Goal: Task Accomplishment & Management: Use online tool/utility

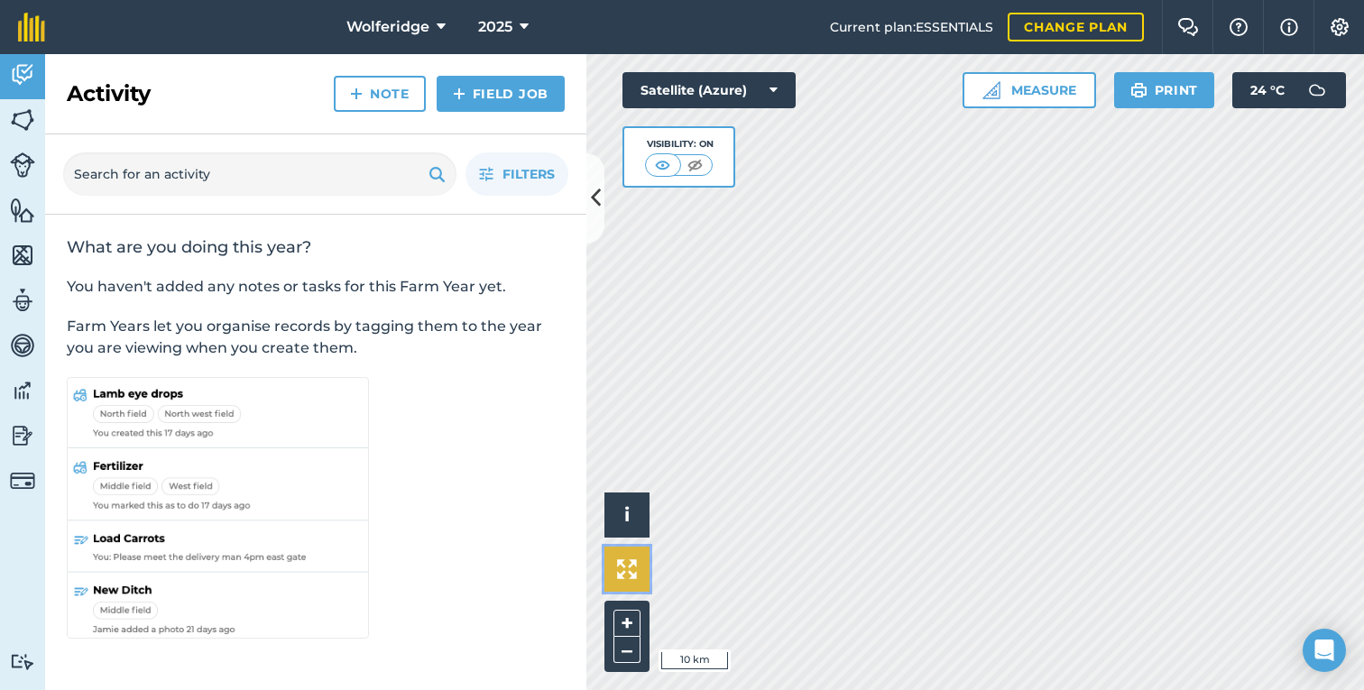
click at [617, 580] on button at bounding box center [626, 569] width 45 height 45
click at [31, 119] on img at bounding box center [22, 119] width 25 height 27
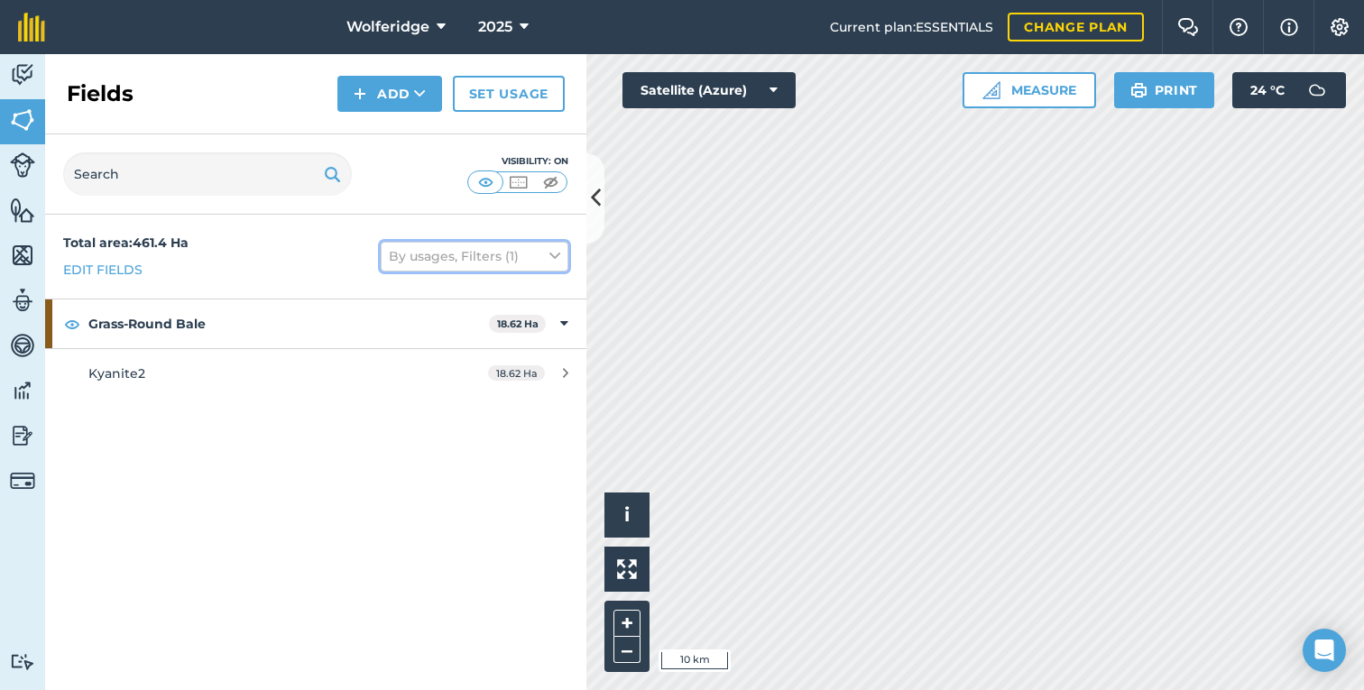
click at [486, 266] on button "By usages, Filters (1)" at bounding box center [475, 256] width 188 height 29
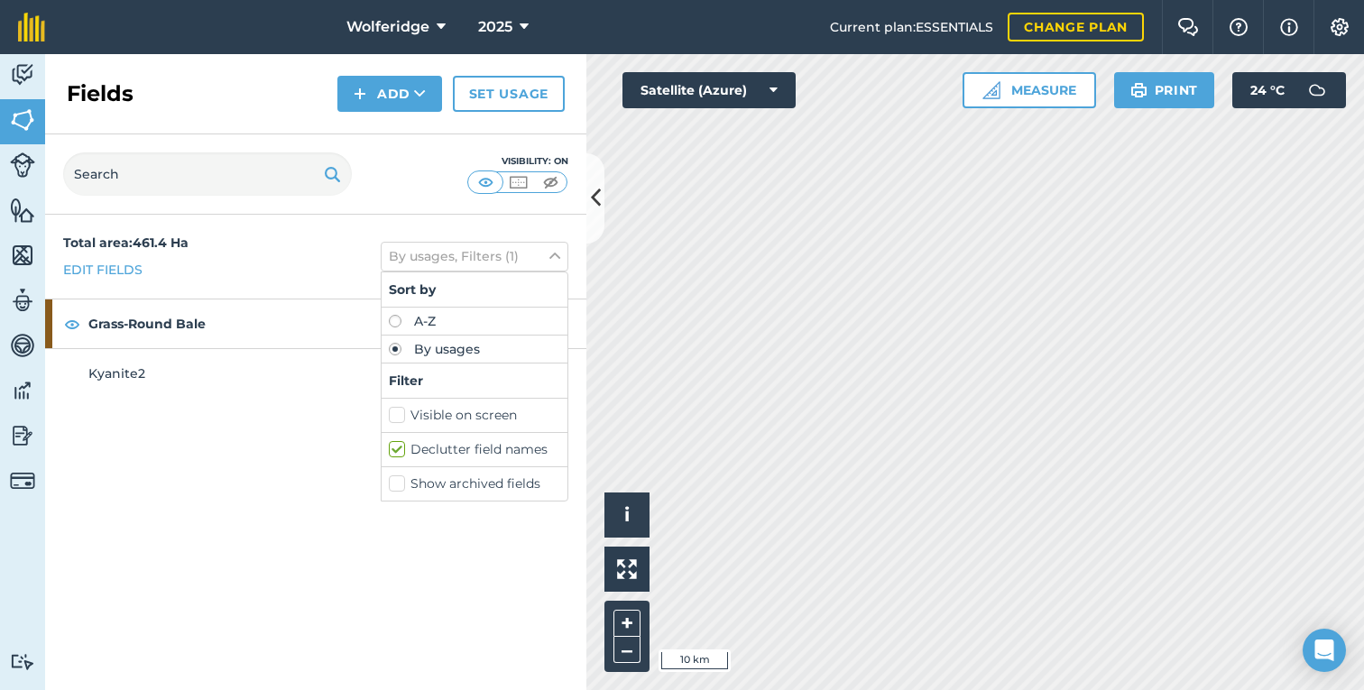
click at [439, 482] on label "Show archived fields" at bounding box center [474, 483] width 171 height 19
click at [400, 482] on input "Show archived fields" at bounding box center [395, 480] width 12 height 12
click at [436, 484] on label "Show archived fields" at bounding box center [474, 483] width 171 height 19
click at [400, 484] on input "Show archived fields" at bounding box center [395, 480] width 12 height 12
checkbox input "false"
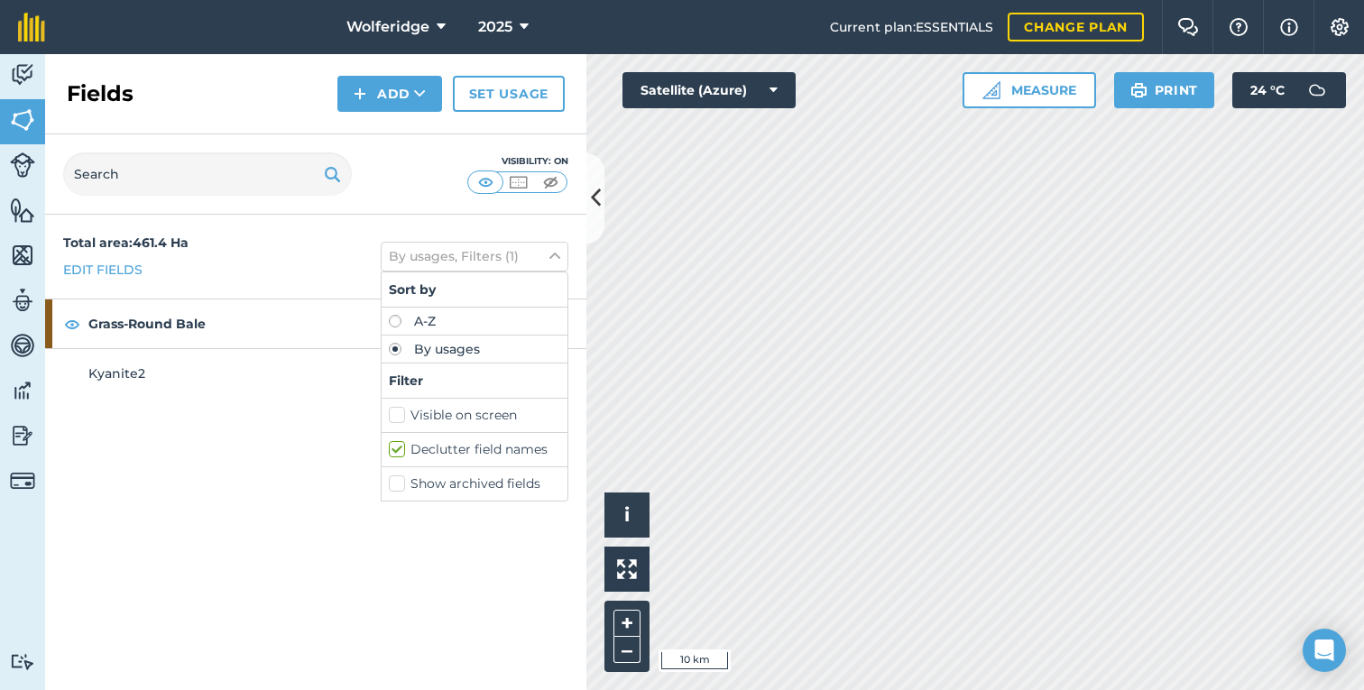
click at [441, 415] on label "Visible on screen" at bounding box center [474, 415] width 171 height 19
click at [400, 415] on input "Visible on screen" at bounding box center [395, 412] width 12 height 12
click at [440, 415] on label "Visible on screen" at bounding box center [474, 415] width 171 height 19
click at [400, 415] on input "Visible on screen" at bounding box center [395, 412] width 12 height 12
checkbox input "false"
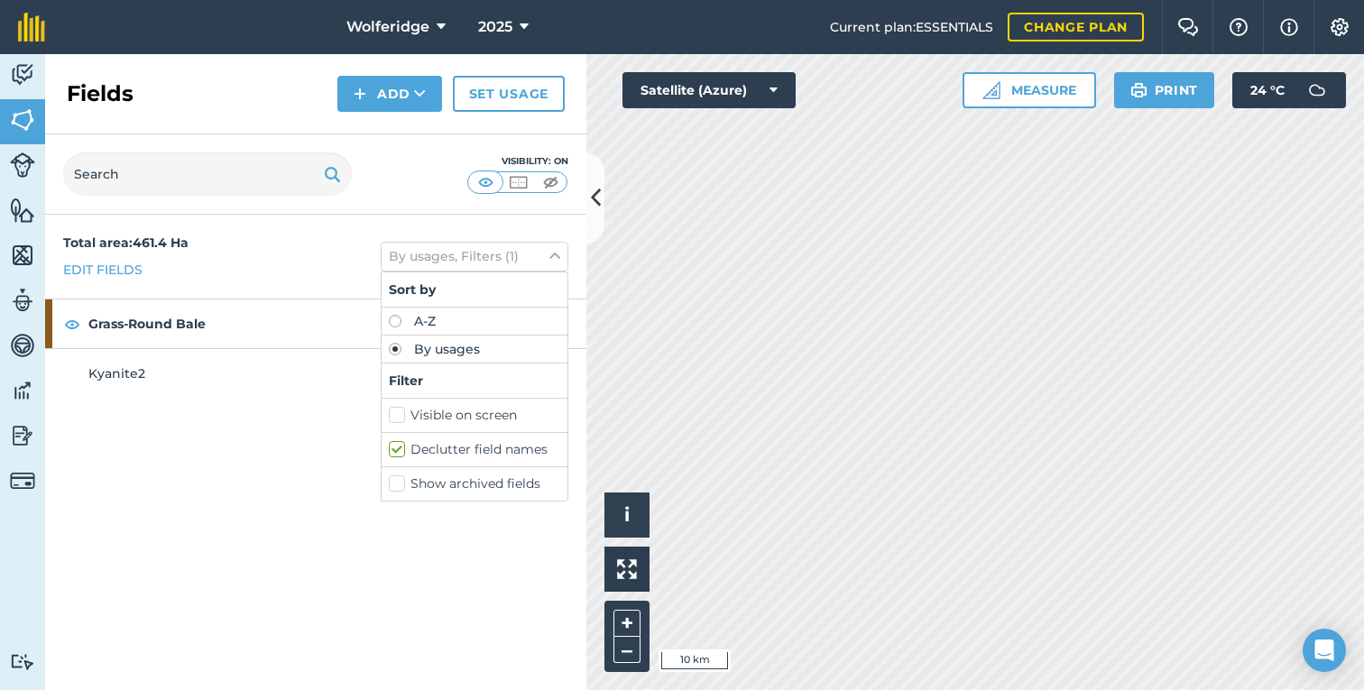
click at [428, 327] on label "A-Z" at bounding box center [474, 321] width 171 height 13
radio input "true"
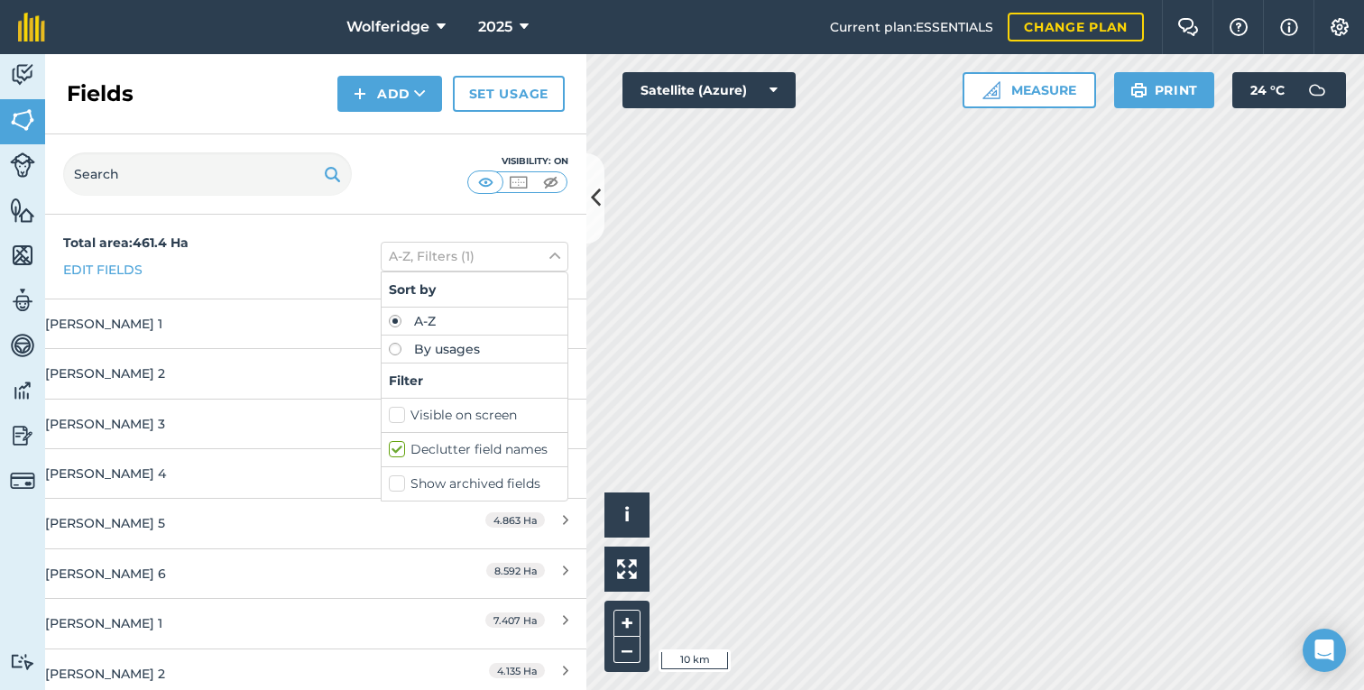
click at [321, 267] on div "Total area : 461.4 Ha Edit fields A-Z, Filters (1) Sort by A-Z By usages Filter…" at bounding box center [315, 257] width 541 height 84
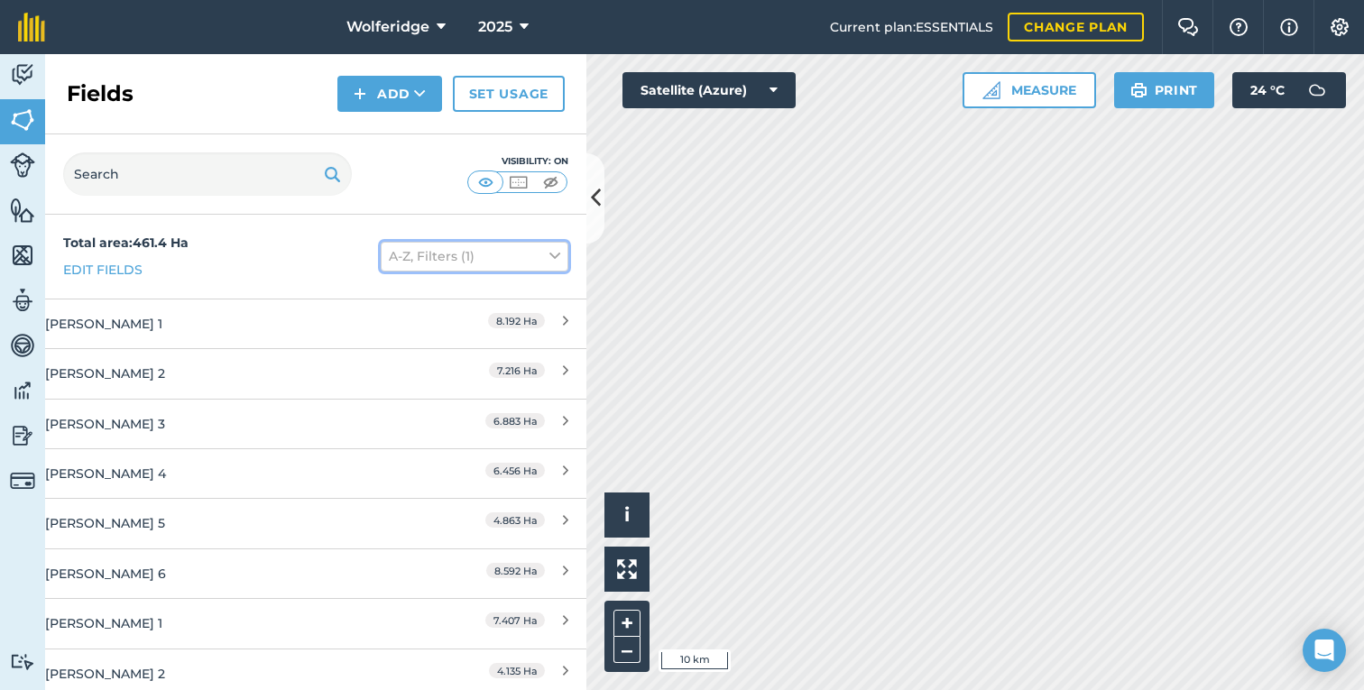
click at [485, 252] on button "A-Z, Filters (1)" at bounding box center [475, 256] width 188 height 29
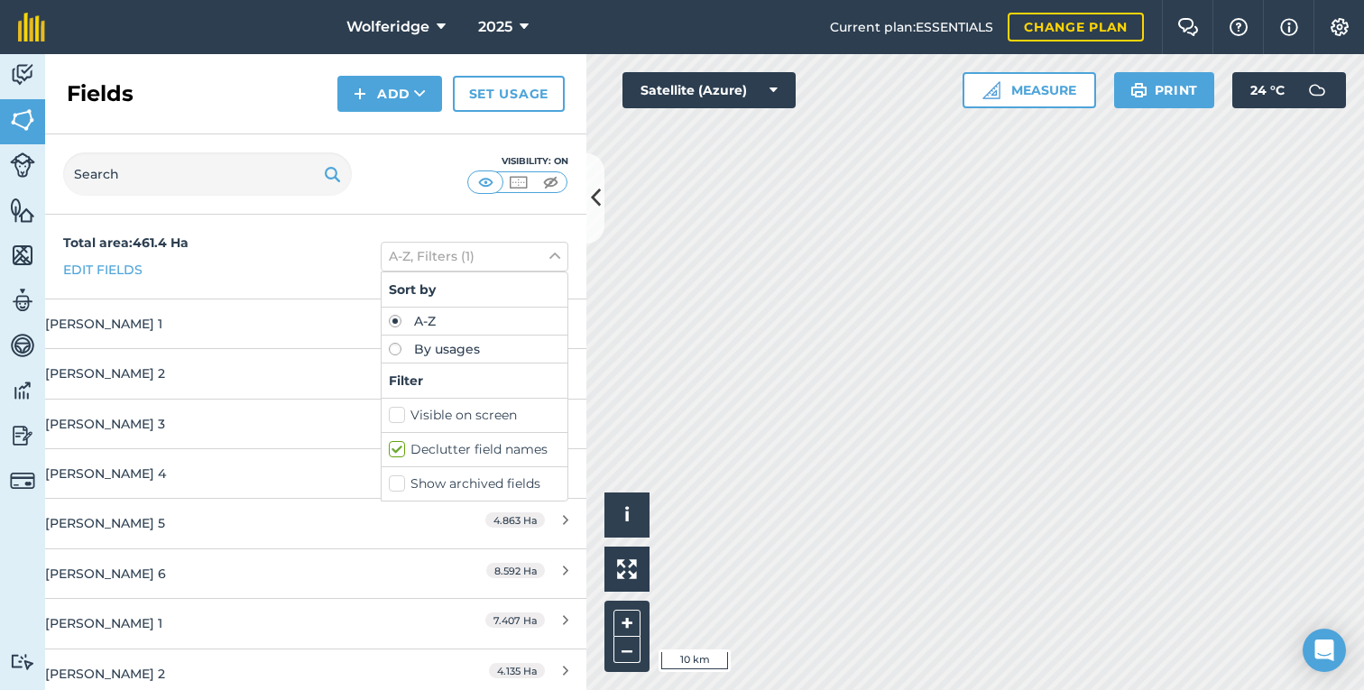
click at [420, 354] on label "By usages" at bounding box center [474, 349] width 171 height 13
radio input "true"
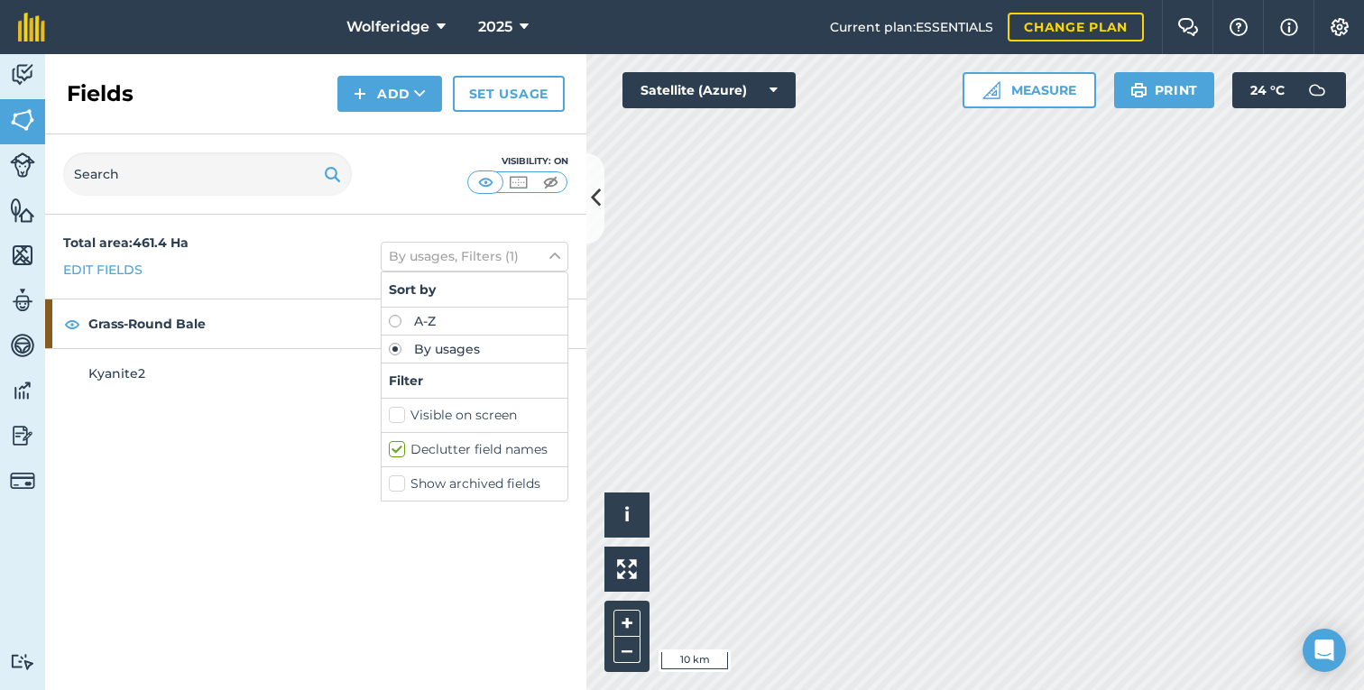
click at [417, 327] on label "A-Z" at bounding box center [474, 321] width 171 height 13
radio input "true"
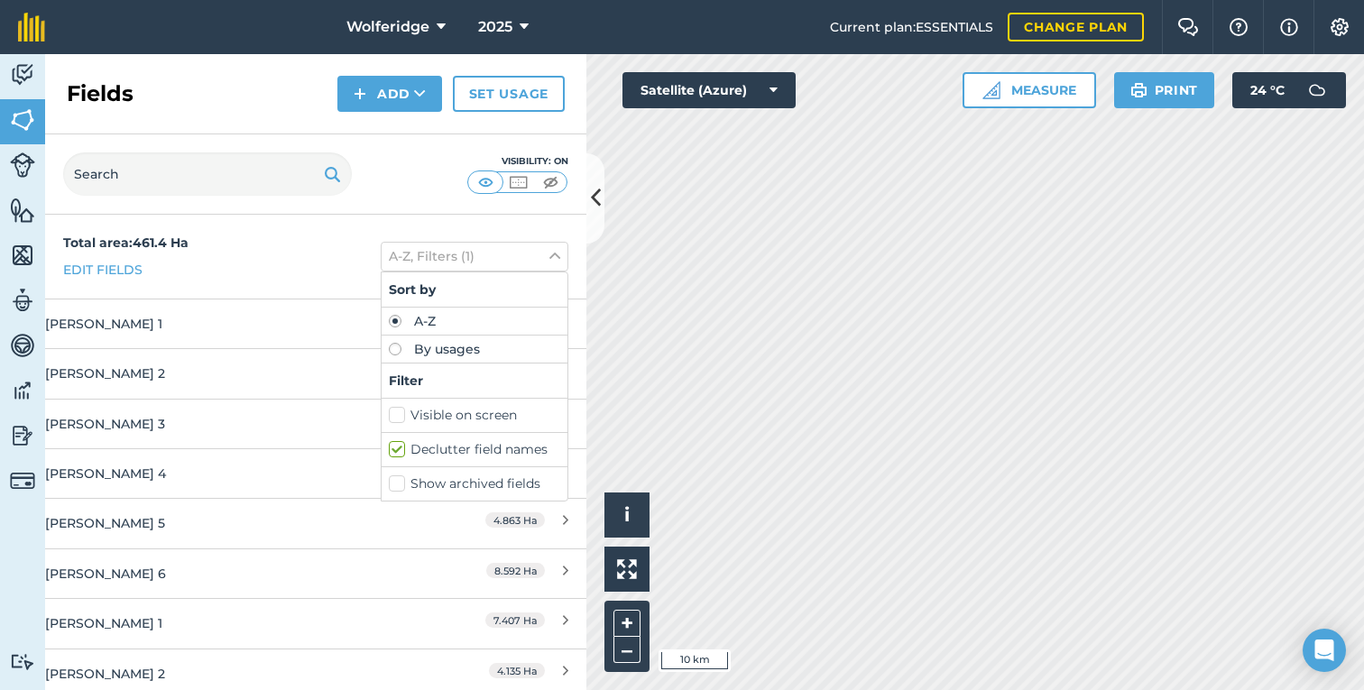
click at [418, 345] on label "By usages" at bounding box center [474, 349] width 171 height 13
radio input "true"
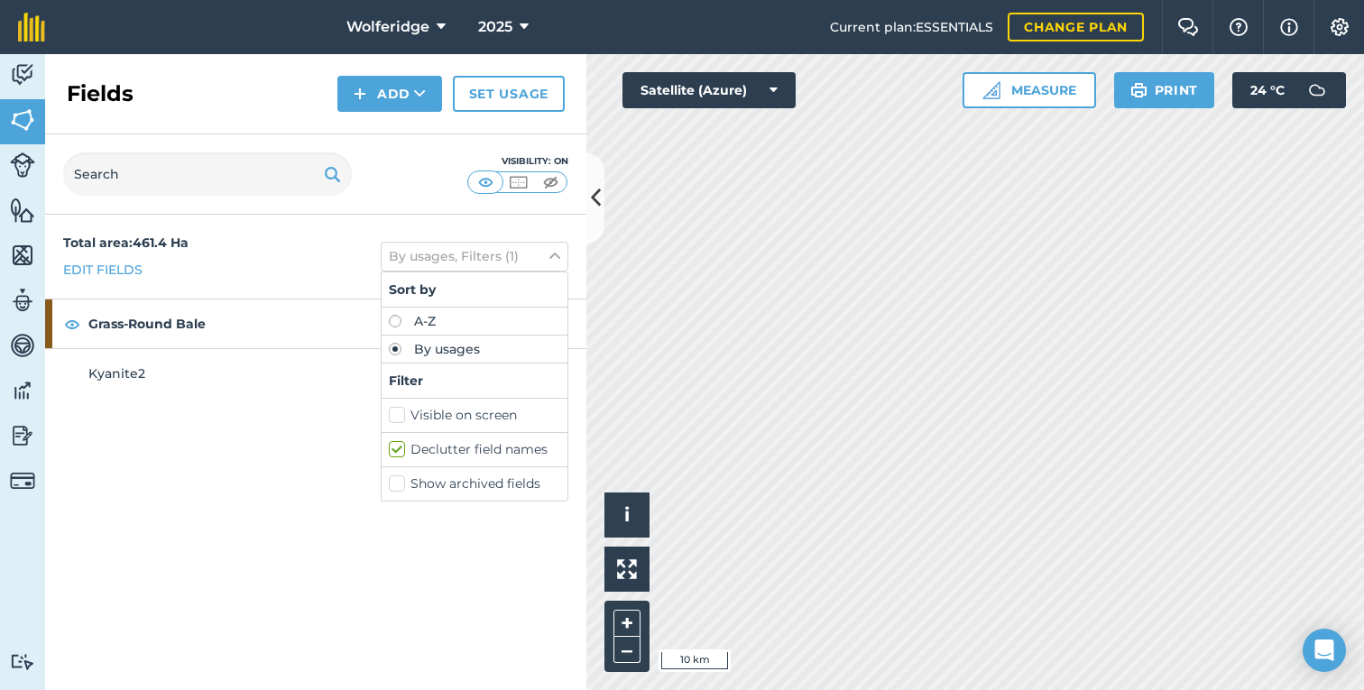
click at [353, 277] on div "Total area : 461.4 Ha Edit fields By usages, Filters (1) Sort by A-Z By usages …" at bounding box center [315, 257] width 541 height 84
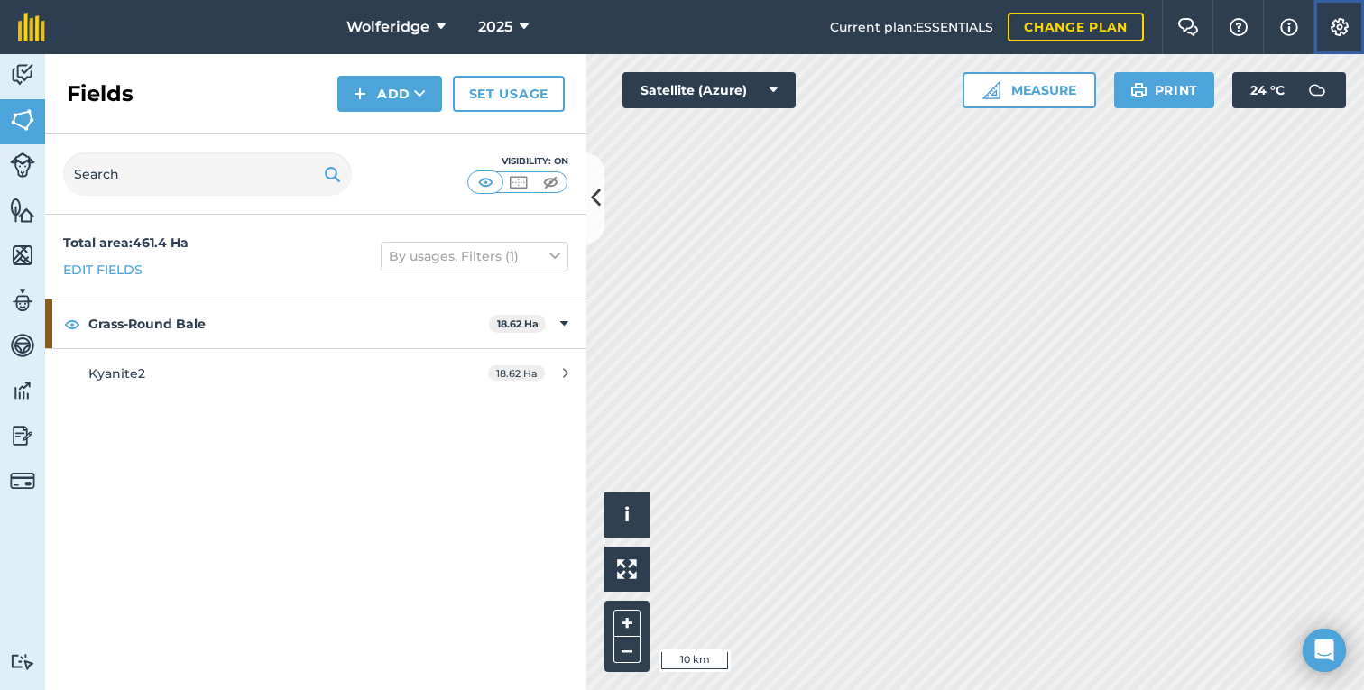
click at [1339, 31] on img at bounding box center [1340, 27] width 22 height 18
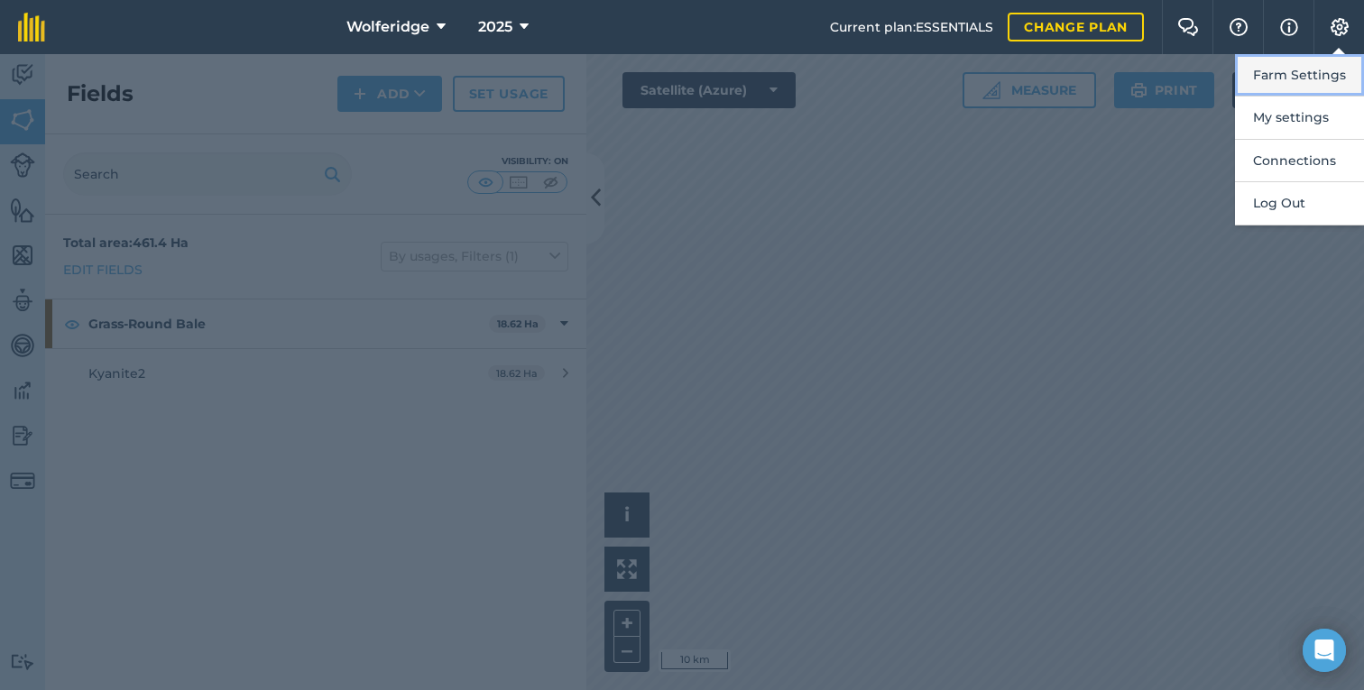
click at [1294, 82] on button "Farm Settings" at bounding box center [1299, 75] width 129 height 42
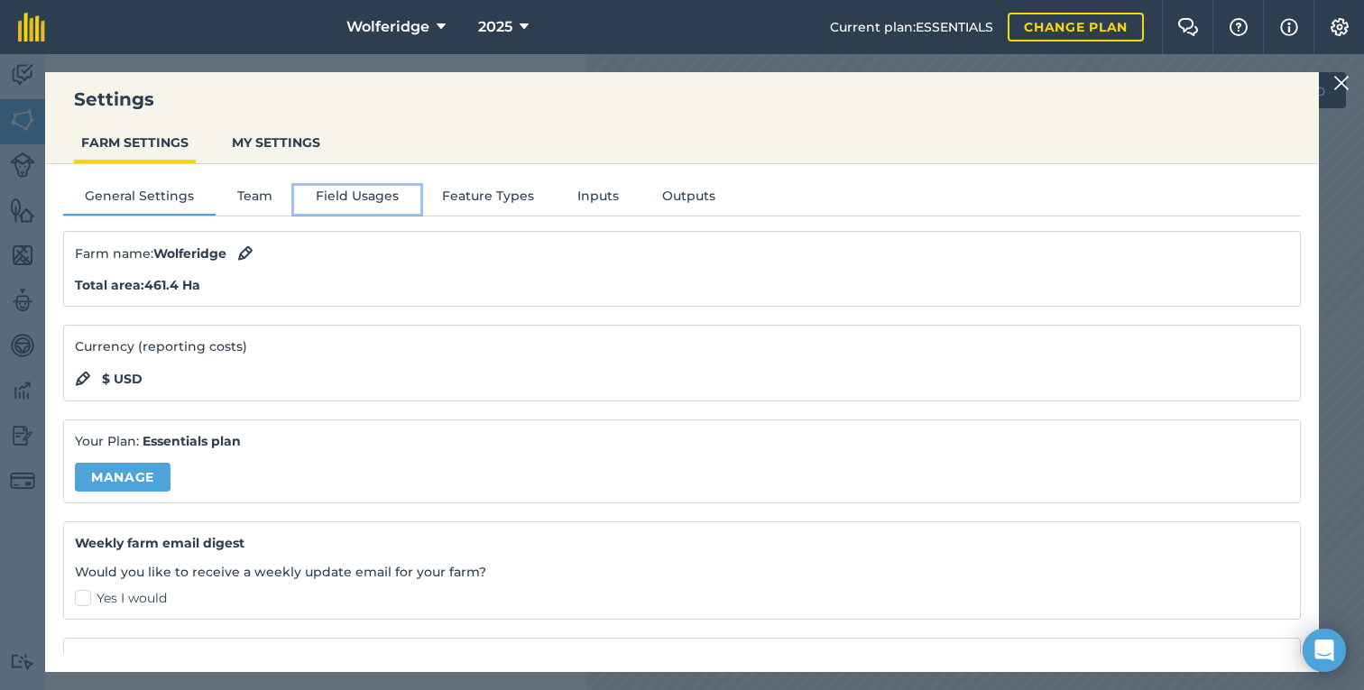
click at [381, 193] on button "Field Usages" at bounding box center [357, 199] width 126 height 27
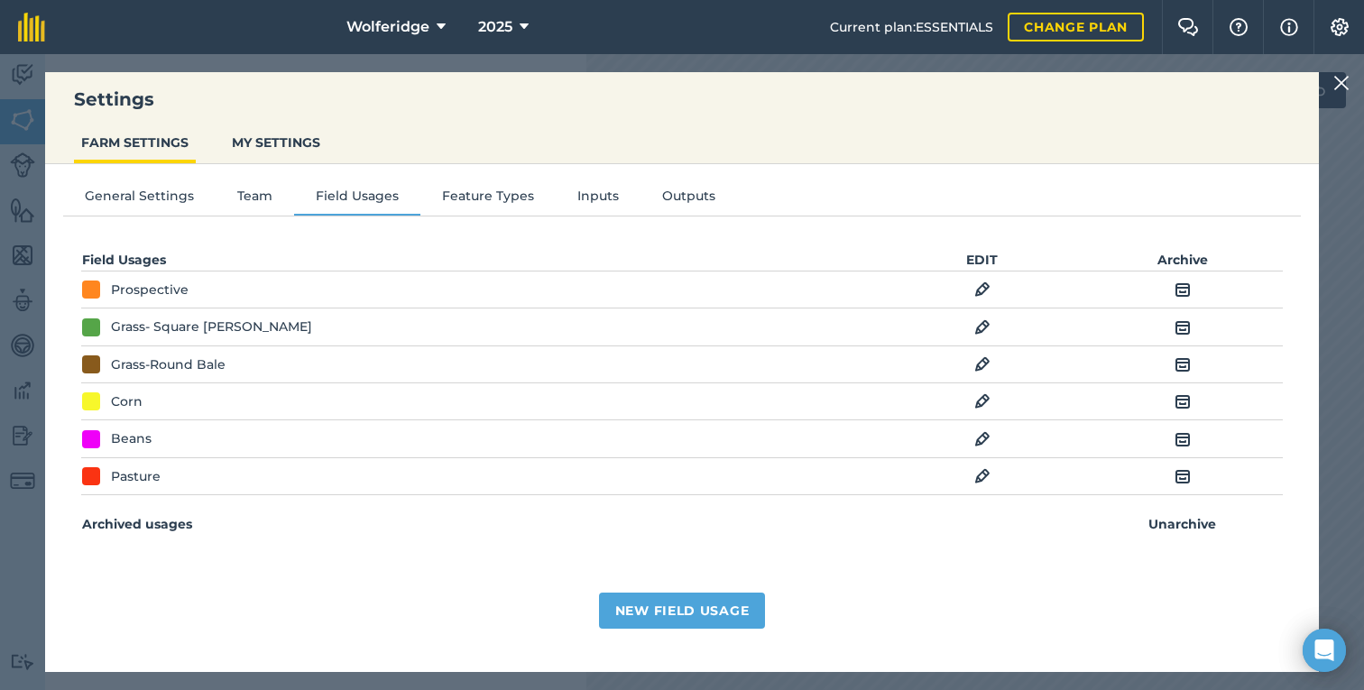
click at [1339, 72] on img at bounding box center [1341, 83] width 16 height 22
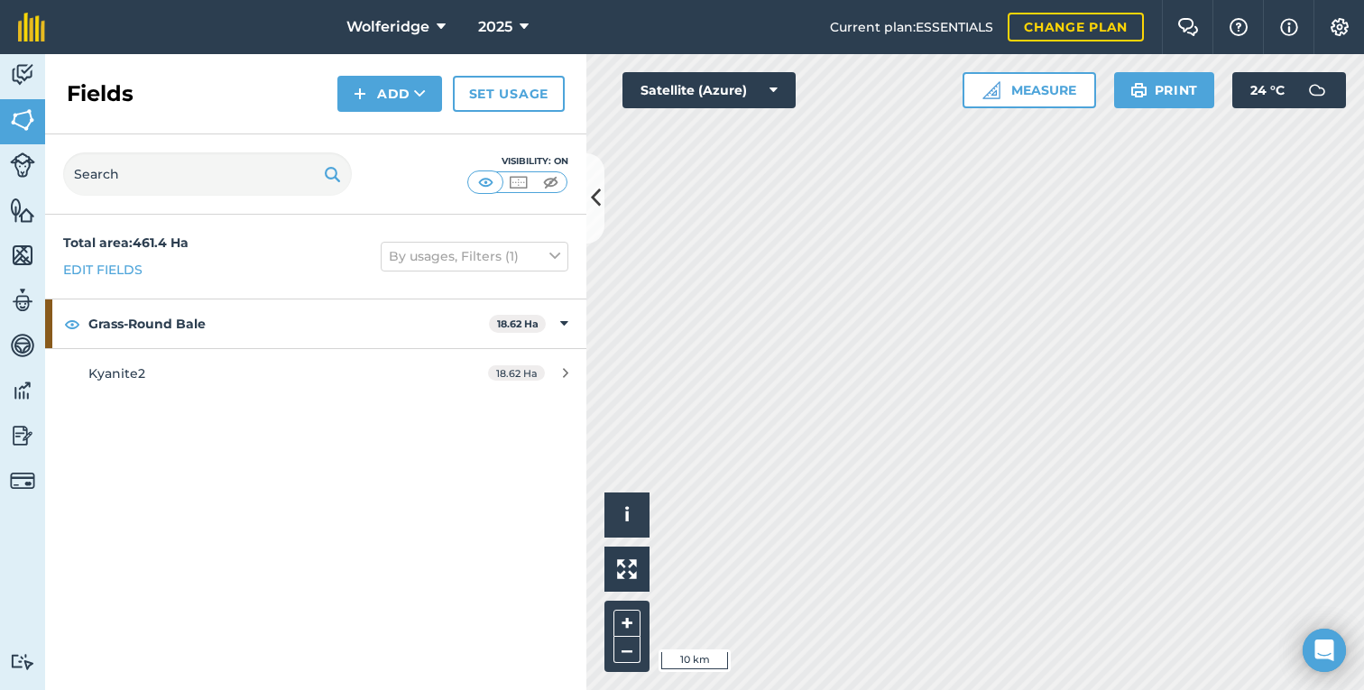
click at [321, 483] on div "Total area : 461.4 Ha Edit fields By usages, Filters (1) Grass-Round Bale 18.62…" at bounding box center [315, 452] width 541 height 475
click at [622, 564] on img at bounding box center [627, 569] width 20 height 20
click at [559, 110] on link "Set usage" at bounding box center [509, 94] width 112 height 36
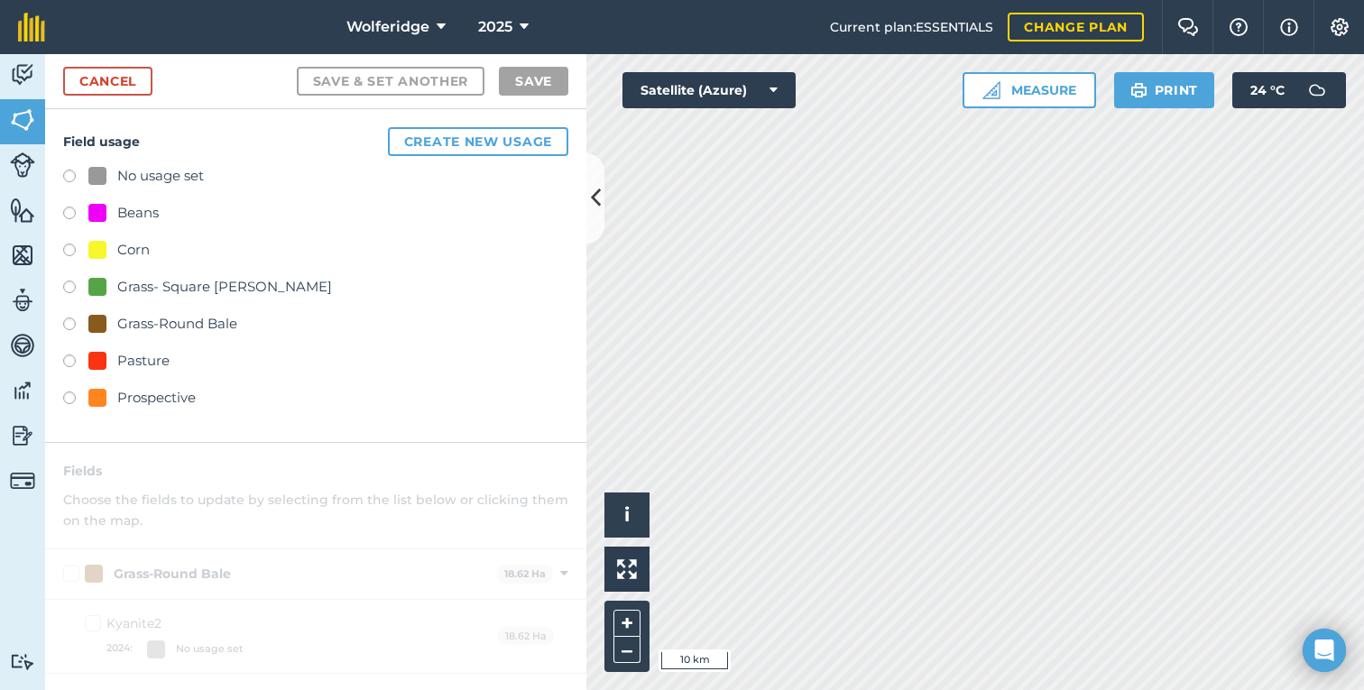
click at [129, 206] on div "Beans" at bounding box center [137, 213] width 41 height 22
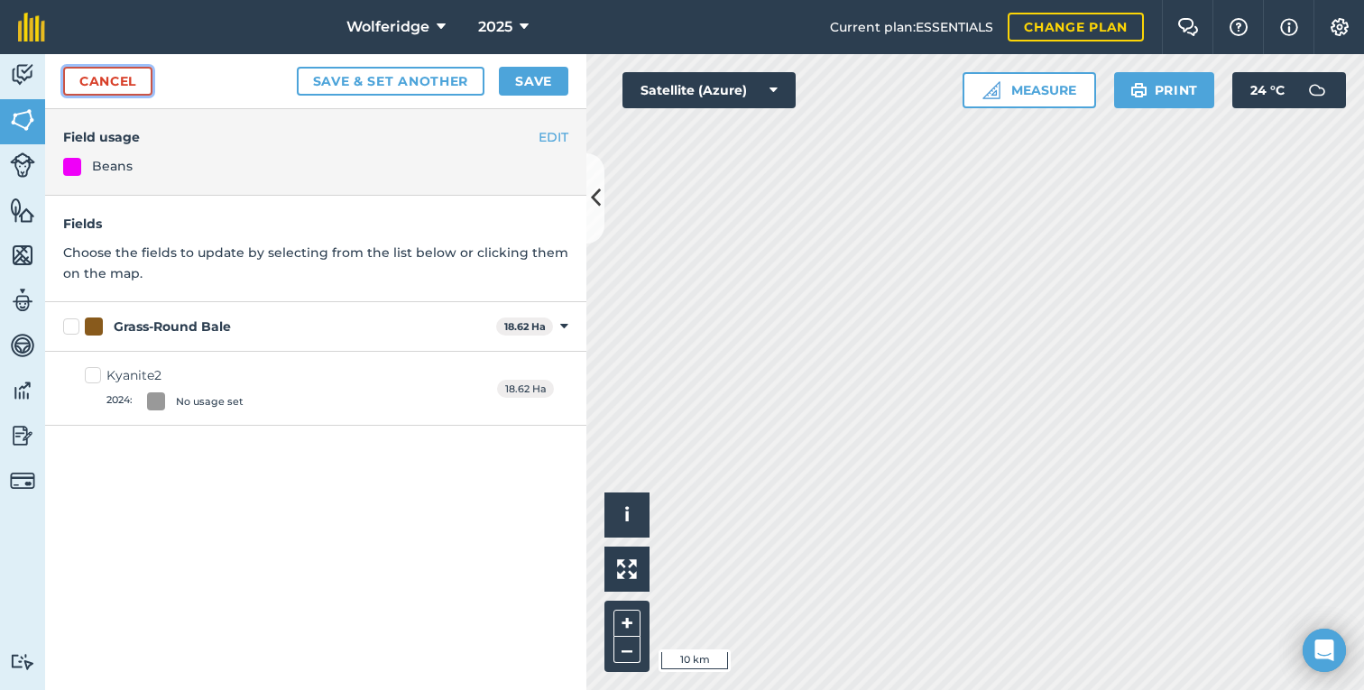
click at [145, 81] on link "Cancel" at bounding box center [107, 81] width 89 height 29
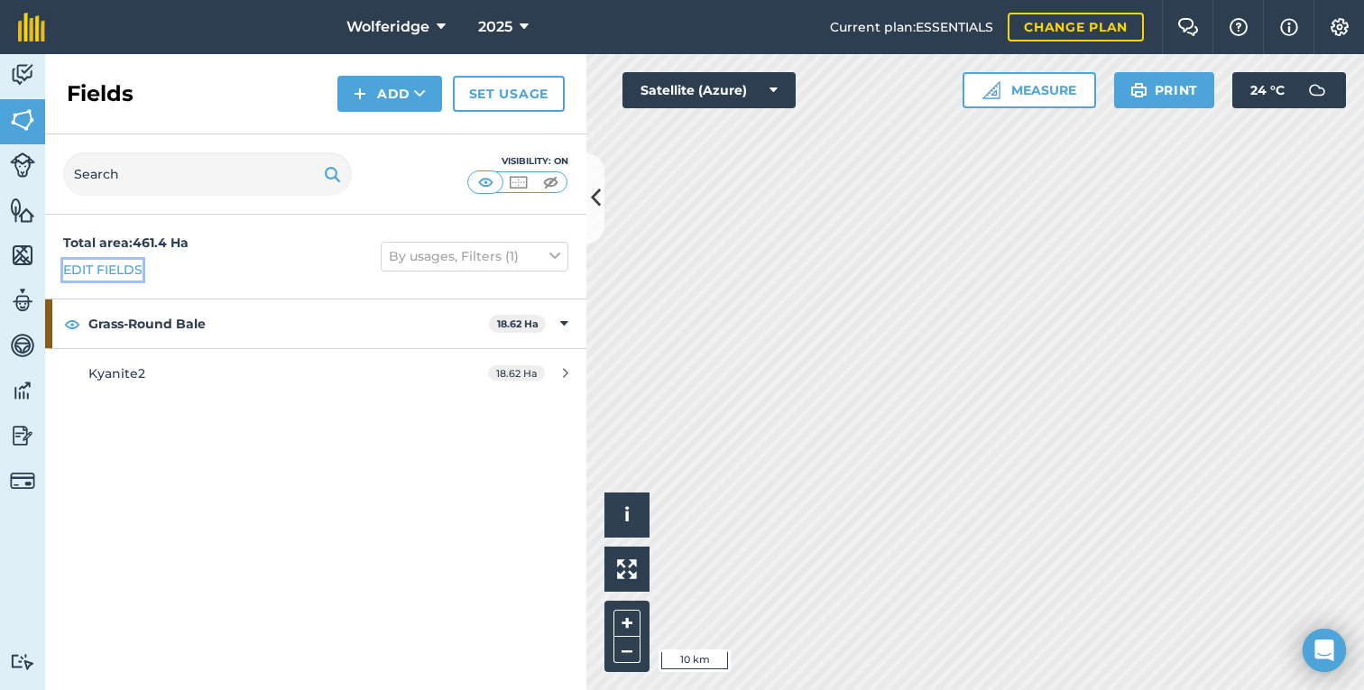
click at [100, 267] on link "Edit fields" at bounding box center [102, 270] width 79 height 20
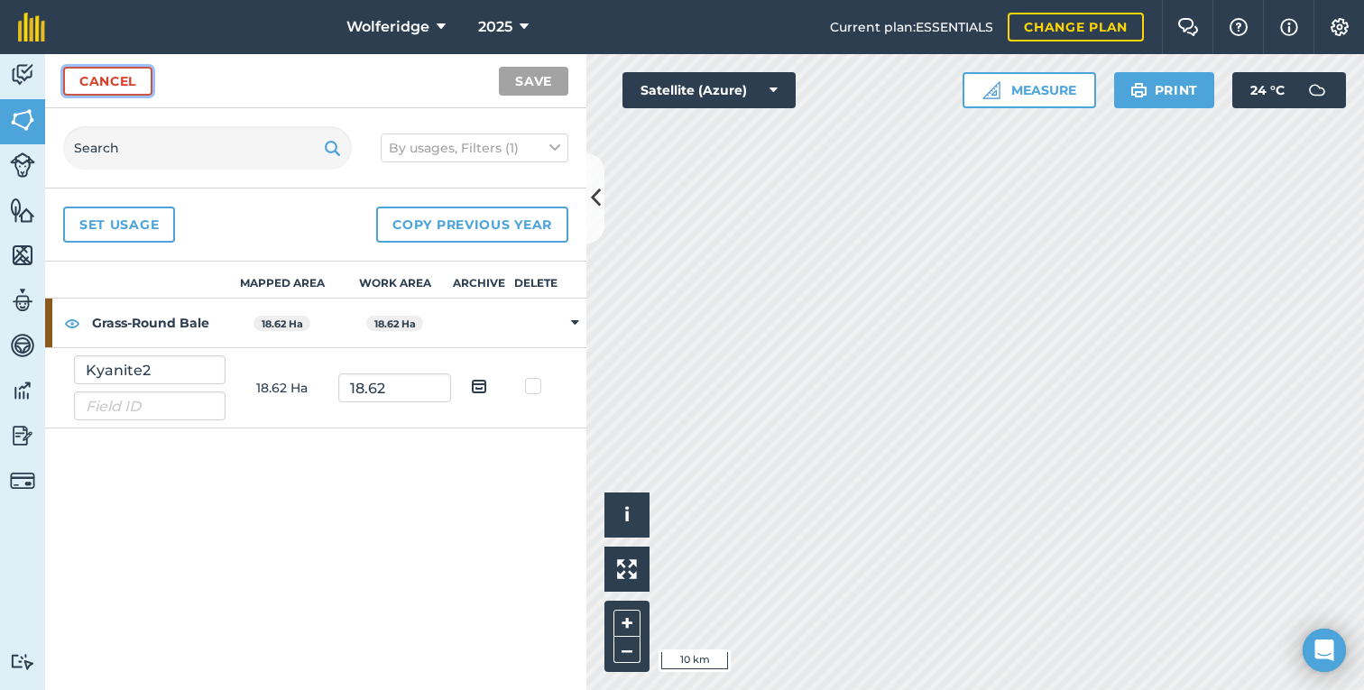
click at [94, 78] on link "Cancel" at bounding box center [107, 81] width 89 height 29
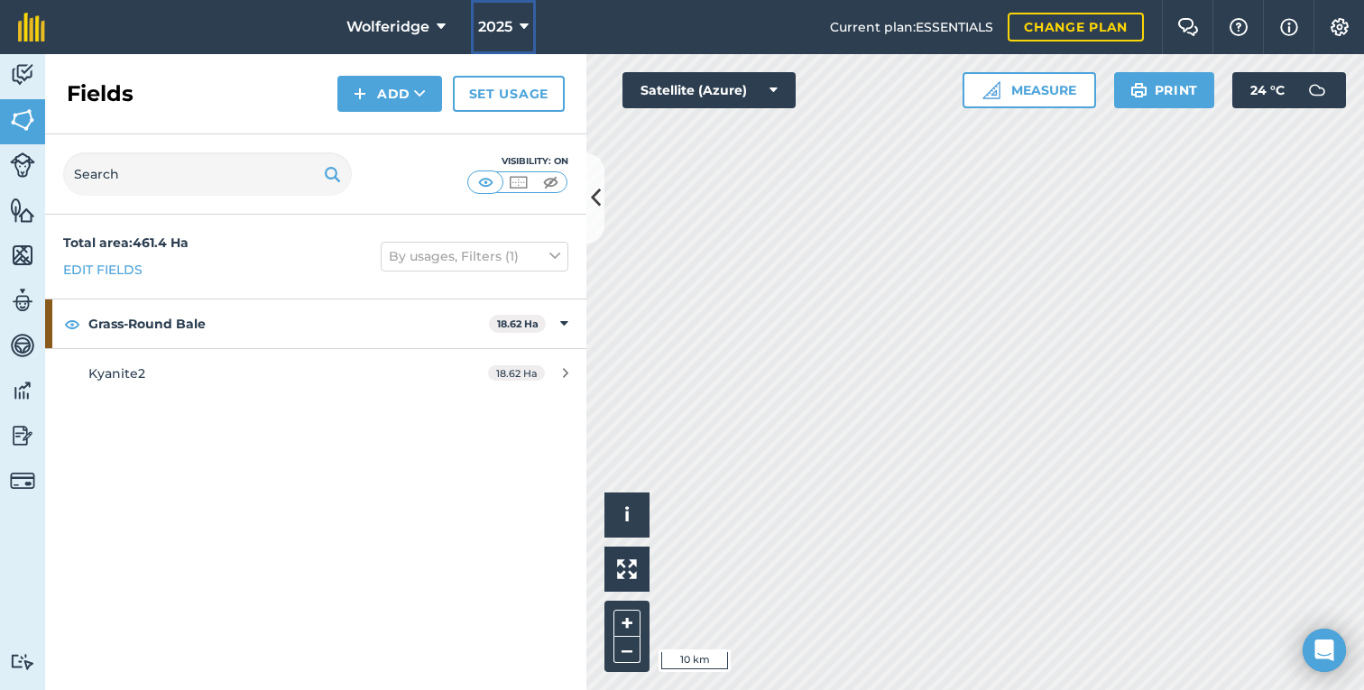
click at [501, 30] on span "2025" at bounding box center [495, 27] width 34 height 22
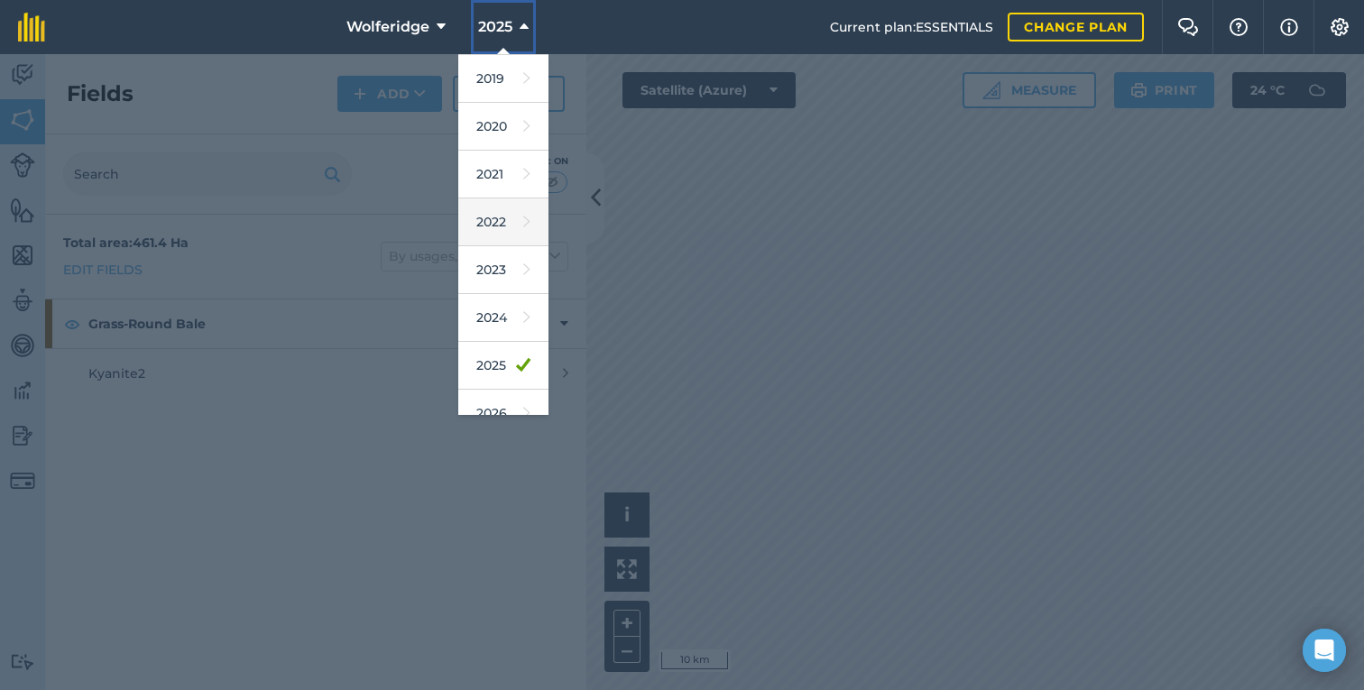
scroll to position [108, 0]
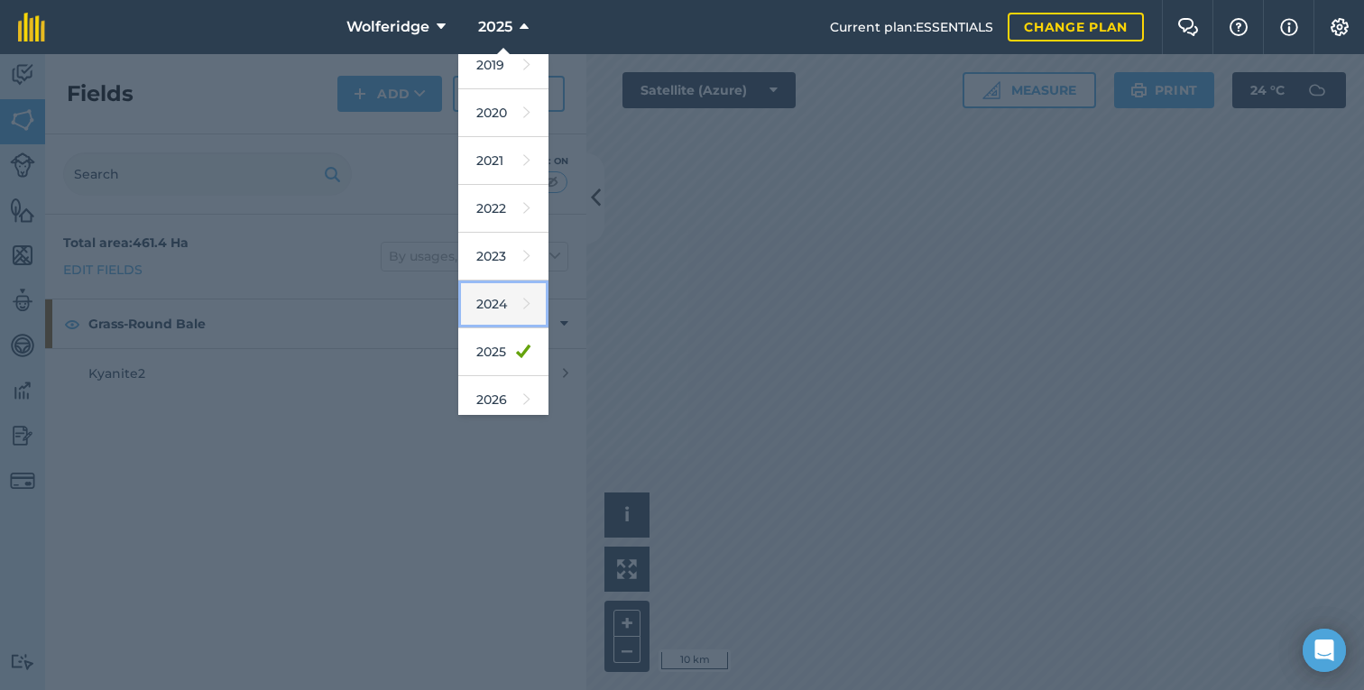
click at [496, 303] on link "2024" at bounding box center [503, 304] width 90 height 48
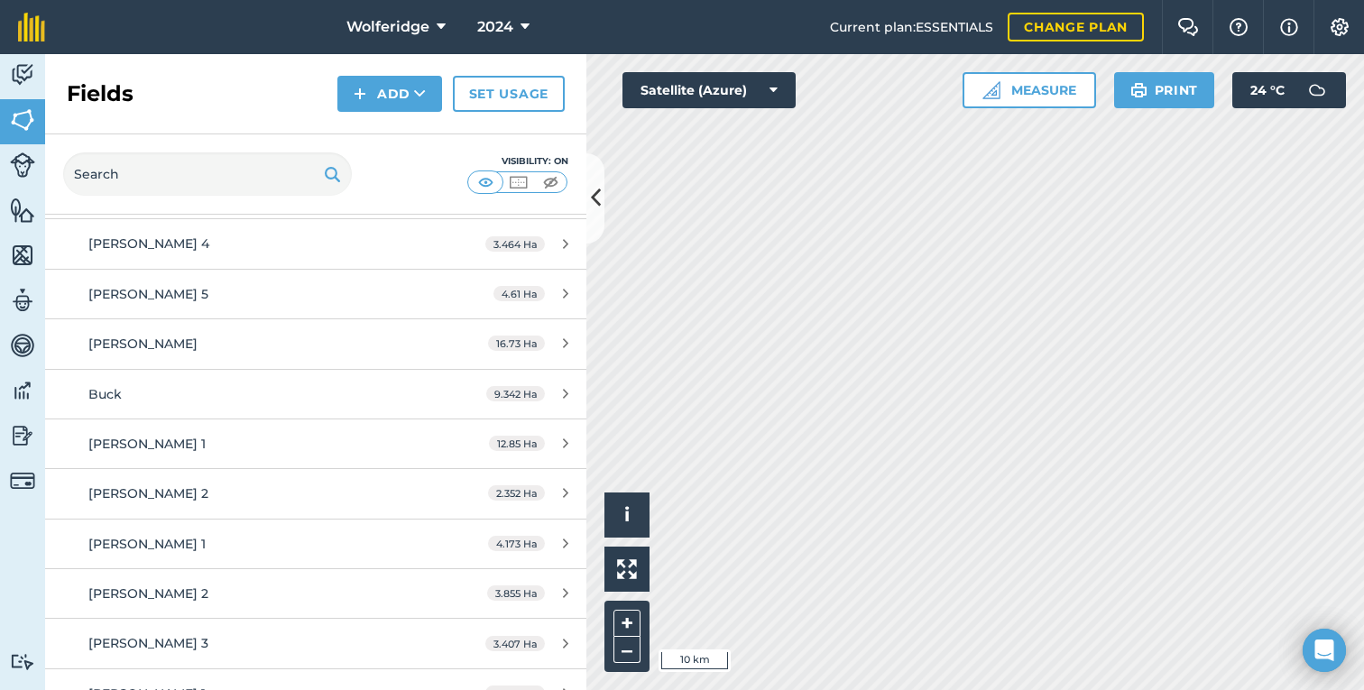
scroll to position [0, 0]
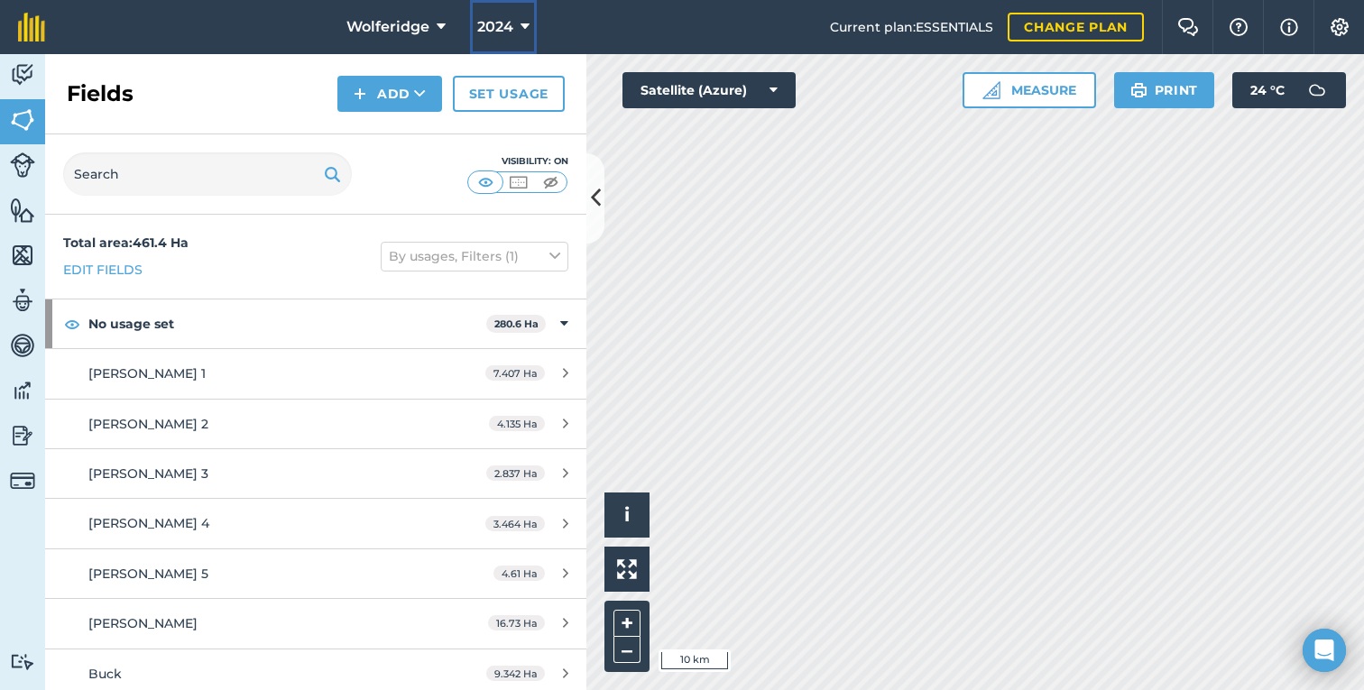
click at [505, 17] on span "2024" at bounding box center [495, 27] width 36 height 22
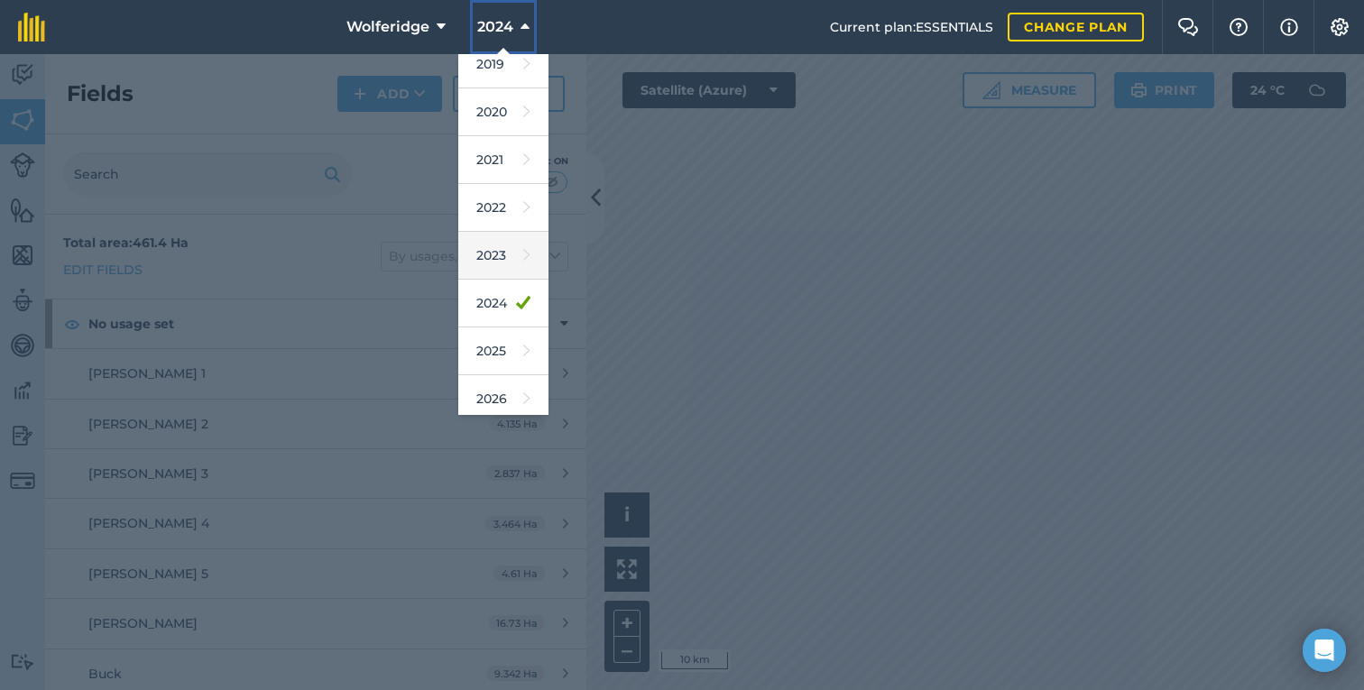
scroll to position [160, 0]
click at [507, 302] on link "2025" at bounding box center [503, 301] width 90 height 48
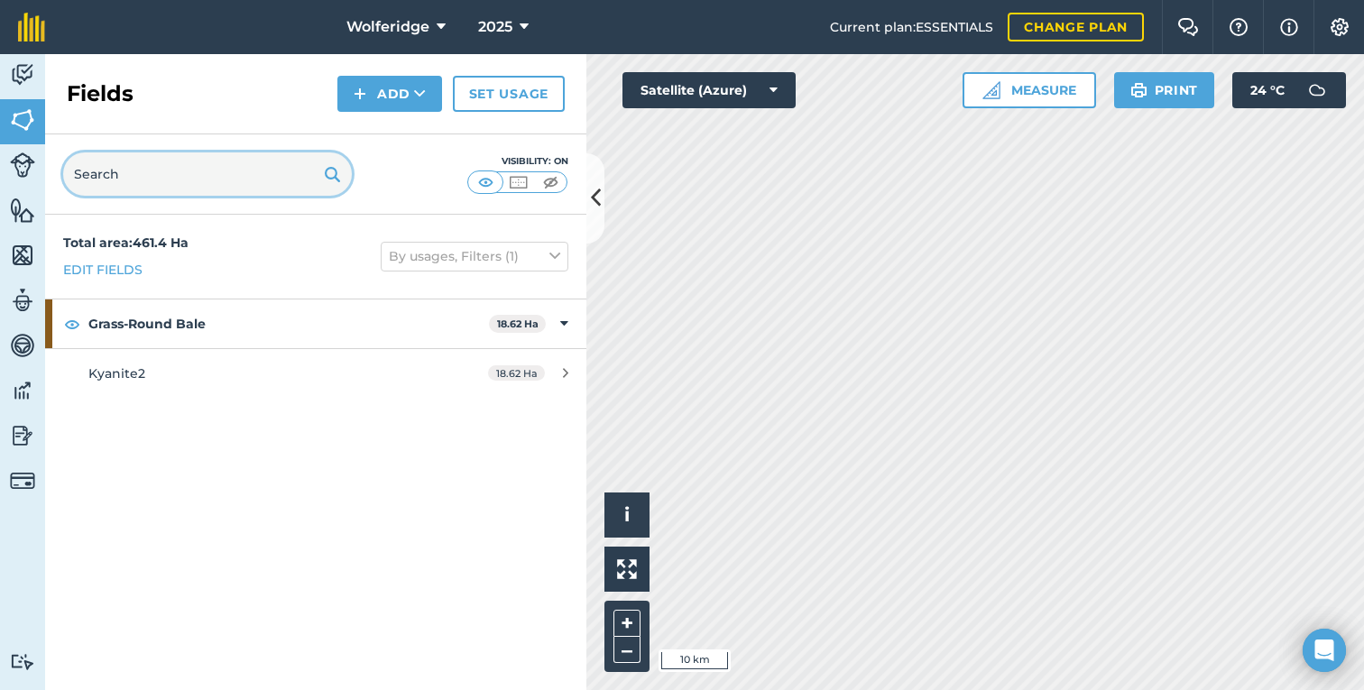
click at [303, 179] on input "text" at bounding box center [207, 173] width 289 height 43
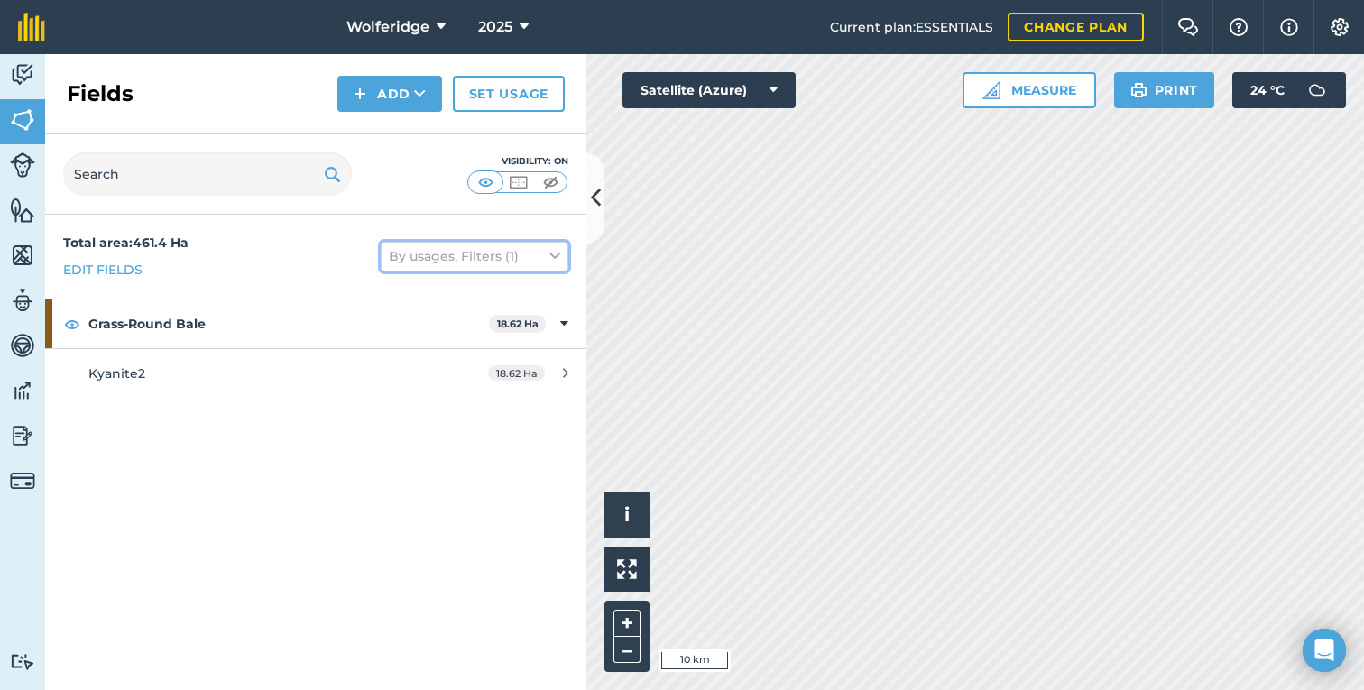
click at [467, 252] on button "By usages, Filters (1)" at bounding box center [475, 256] width 188 height 29
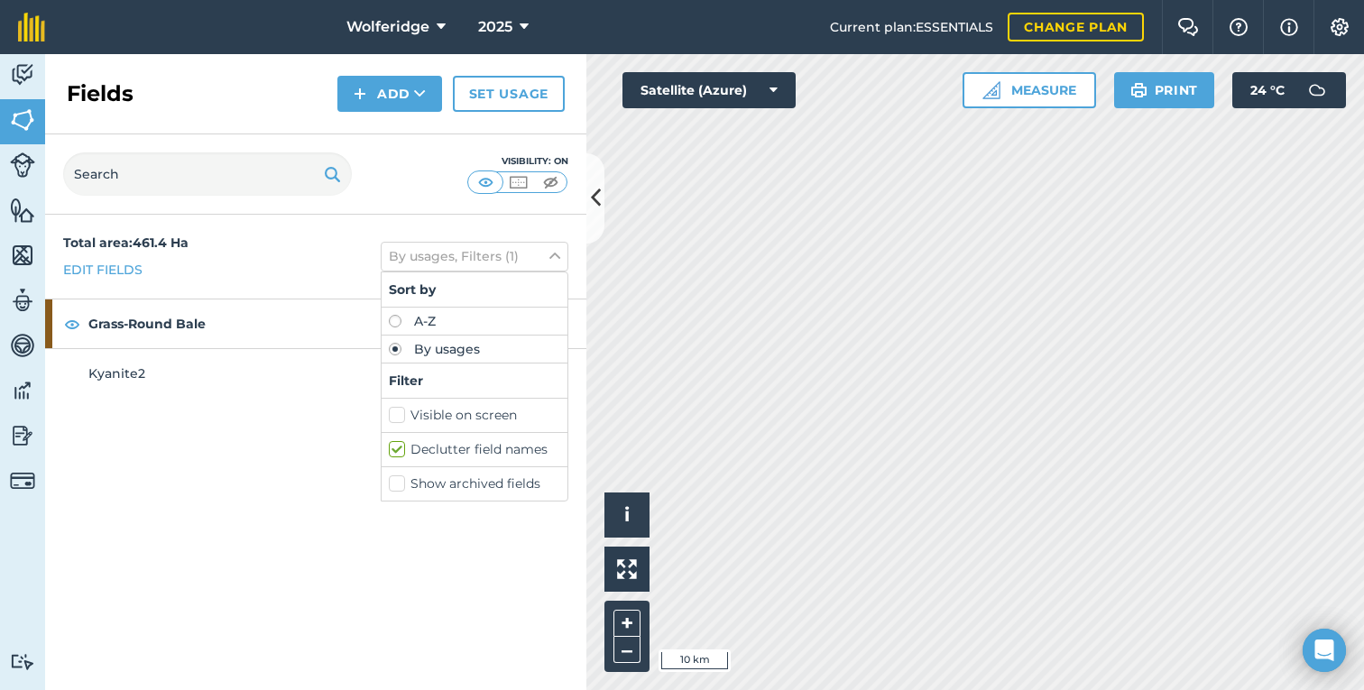
click at [430, 315] on label "A-Z" at bounding box center [474, 321] width 171 height 13
radio input "true"
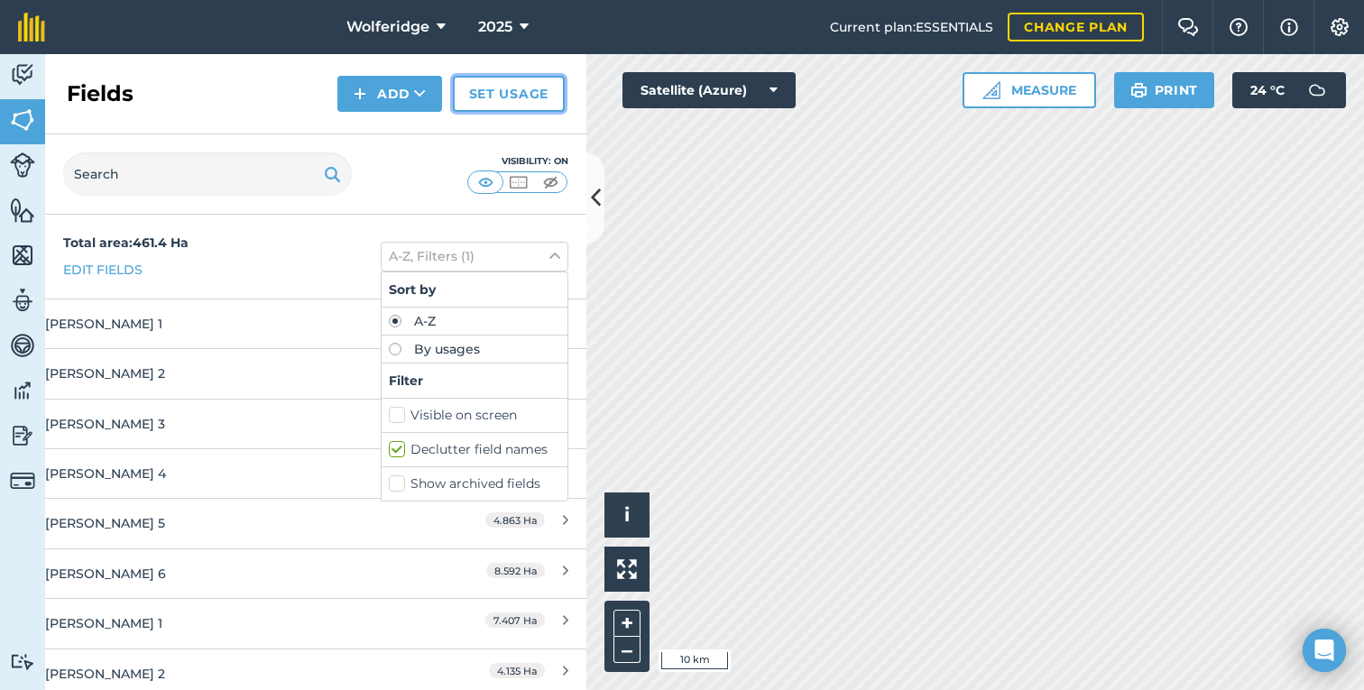
click at [514, 99] on link "Set usage" at bounding box center [509, 94] width 112 height 36
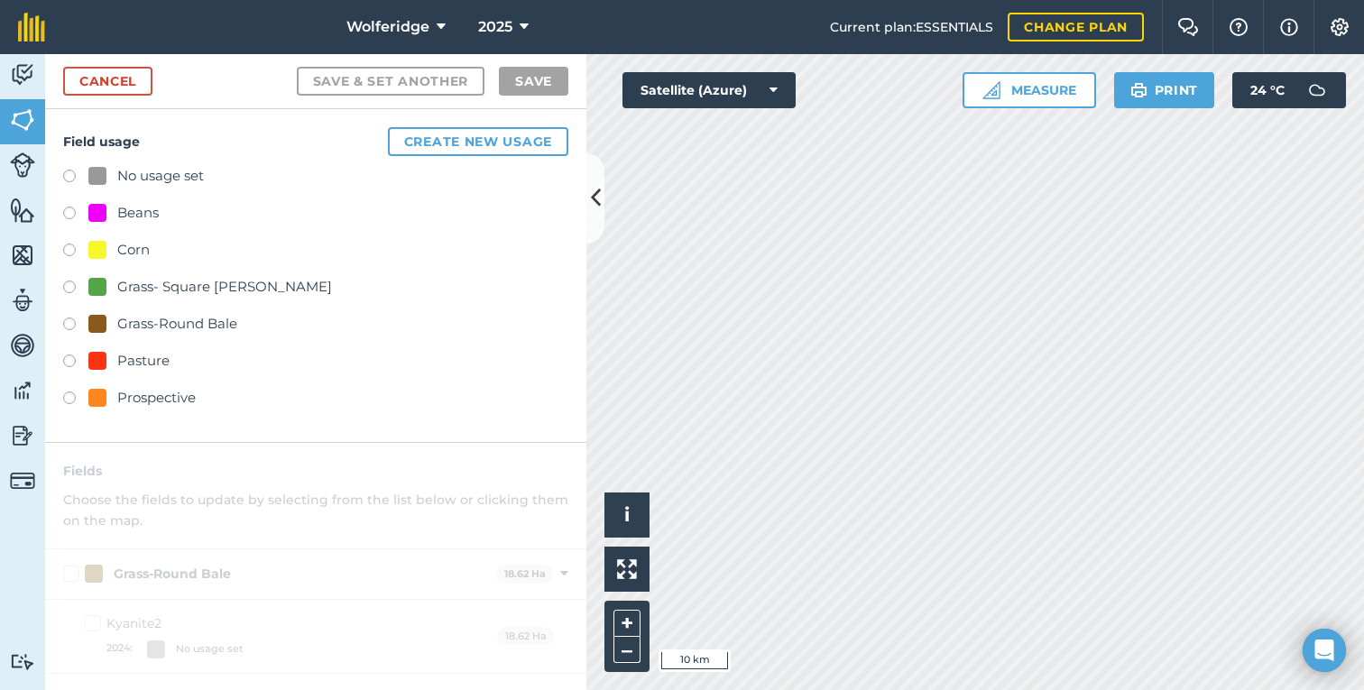
click at [143, 211] on div "Beans" at bounding box center [137, 213] width 41 height 22
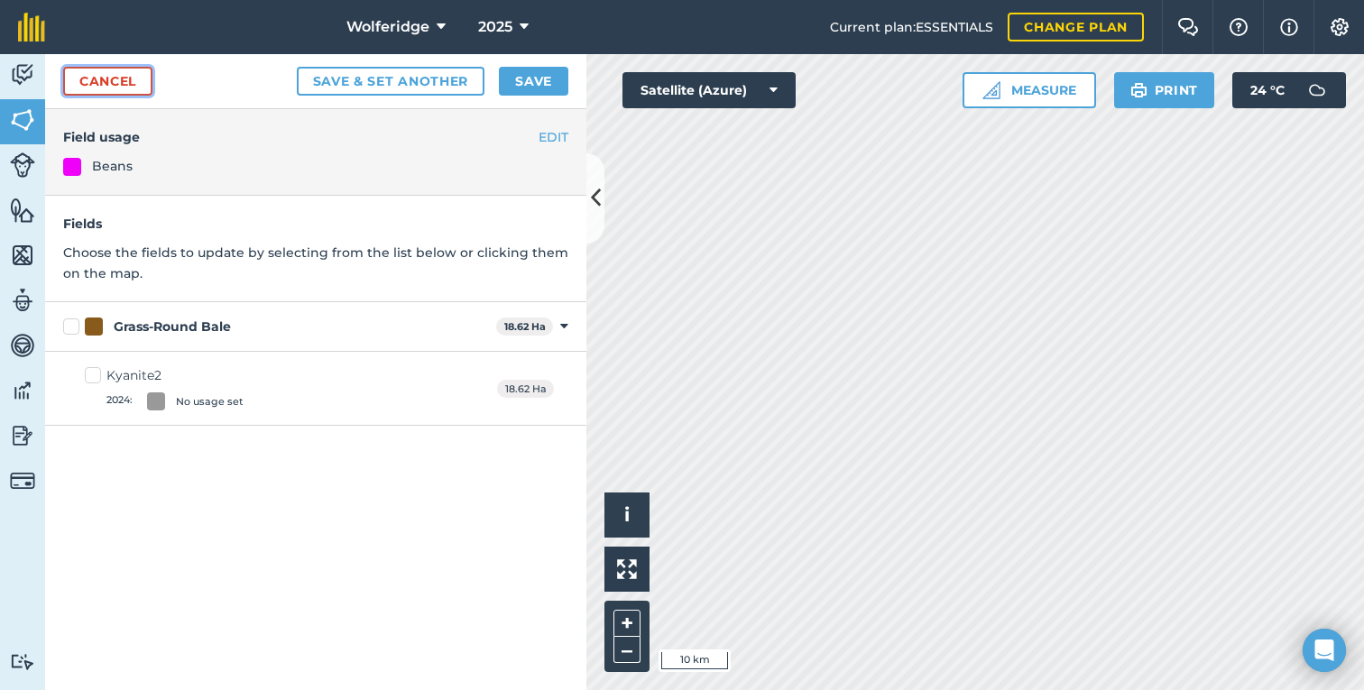
click at [117, 85] on link "Cancel" at bounding box center [107, 81] width 89 height 29
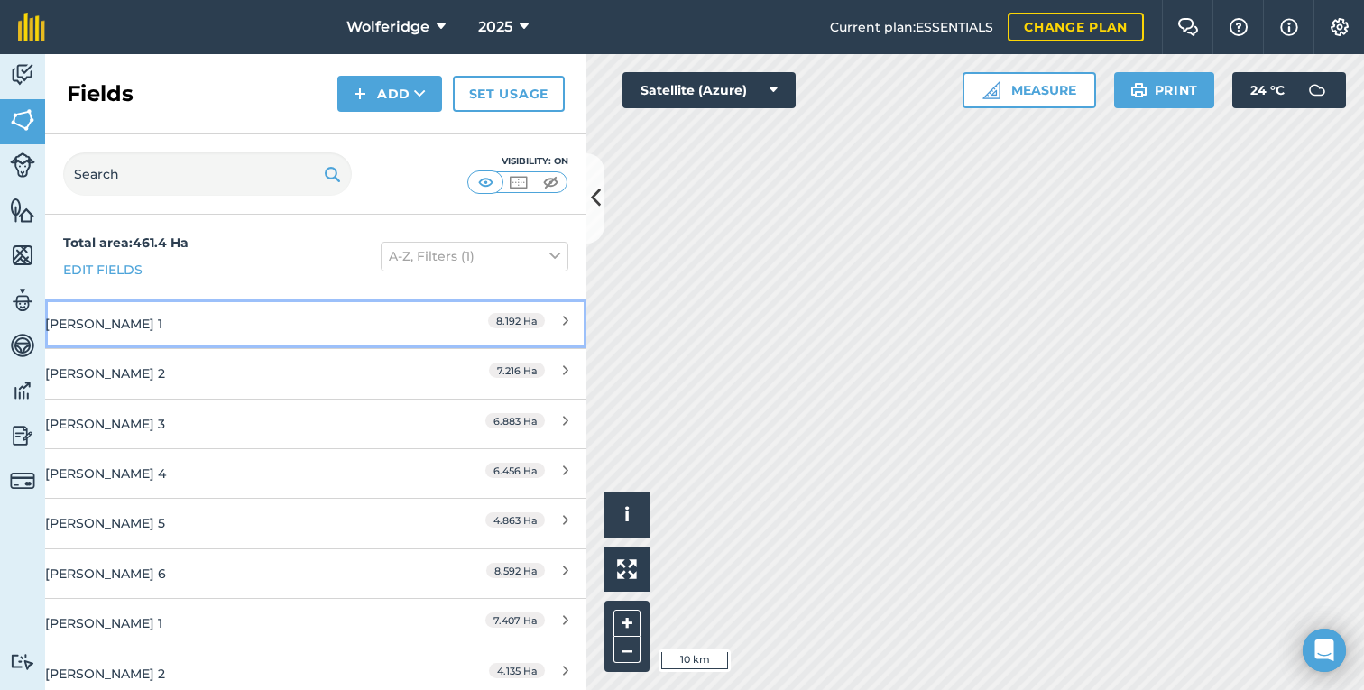
click at [202, 312] on div "A. Moore 1" at bounding box center [219, 323] width 349 height 49
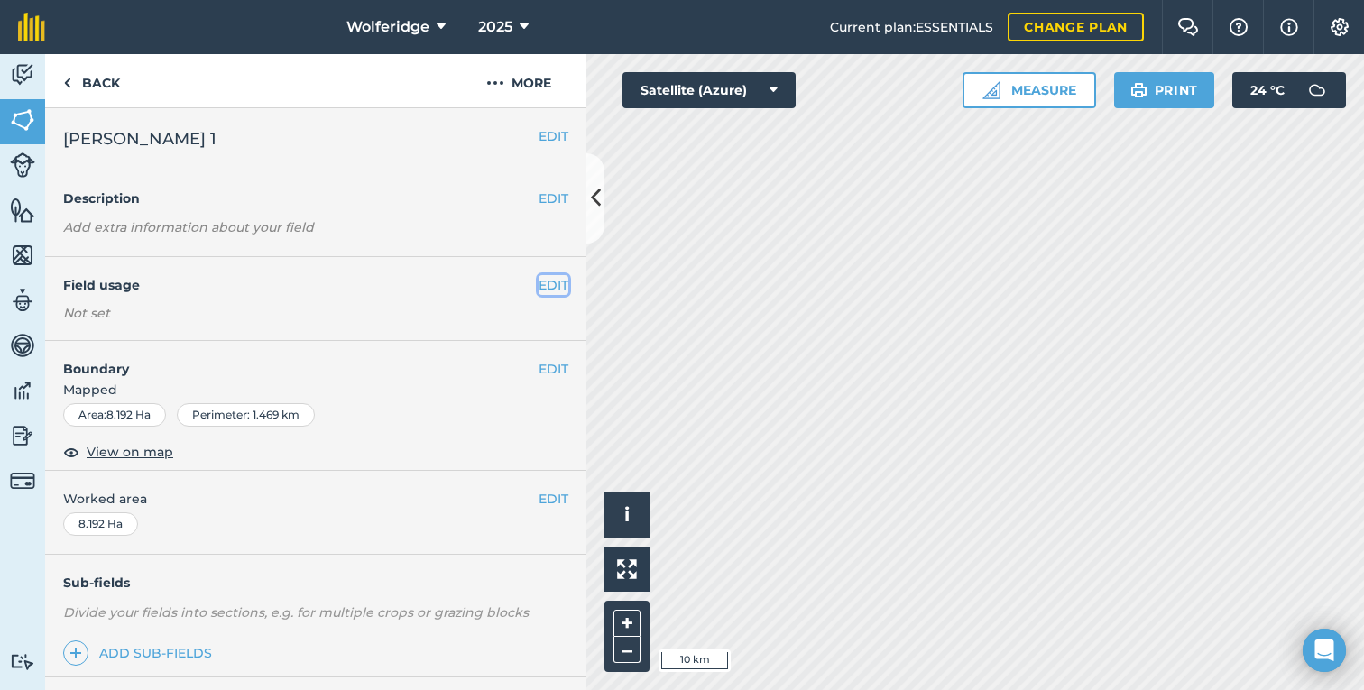
click at [550, 283] on button "EDIT" at bounding box center [553, 285] width 30 height 20
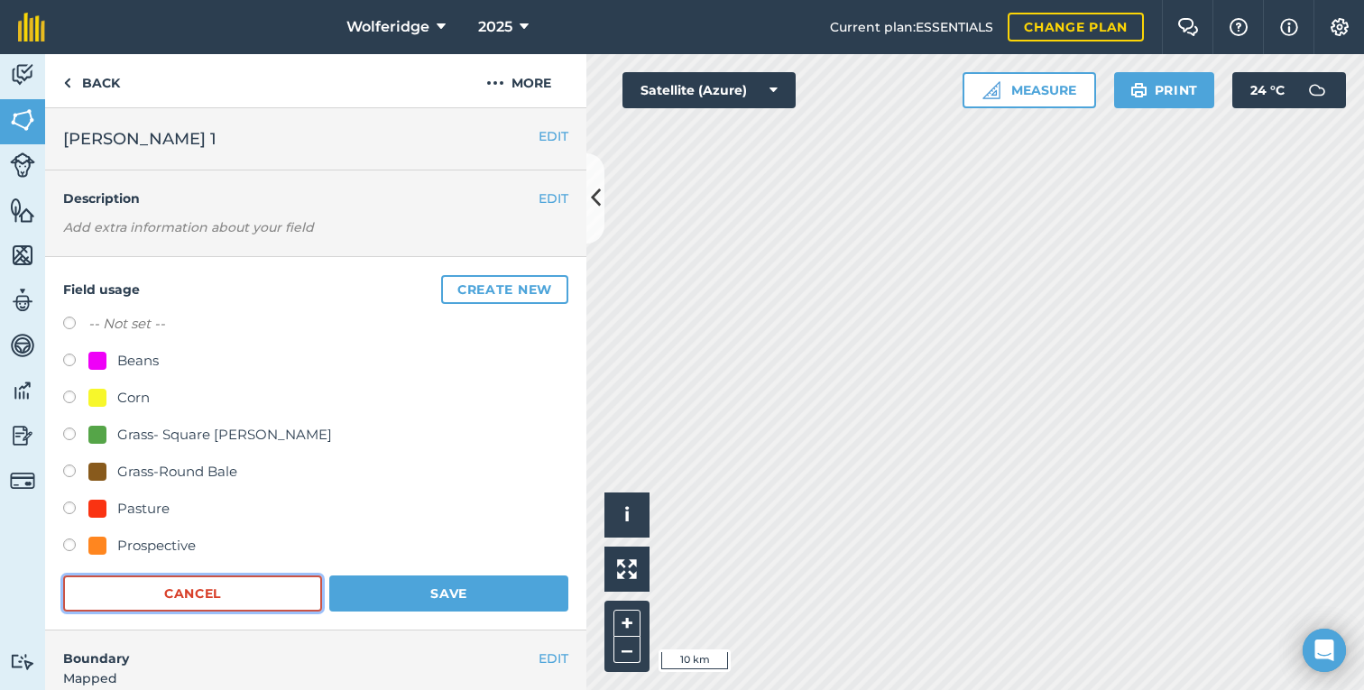
click at [228, 581] on button "Cancel" at bounding box center [192, 593] width 259 height 36
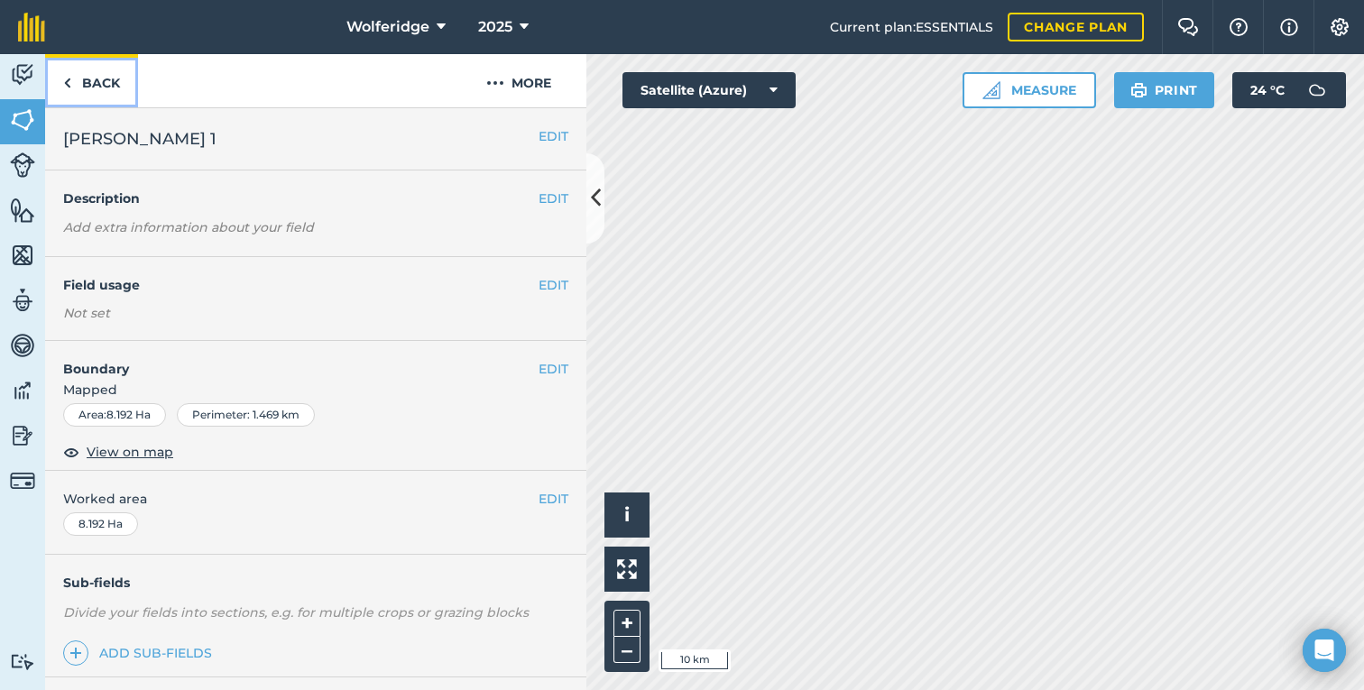
click at [97, 71] on link "Back" at bounding box center [91, 80] width 93 height 53
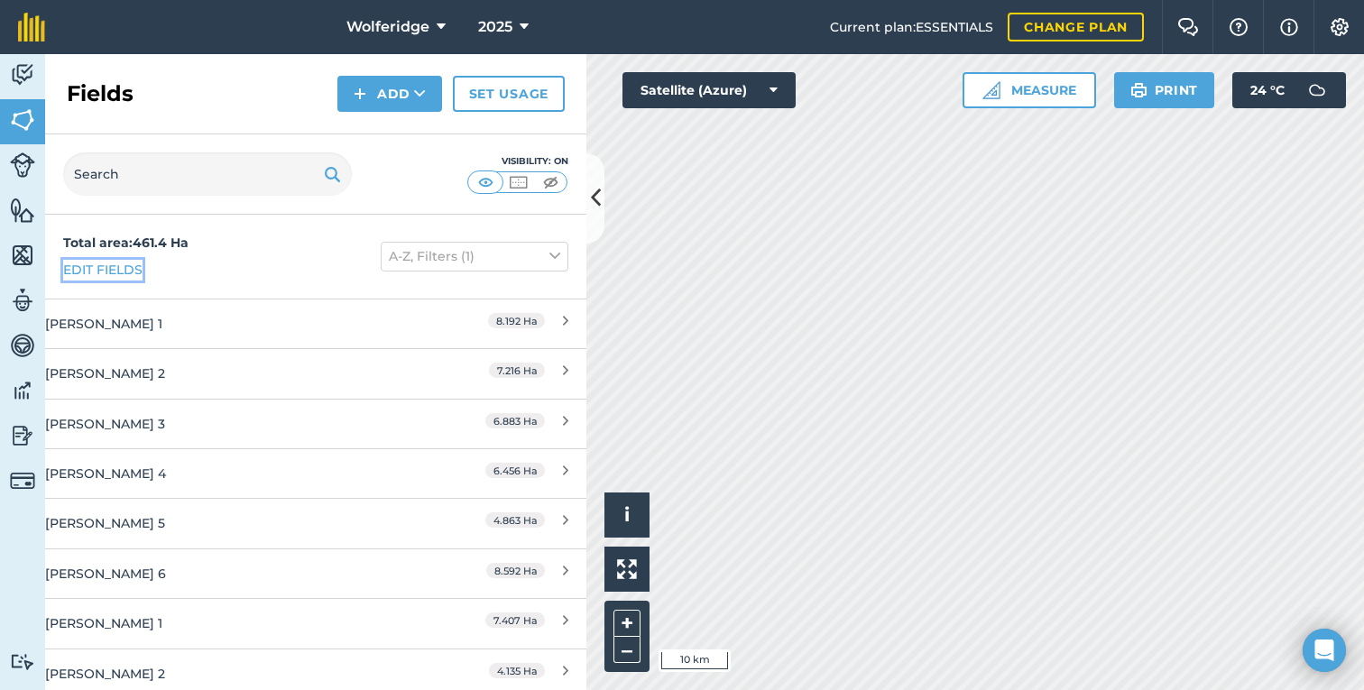
click at [130, 263] on link "Edit fields" at bounding box center [102, 270] width 79 height 20
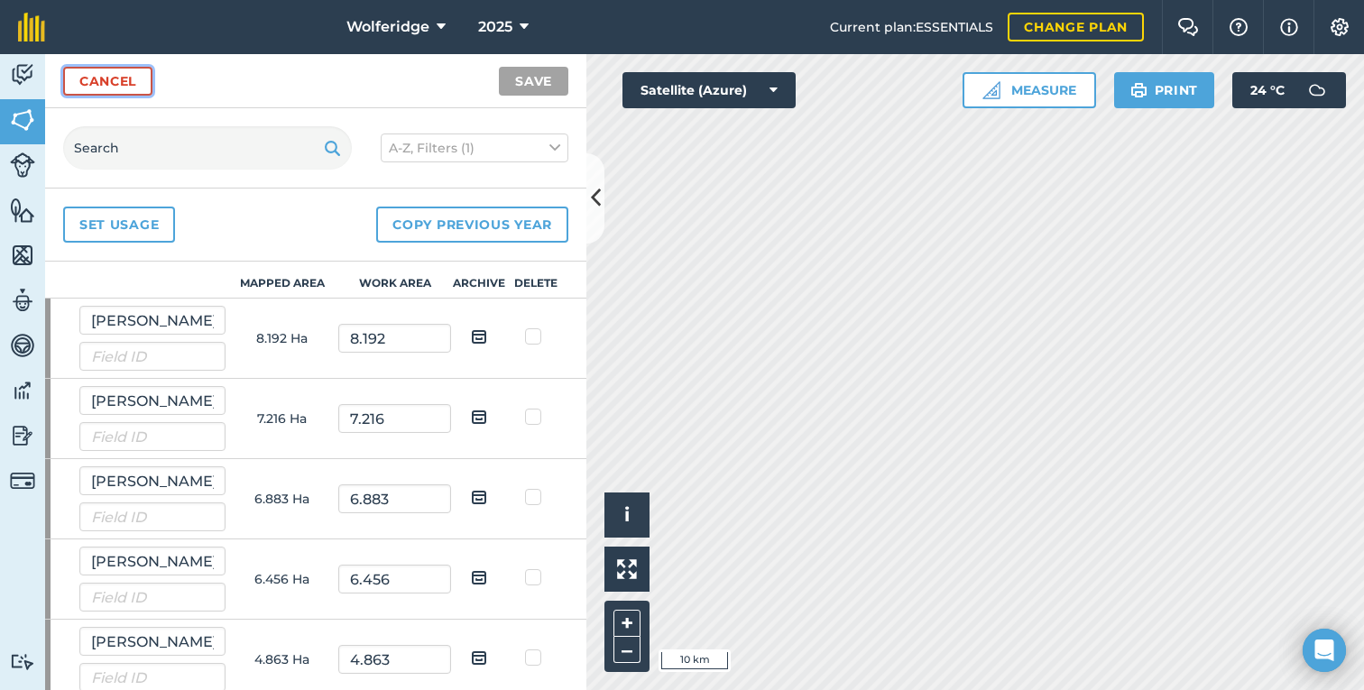
click at [108, 85] on link "Cancel" at bounding box center [107, 81] width 89 height 29
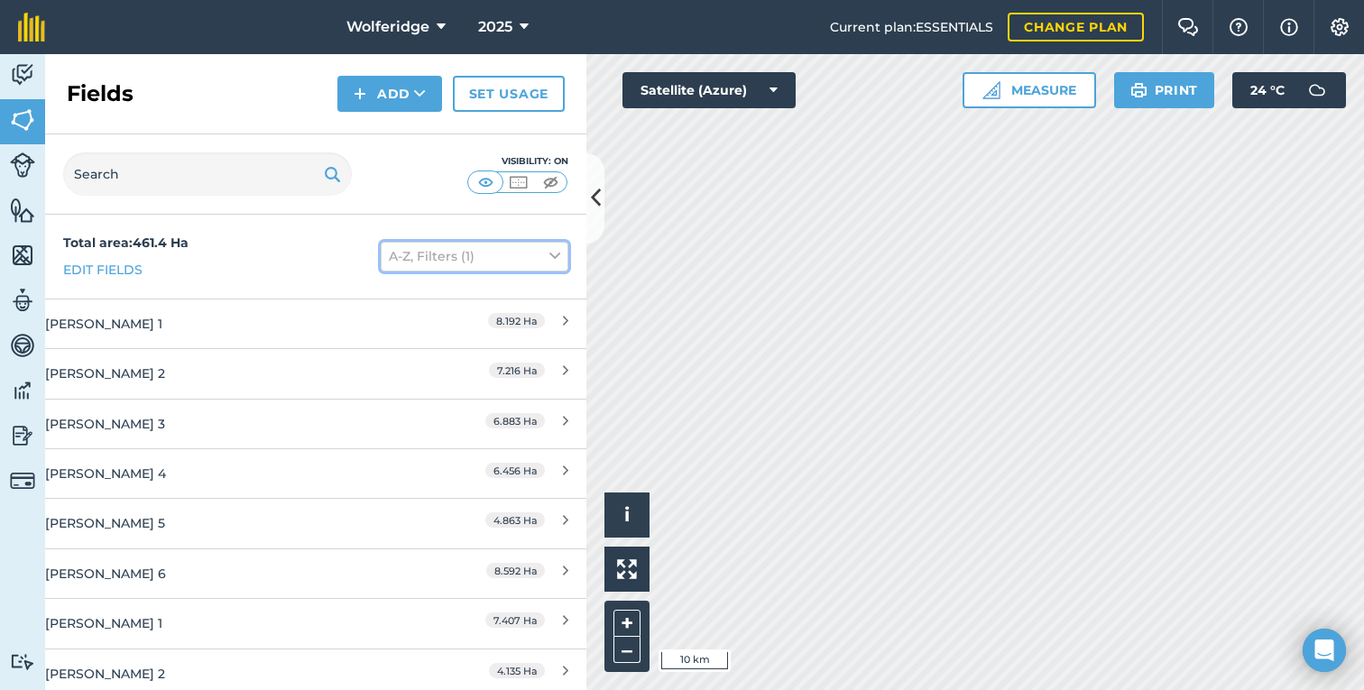
click at [433, 260] on button "A-Z, Filters (1)" at bounding box center [475, 256] width 188 height 29
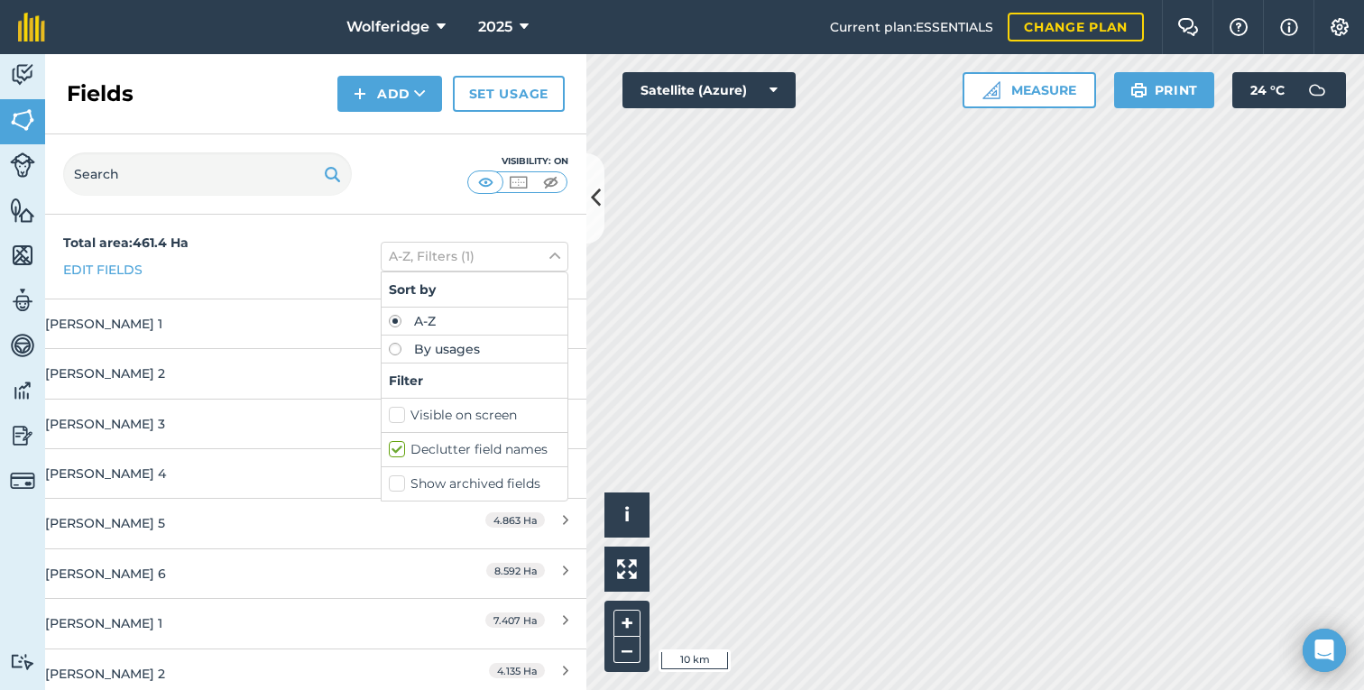
click at [417, 350] on label "By usages" at bounding box center [474, 349] width 171 height 13
radio input "true"
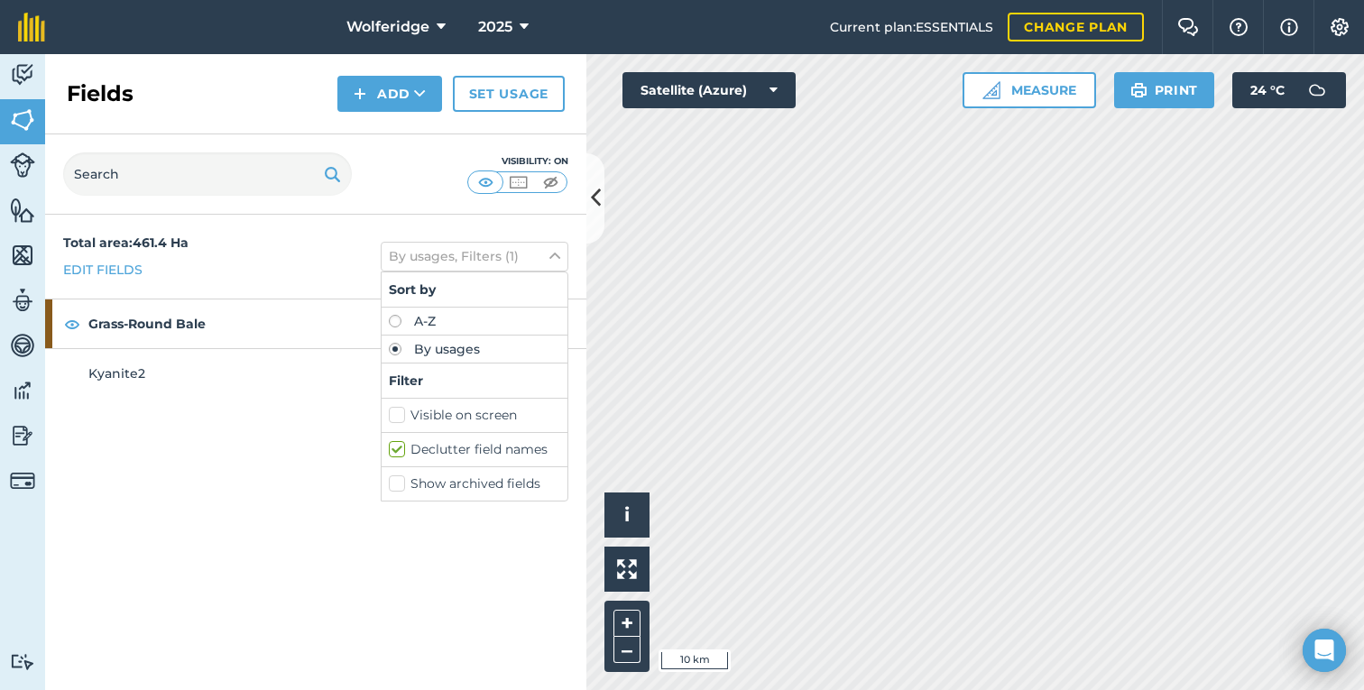
click at [326, 228] on div "Total area : 461.4 Ha Edit fields By usages, Filters (1) Sort by A-Z By usages …" at bounding box center [315, 257] width 541 height 84
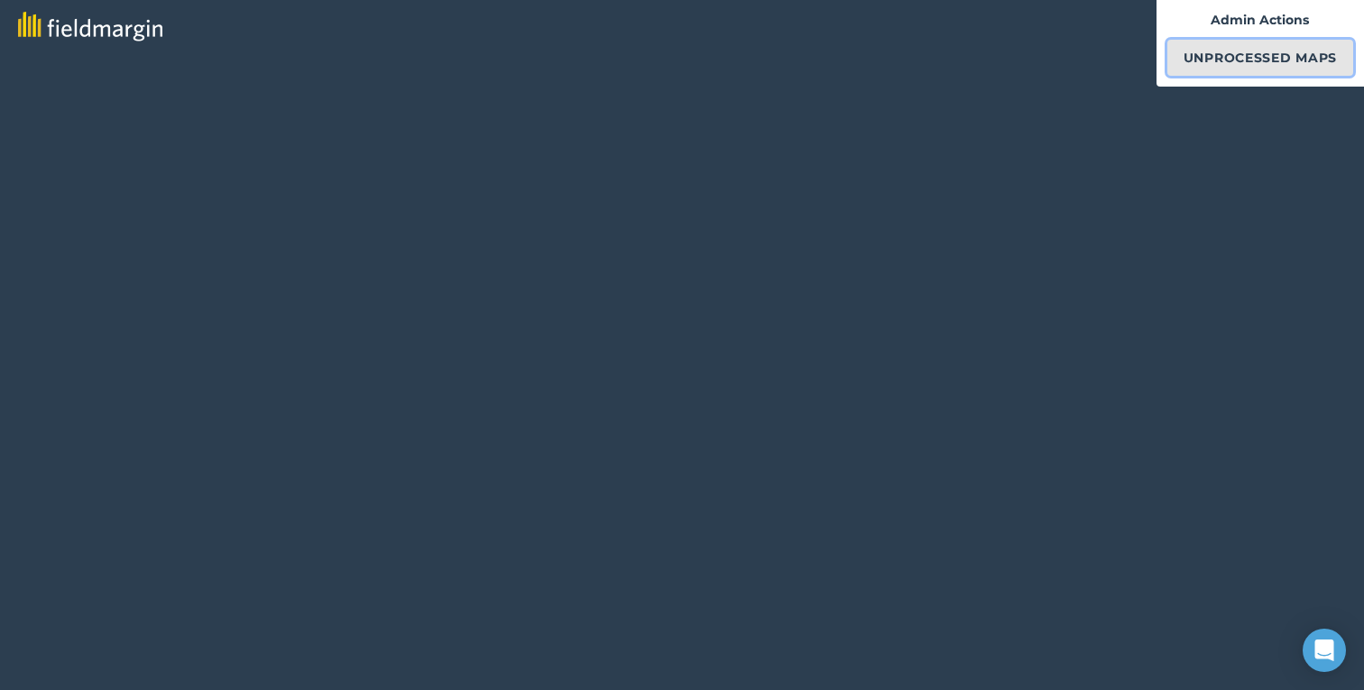
click at [1177, 51] on link "Unprocessed Maps" at bounding box center [1260, 58] width 186 height 36
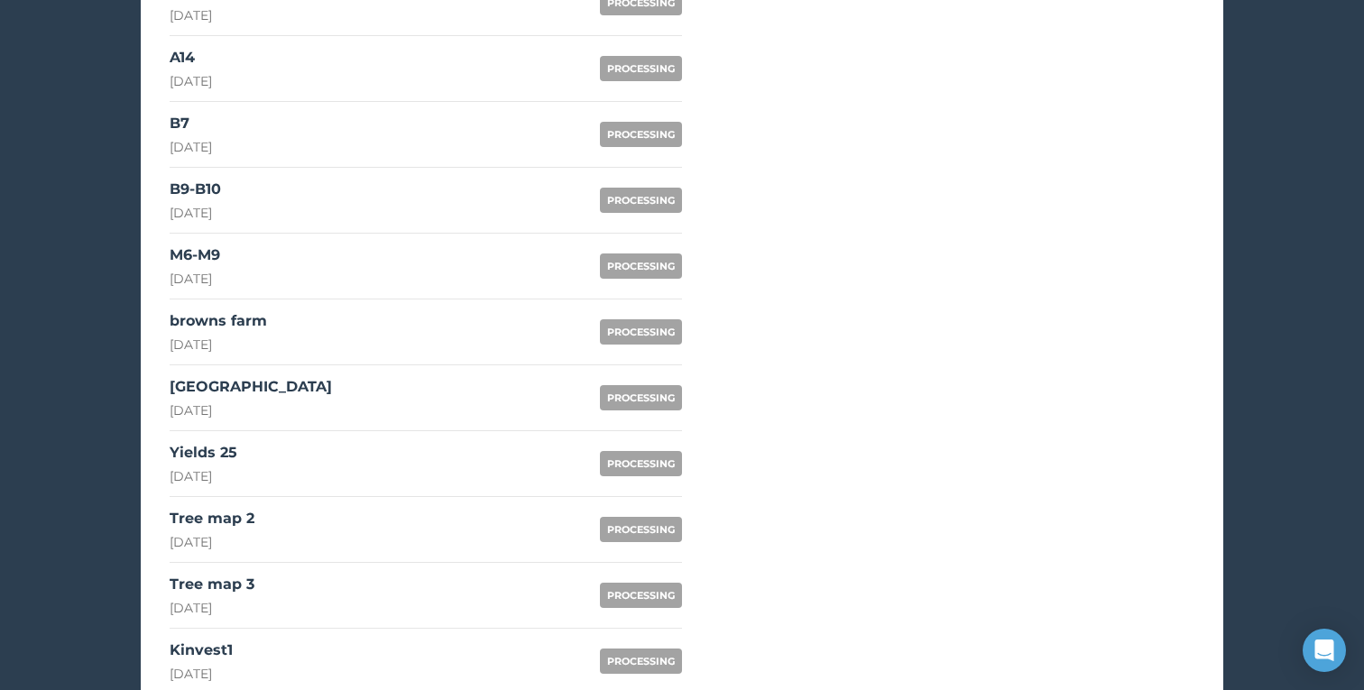
scroll to position [1462, 0]
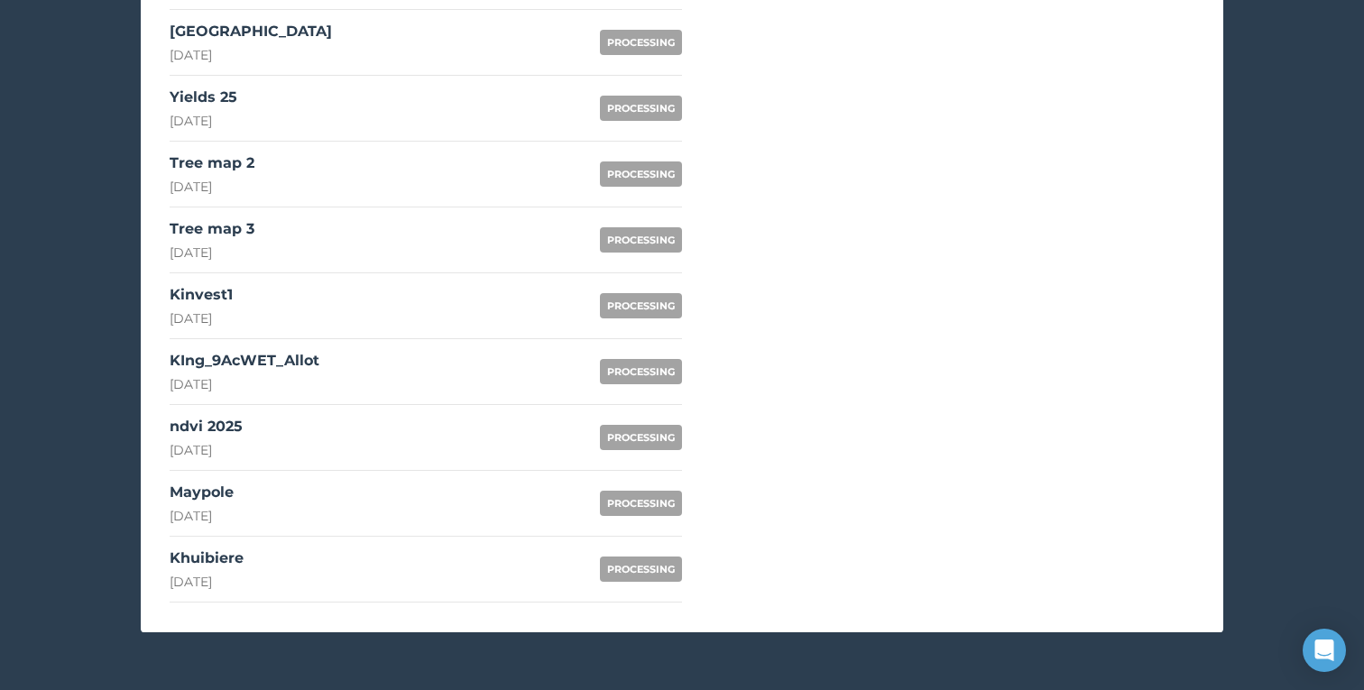
click at [438, 317] on link "Kinvest1 [DATE] PROCESSING" at bounding box center [426, 306] width 512 height 66
click at [244, 570] on div "Khuibiere [DATE]" at bounding box center [207, 568] width 74 height 43
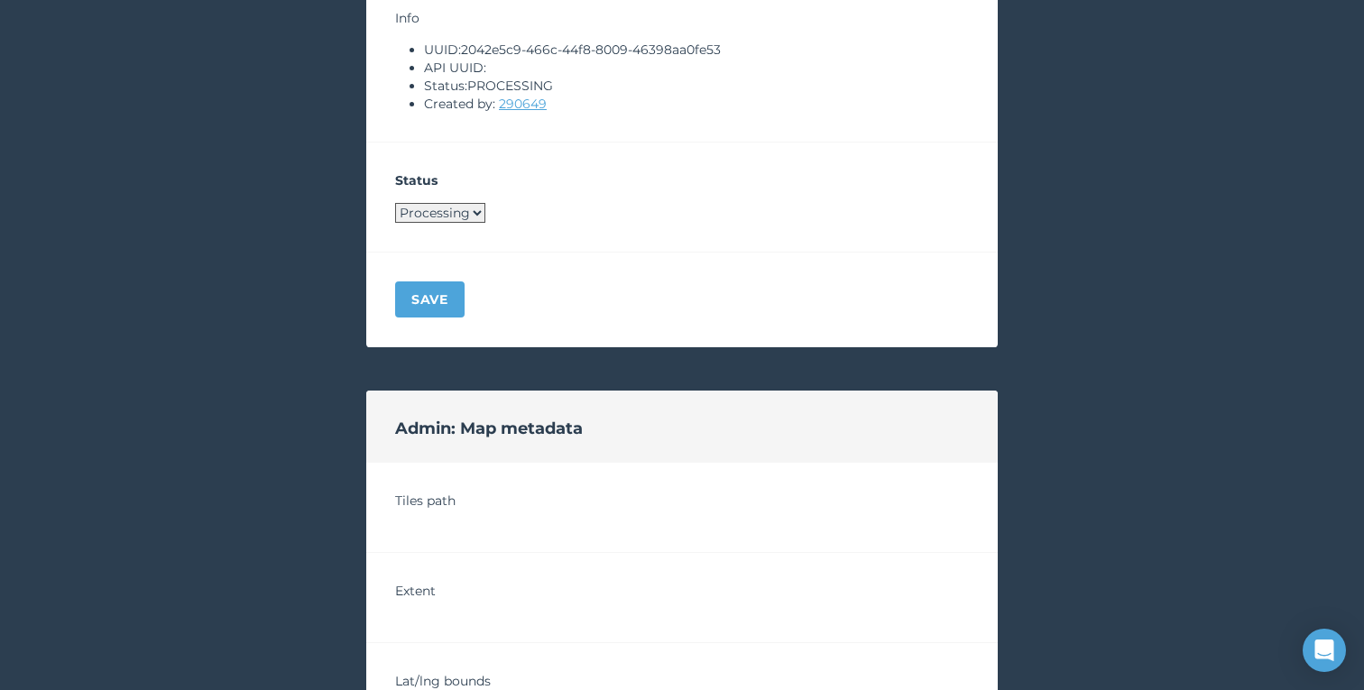
scroll to position [1289, 0]
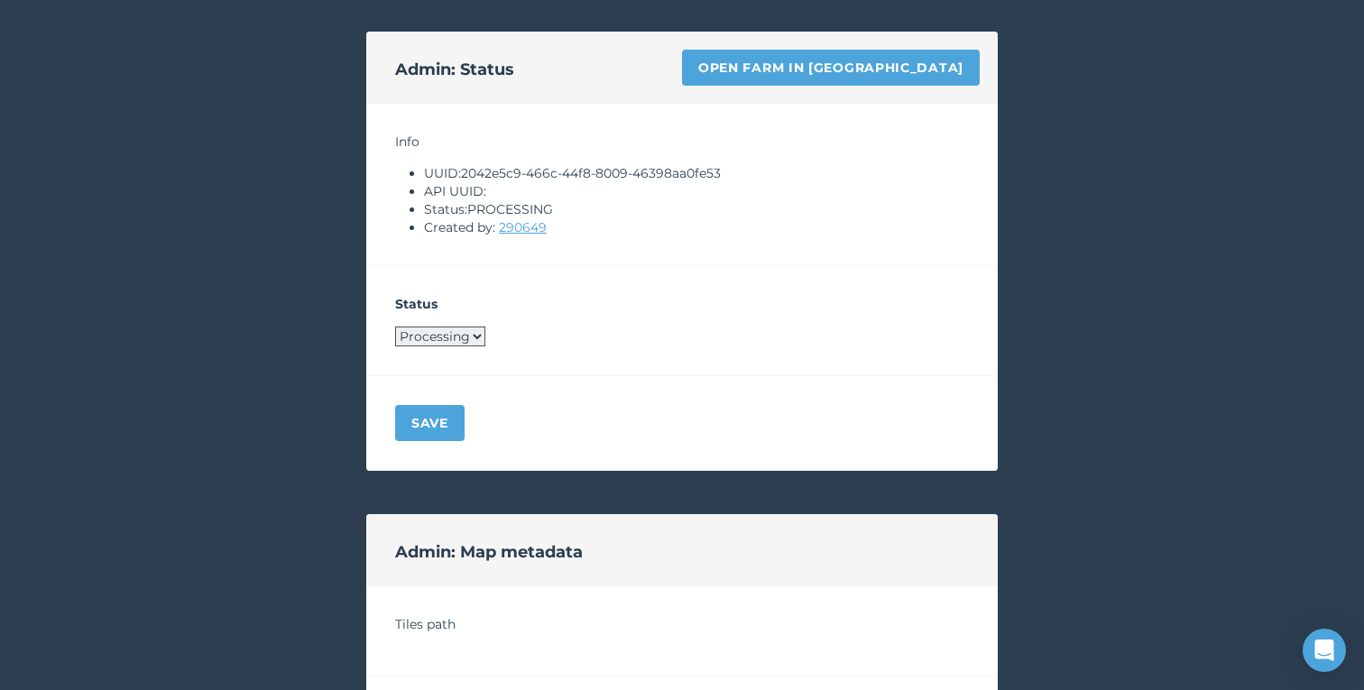
click at [452, 338] on select "Processing Live Archived" at bounding box center [440, 336] width 90 height 20
select select "ARCHIVED"
click at [395, 326] on select "Processing Live Archived" at bounding box center [440, 336] width 90 height 20
click at [433, 434] on button "Save" at bounding box center [429, 423] width 69 height 36
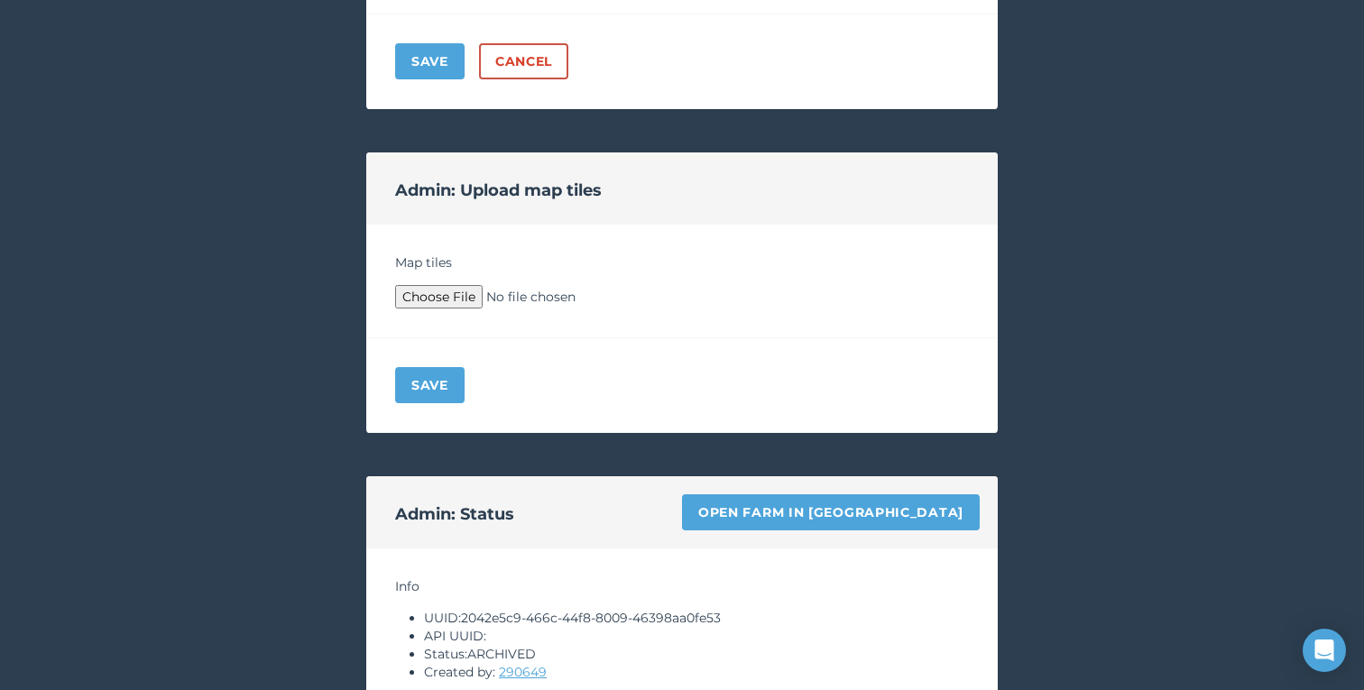
scroll to position [0, 0]
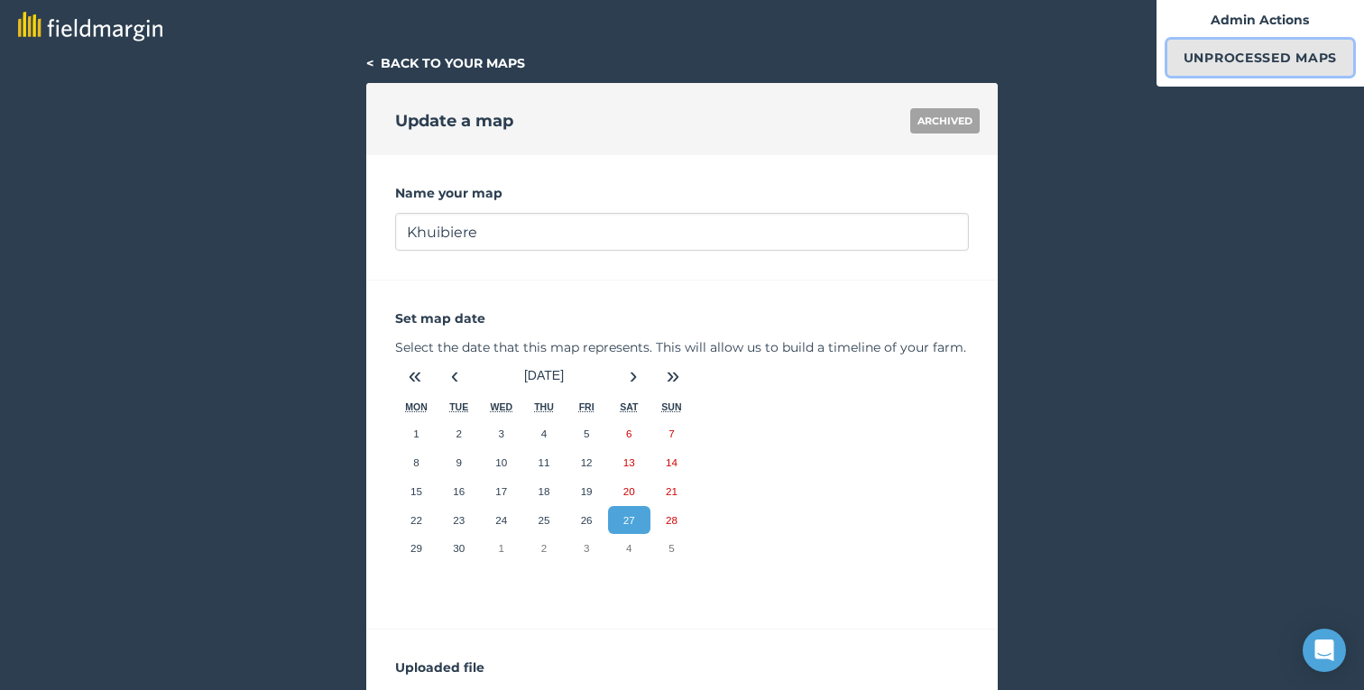
click at [1217, 71] on link "Unprocessed Maps" at bounding box center [1260, 58] width 186 height 36
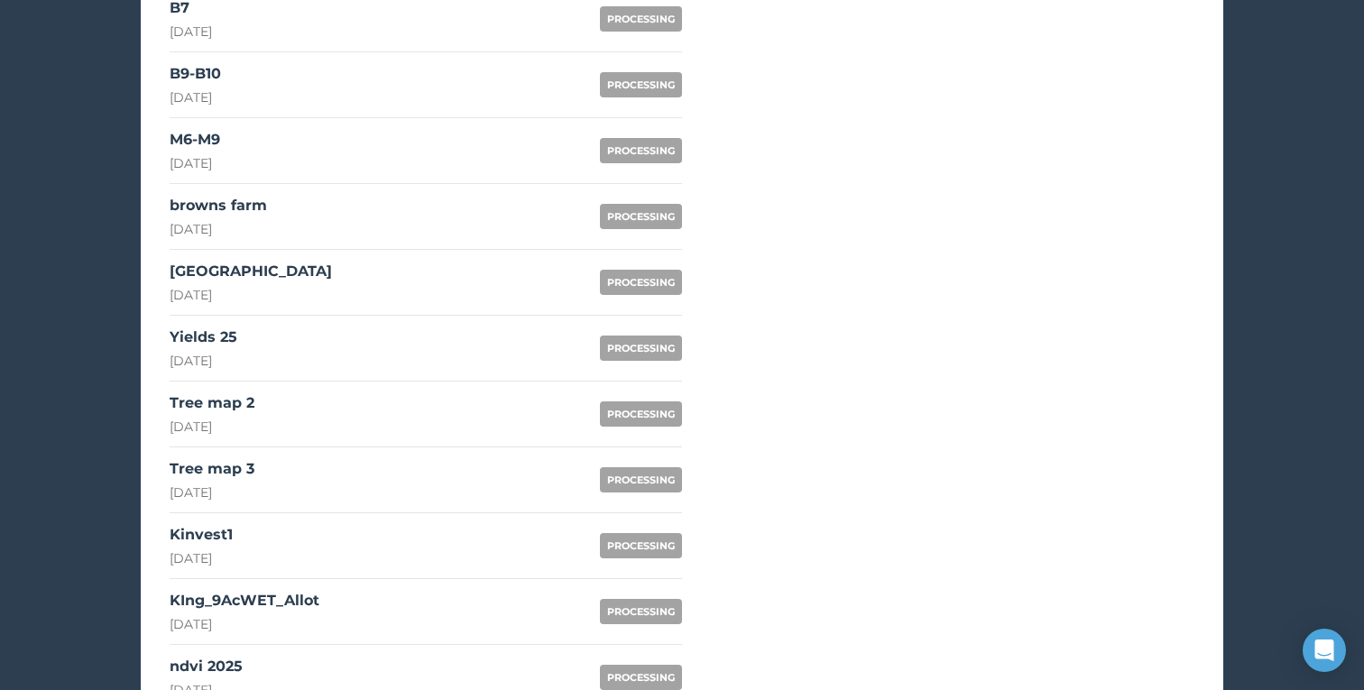
scroll to position [1462, 0]
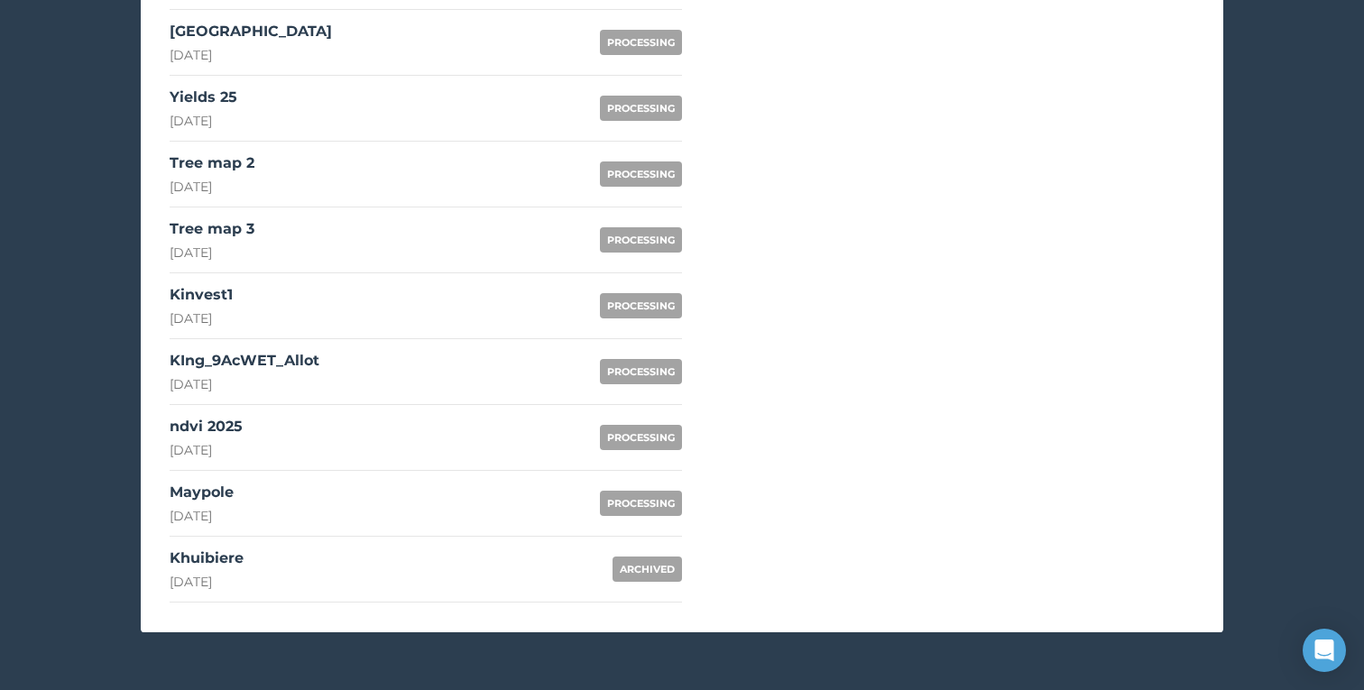
click at [360, 428] on link "ndvi 2025 [DATE] PROCESSING" at bounding box center [426, 438] width 512 height 66
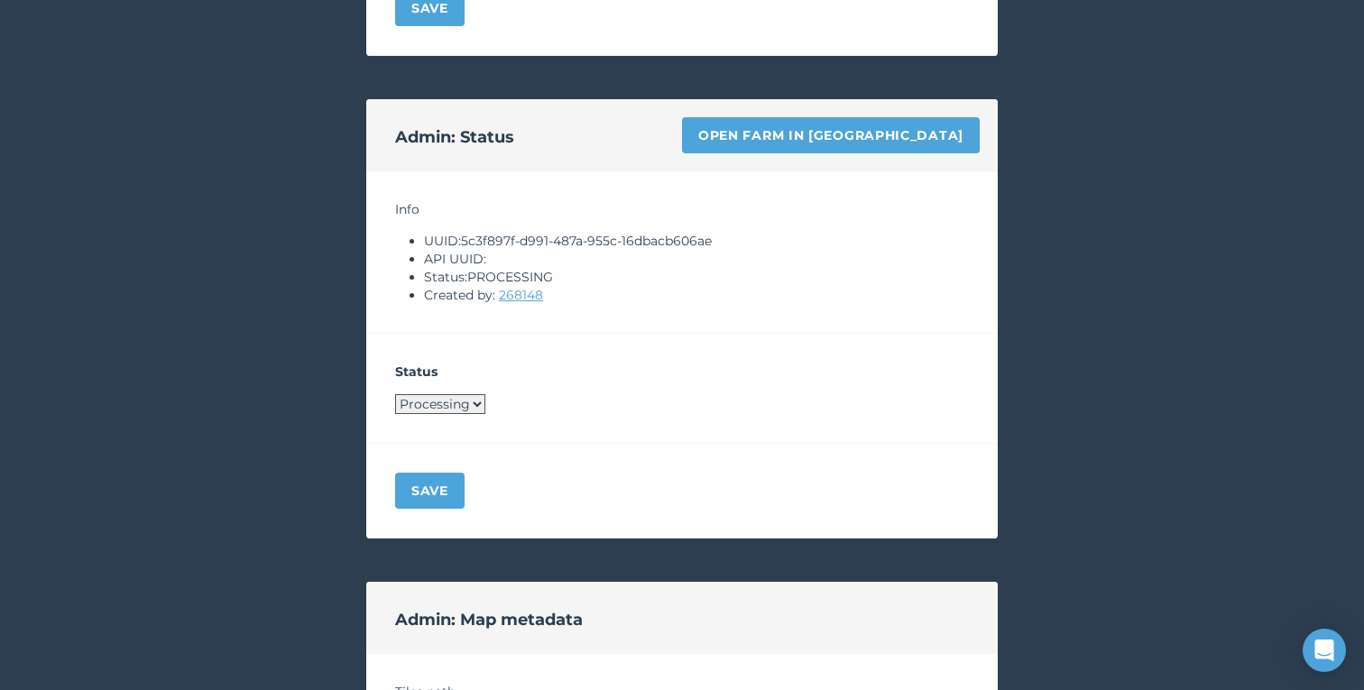
scroll to position [1202, 0]
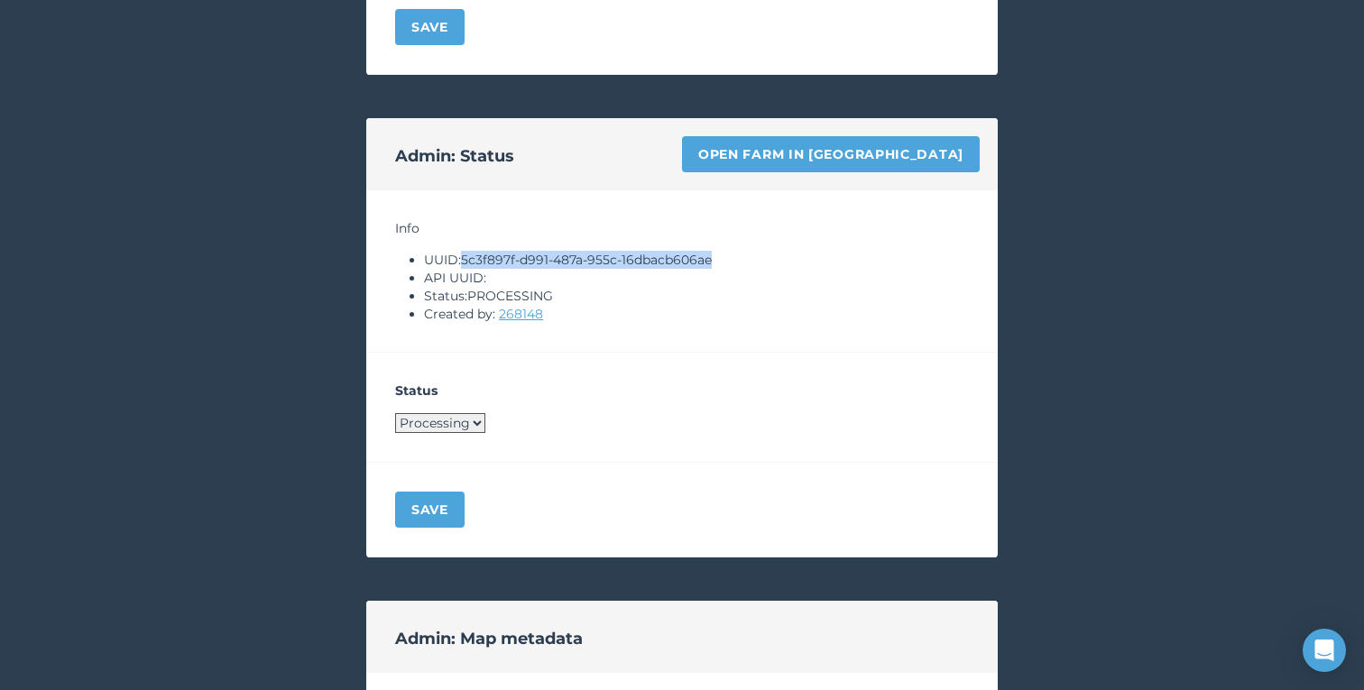
drag, startPoint x: 466, startPoint y: 261, endPoint x: 756, endPoint y: 259, distance: 289.5
click at [756, 259] on li "UUID: 5c3f897f-d991-487a-955c-16dbacb606ae" at bounding box center [696, 260] width 545 height 18
copy li "5c3f897f-d991-487a-955c-16dbacb606ae"
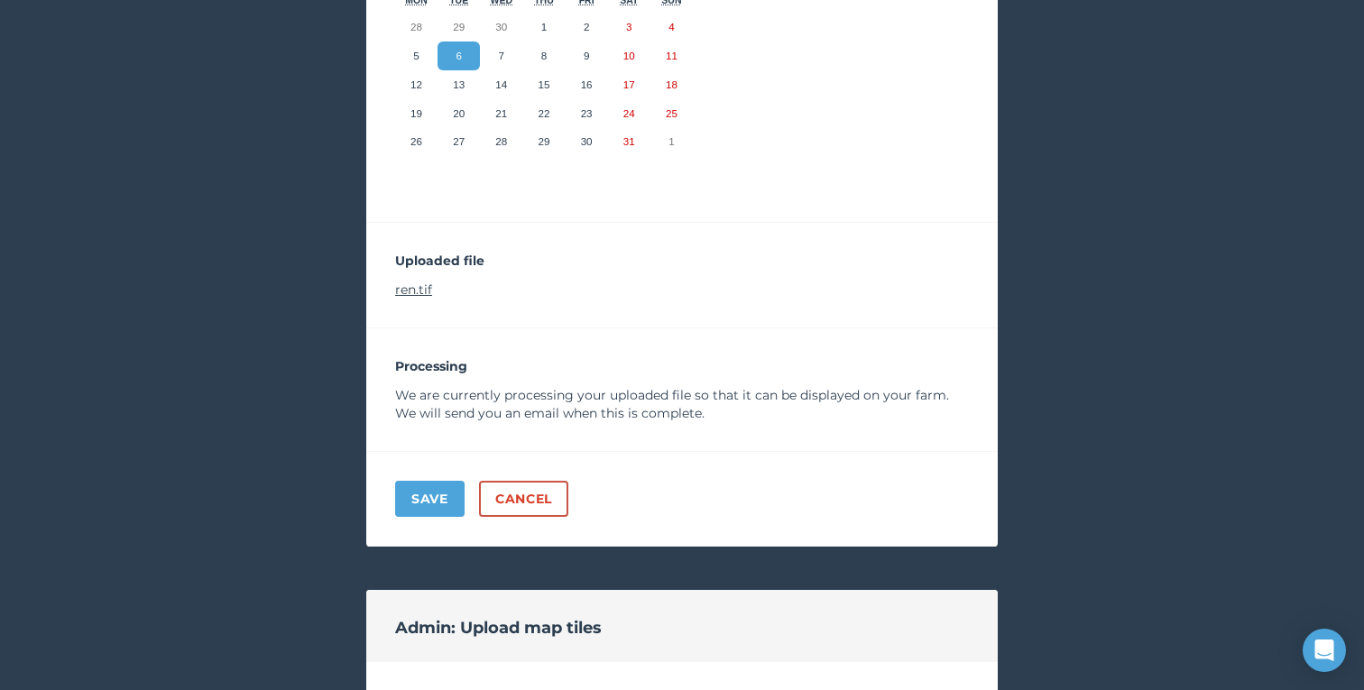
scroll to position [348, 0]
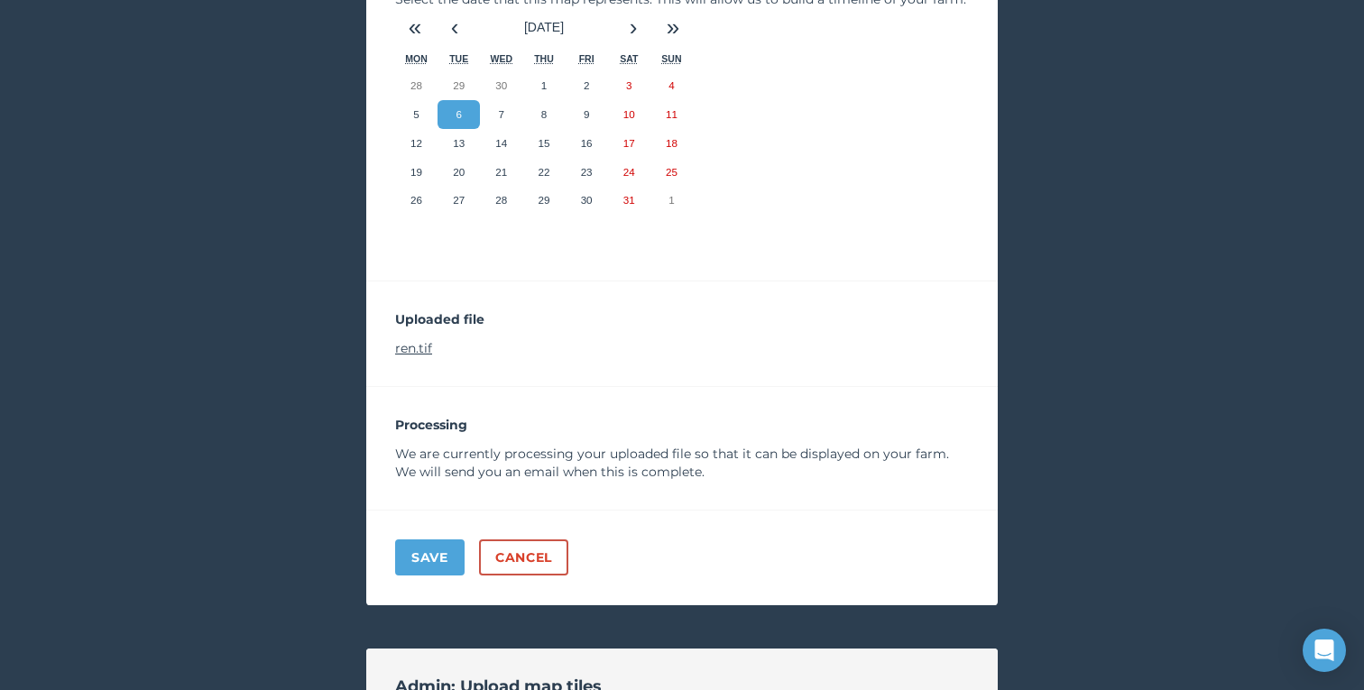
click at [414, 345] on link "ren.tif" at bounding box center [413, 348] width 37 height 16
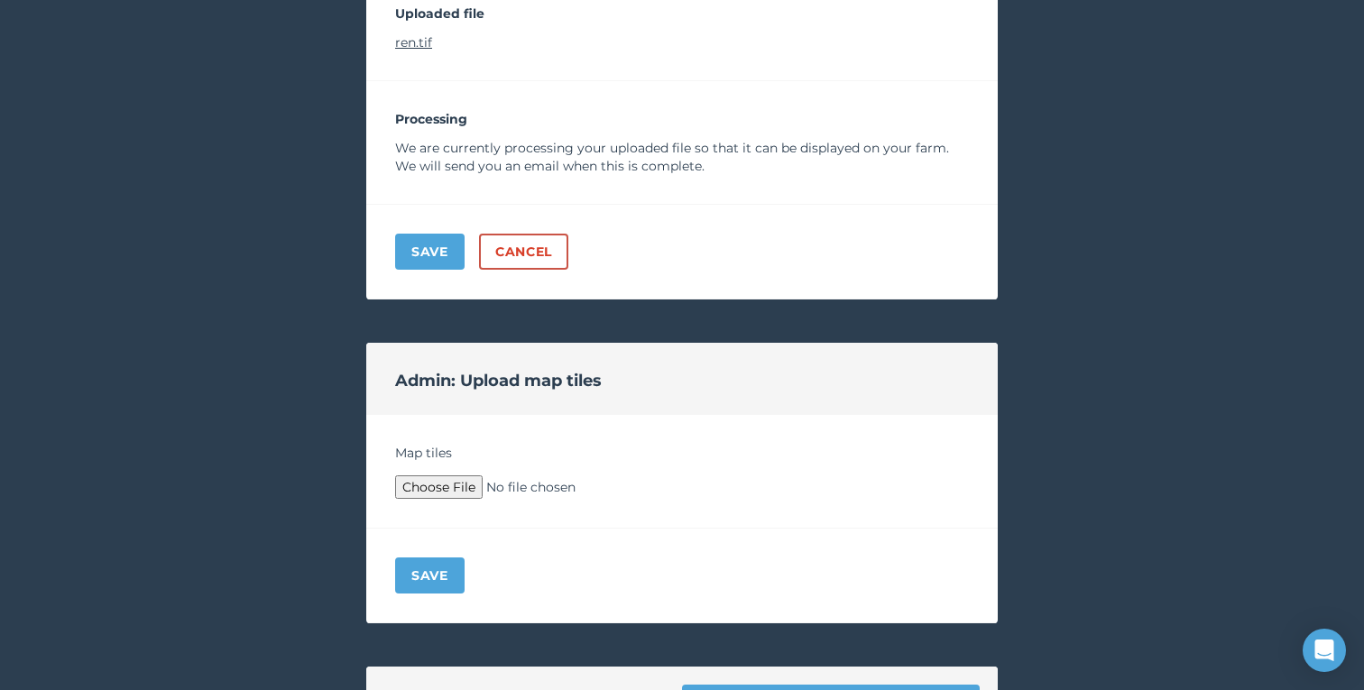
scroll to position [675, 0]
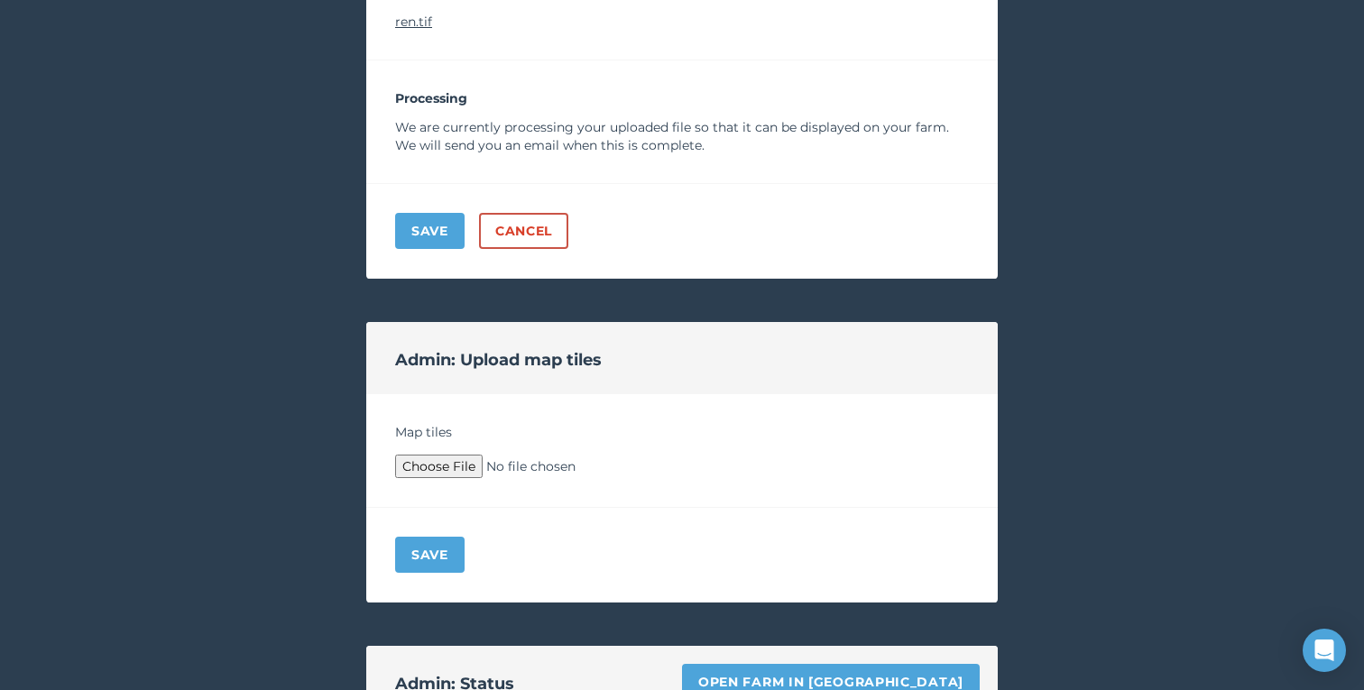
type input "C:\fakepath\Archive.zip"
click at [445, 566] on button "Save" at bounding box center [429, 555] width 69 height 36
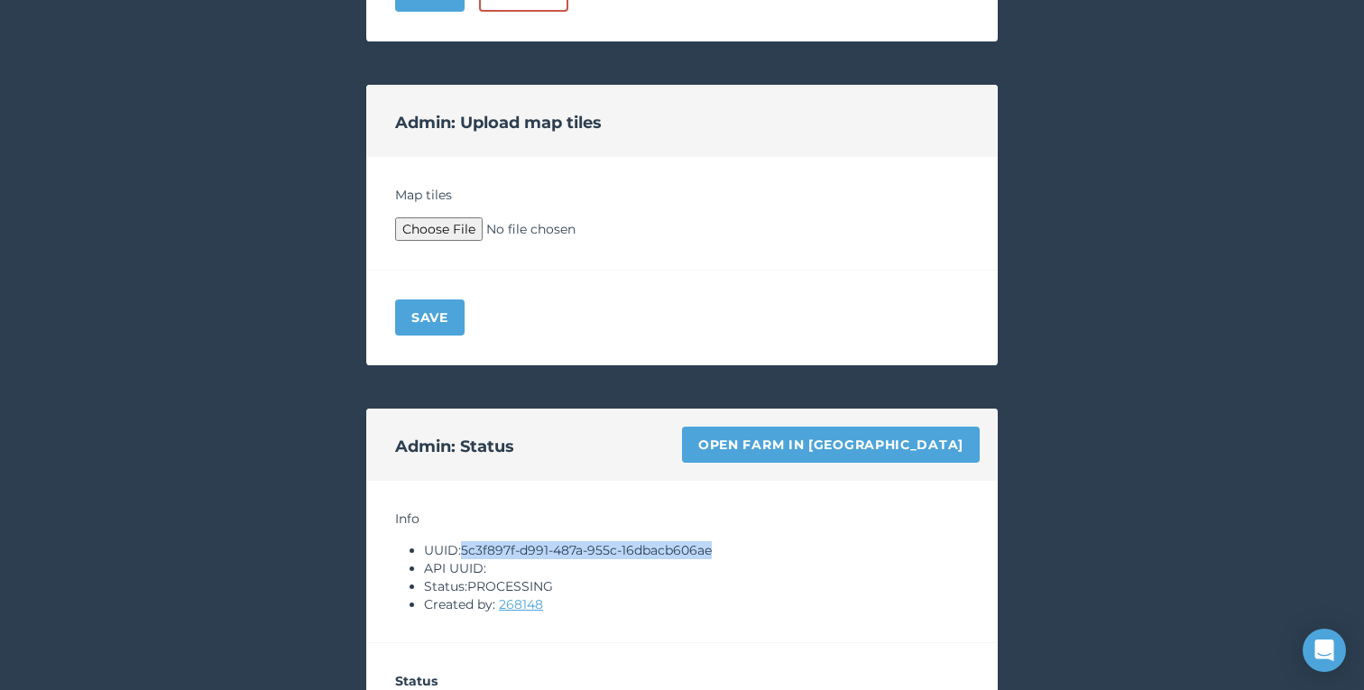
scroll to position [1502, 0]
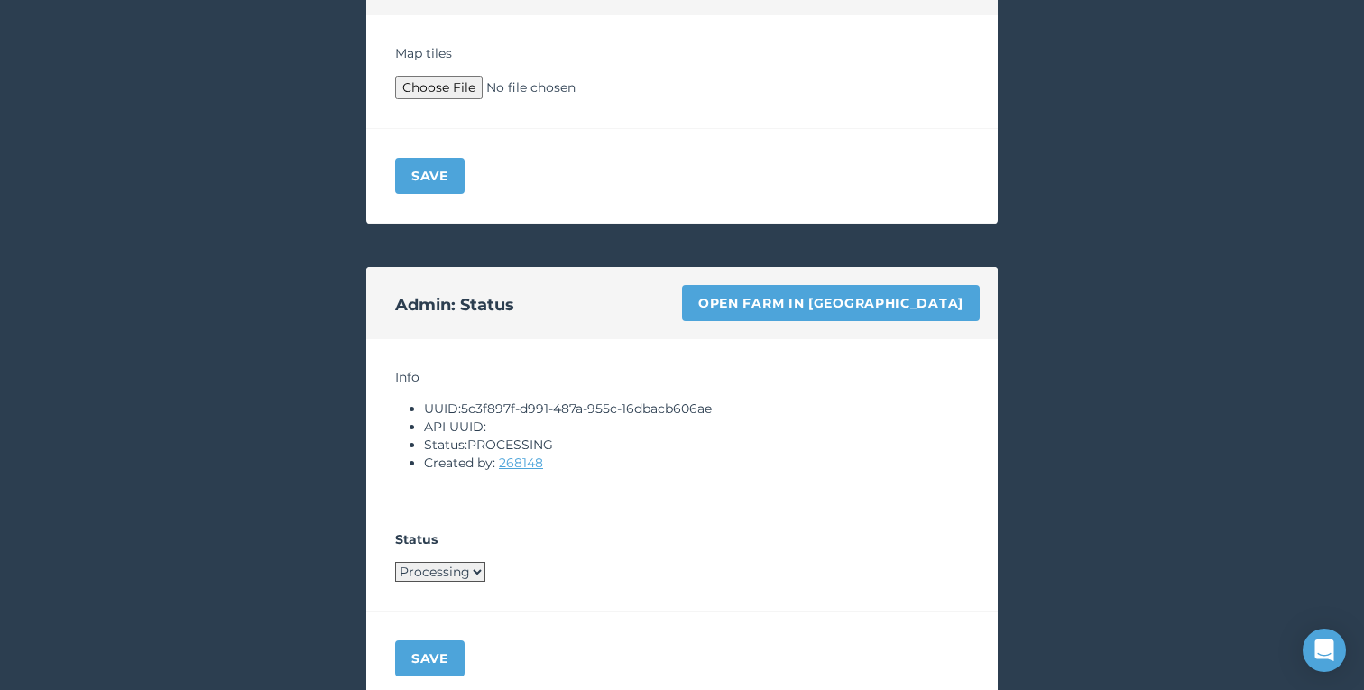
click at [434, 553] on div "Status Processing Live Archived" at bounding box center [681, 556] width 631 height 110
click at [434, 570] on select "Processing Live Archived" at bounding box center [440, 572] width 90 height 20
select select "LIVE"
click at [395, 562] on select "Processing Live Archived" at bounding box center [440, 572] width 90 height 20
click at [432, 666] on button "Save" at bounding box center [429, 658] width 69 height 36
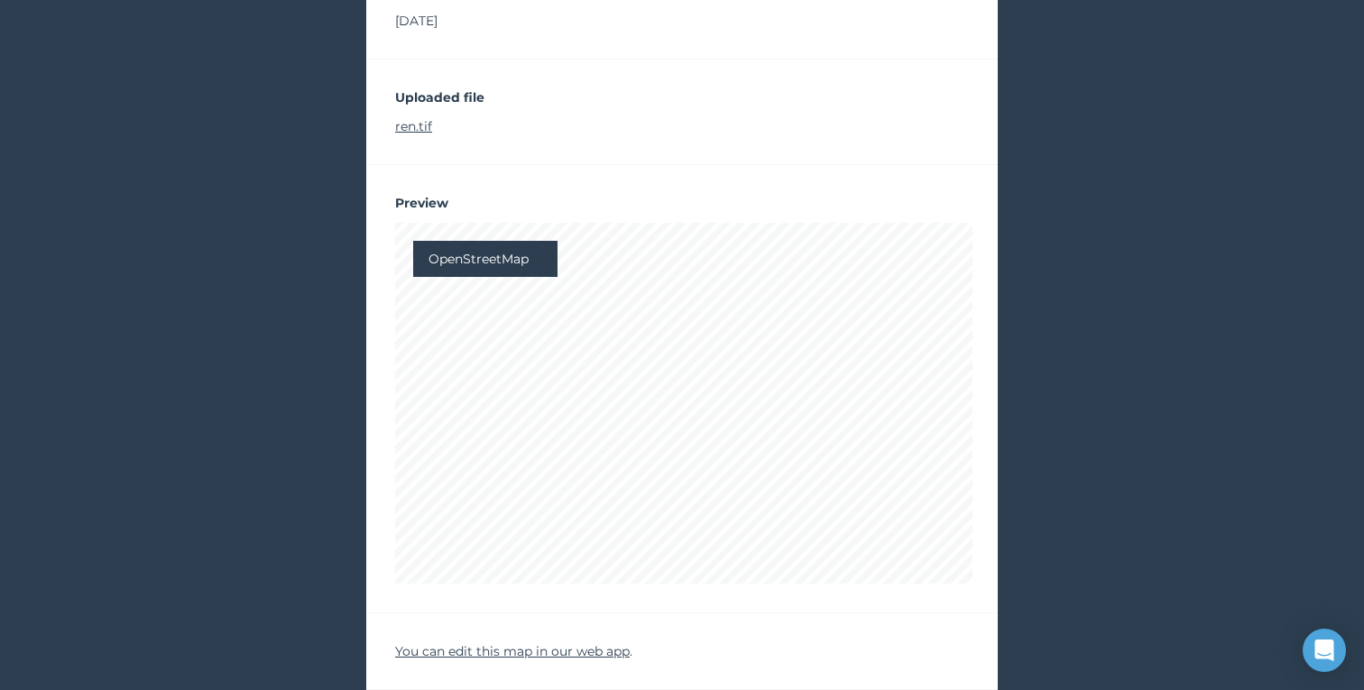
scroll to position [0, 0]
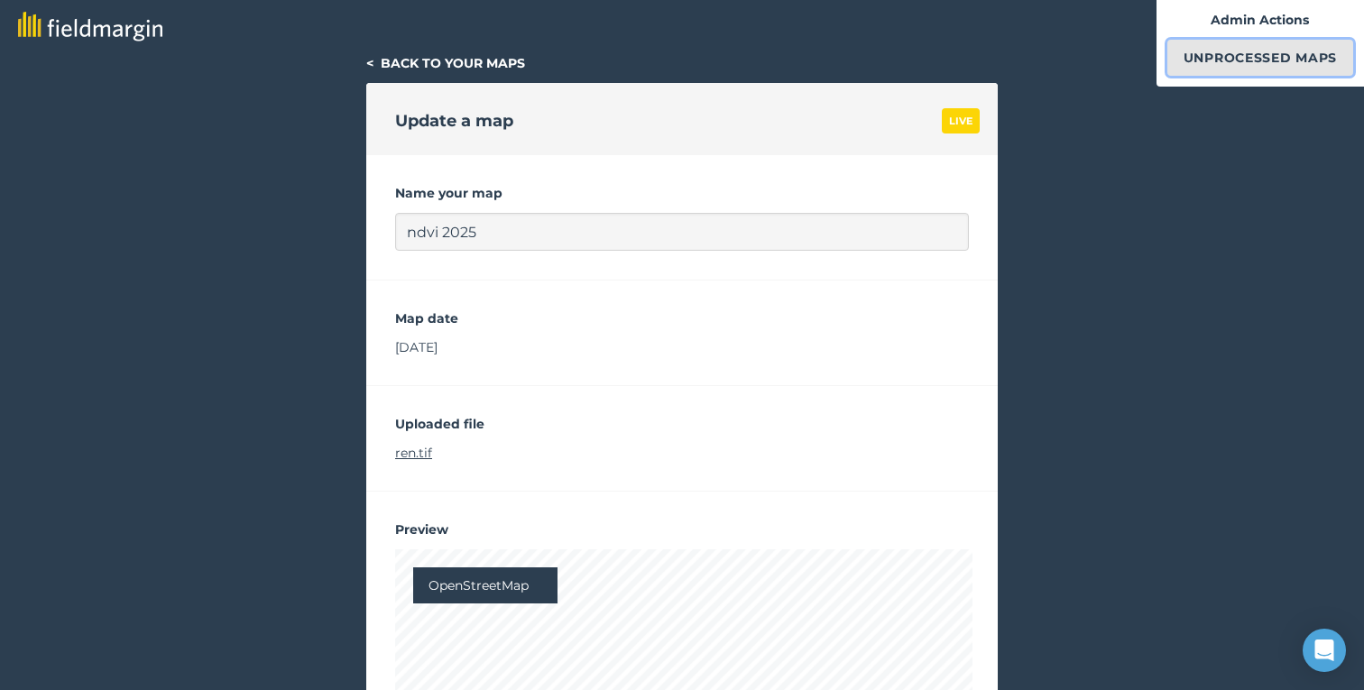
click at [1204, 53] on link "Unprocessed Maps" at bounding box center [1260, 58] width 186 height 36
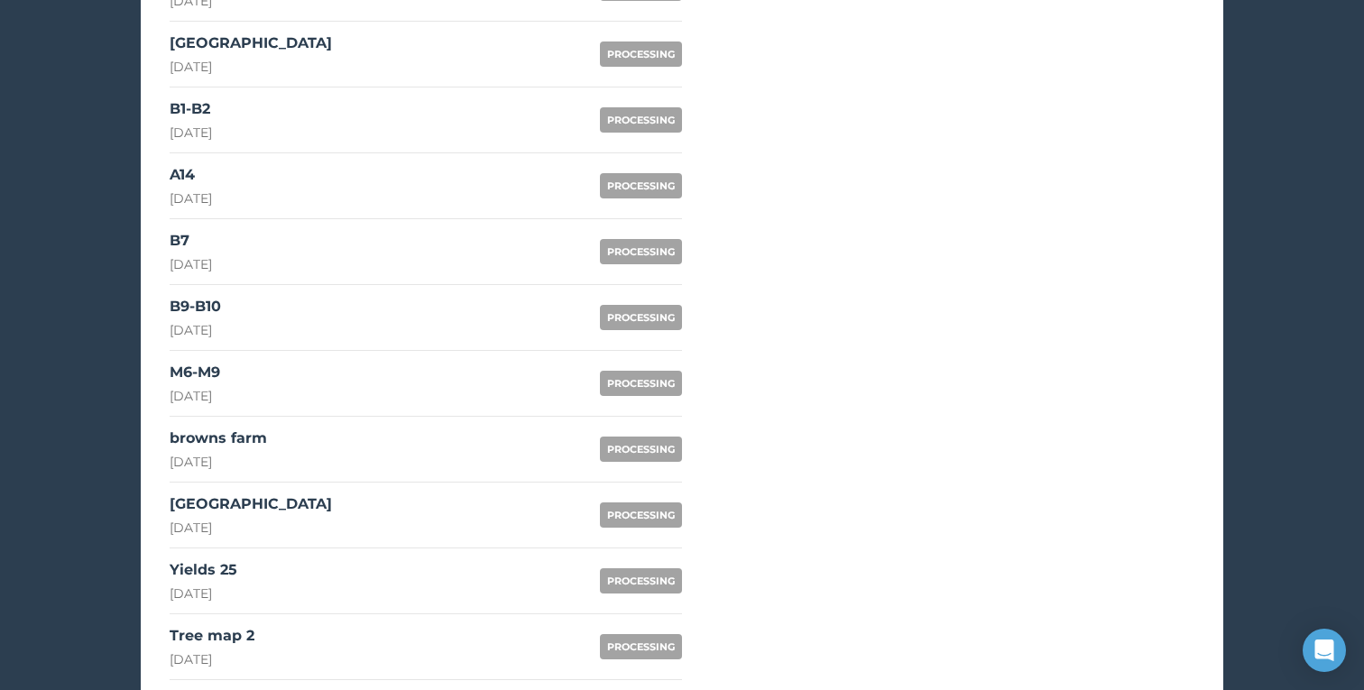
scroll to position [1462, 0]
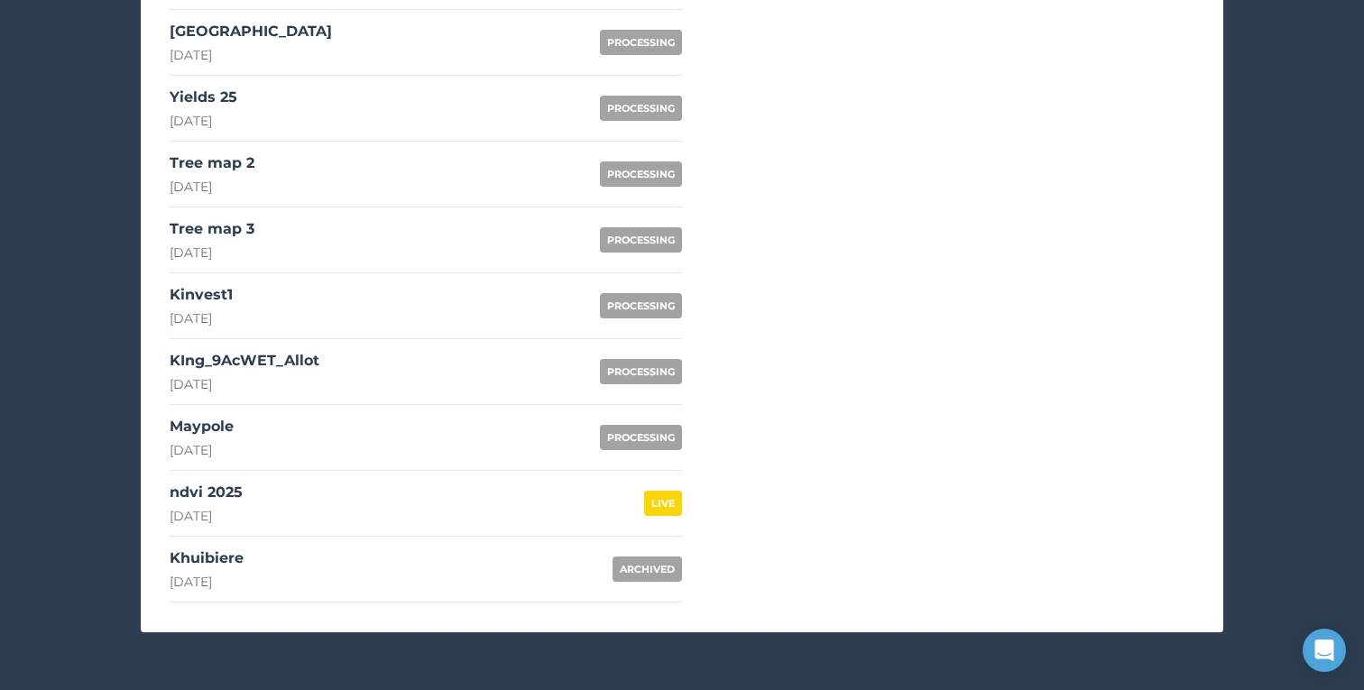
click at [363, 350] on link "KIng_9AcWET_Allot [DATE] PROCESSING" at bounding box center [426, 372] width 512 height 66
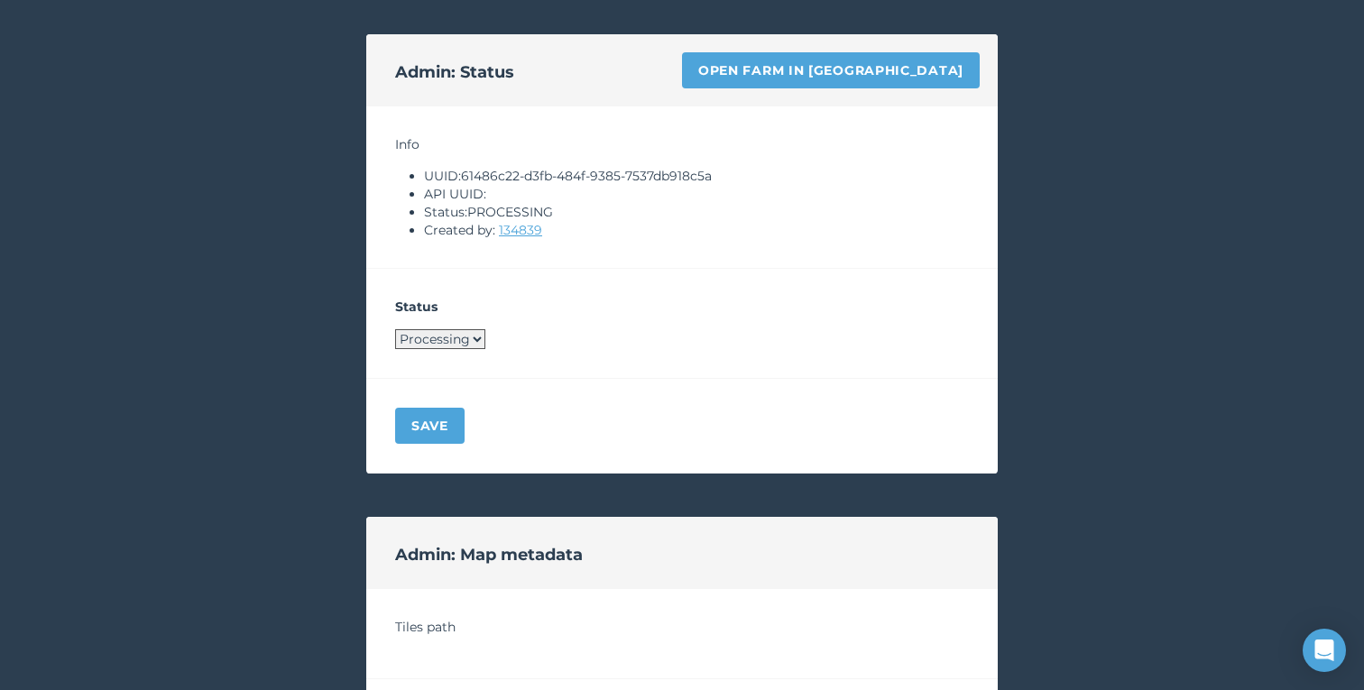
scroll to position [1239, 0]
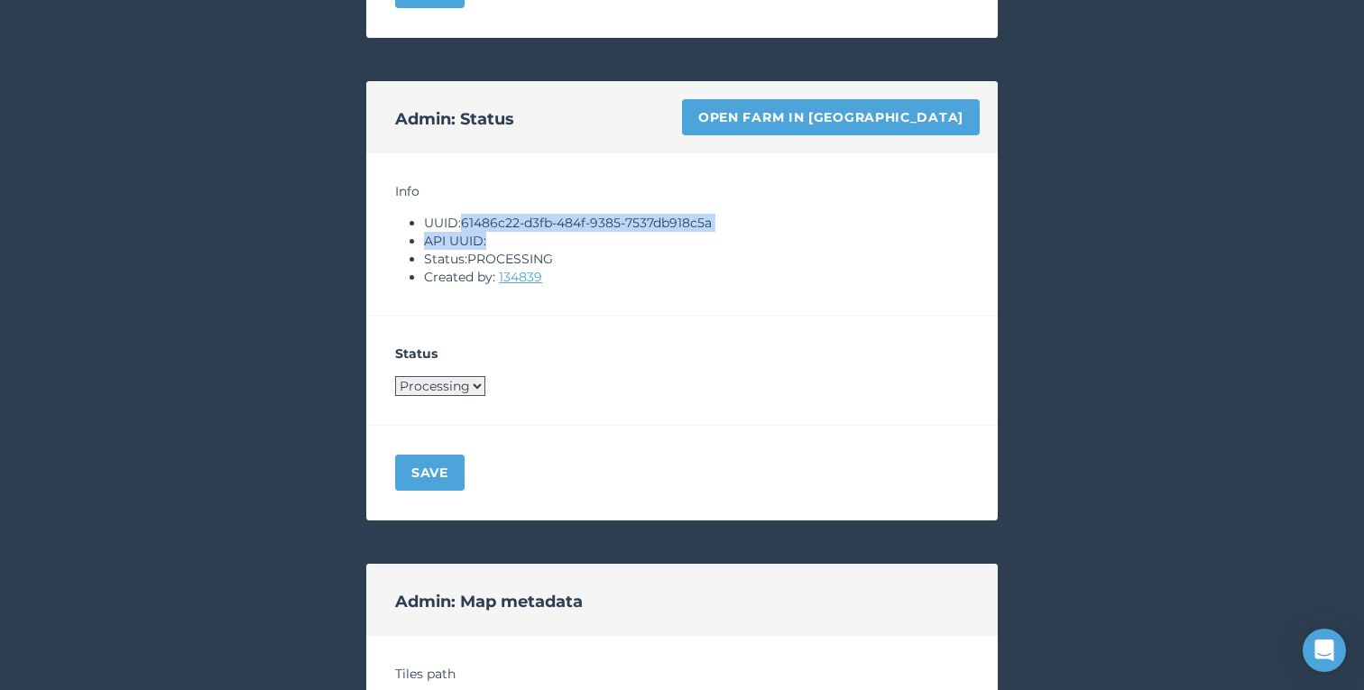
drag, startPoint x: 464, startPoint y: 221, endPoint x: 783, endPoint y: 235, distance: 318.7
click at [783, 235] on ul "UUID: 61486c22-d3fb-484f-9385-7537db918c5a API UUID: Status: PROCESSING Created…" at bounding box center [682, 250] width 574 height 72
click at [693, 226] on li "UUID: 61486c22-d3fb-484f-9385-7537db918c5a" at bounding box center [696, 223] width 545 height 18
click at [465, 226] on li "UUID: 61486c22-d3fb-484f-9385-7537db918c5a" at bounding box center [696, 223] width 545 height 18
drag, startPoint x: 465, startPoint y: 221, endPoint x: 732, endPoint y: 221, distance: 267.0
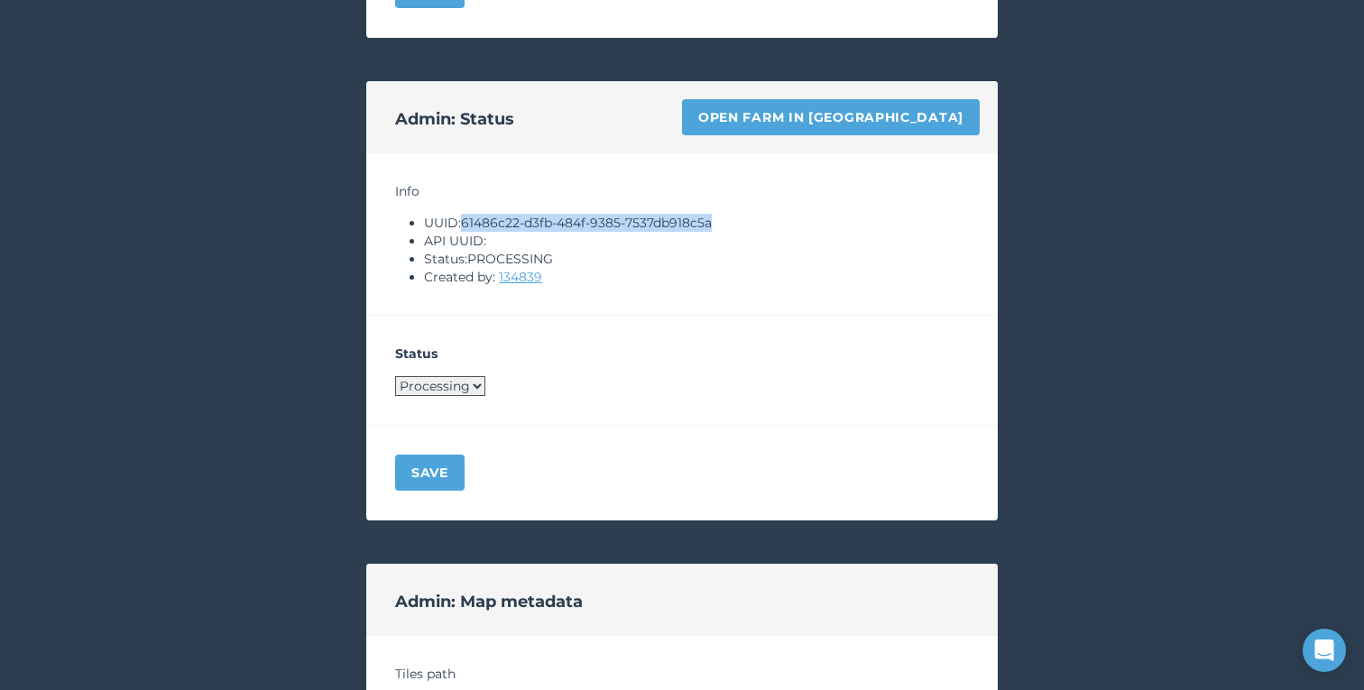
click at [732, 221] on li "UUID: 61486c22-d3fb-484f-9385-7537db918c5a" at bounding box center [696, 223] width 545 height 18
copy li "61486c22-d3fb-484f-9385-7537db918c5a"
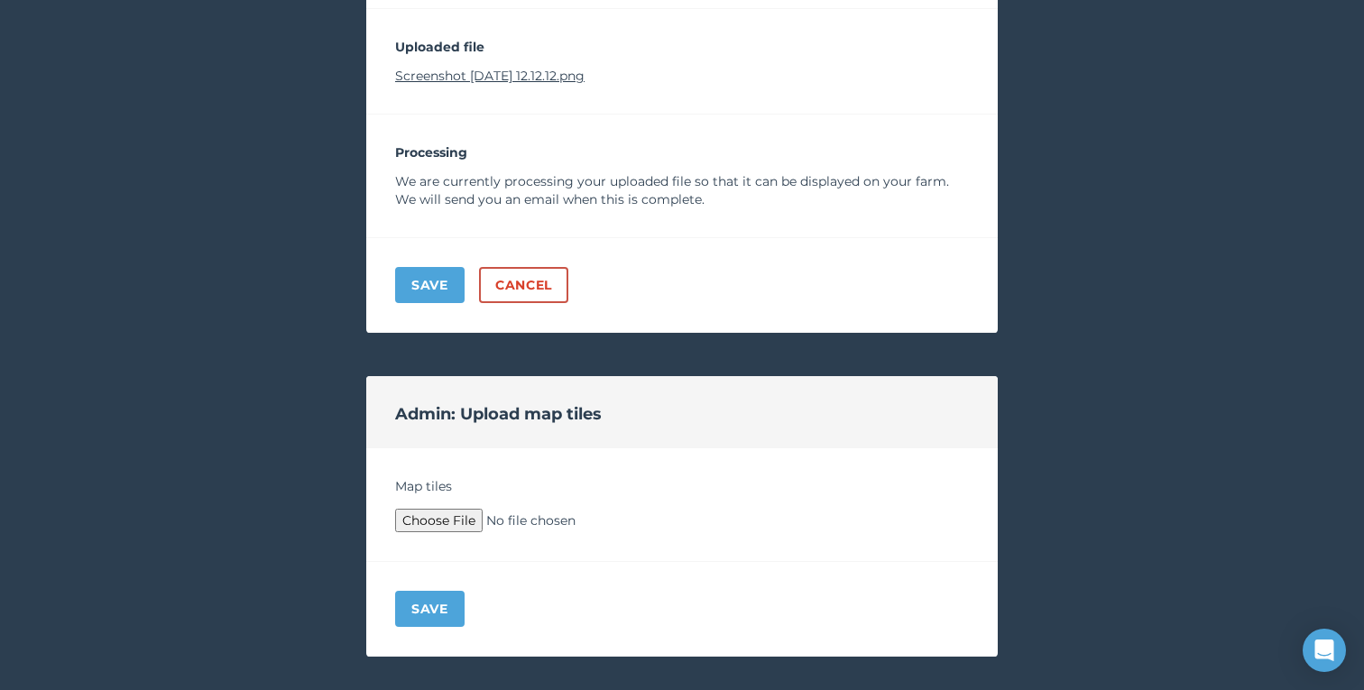
scroll to position [604, 0]
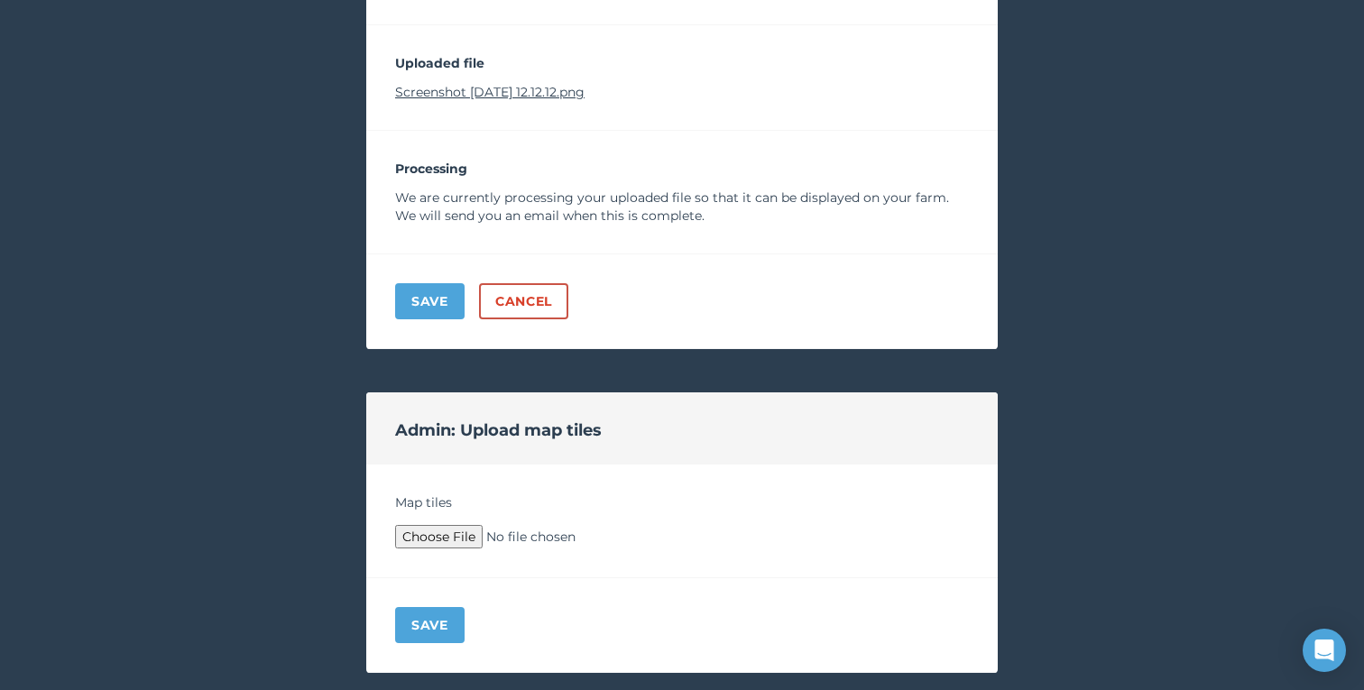
click at [555, 86] on link "Screenshot [DATE] 12.12.12.png" at bounding box center [489, 92] width 189 height 16
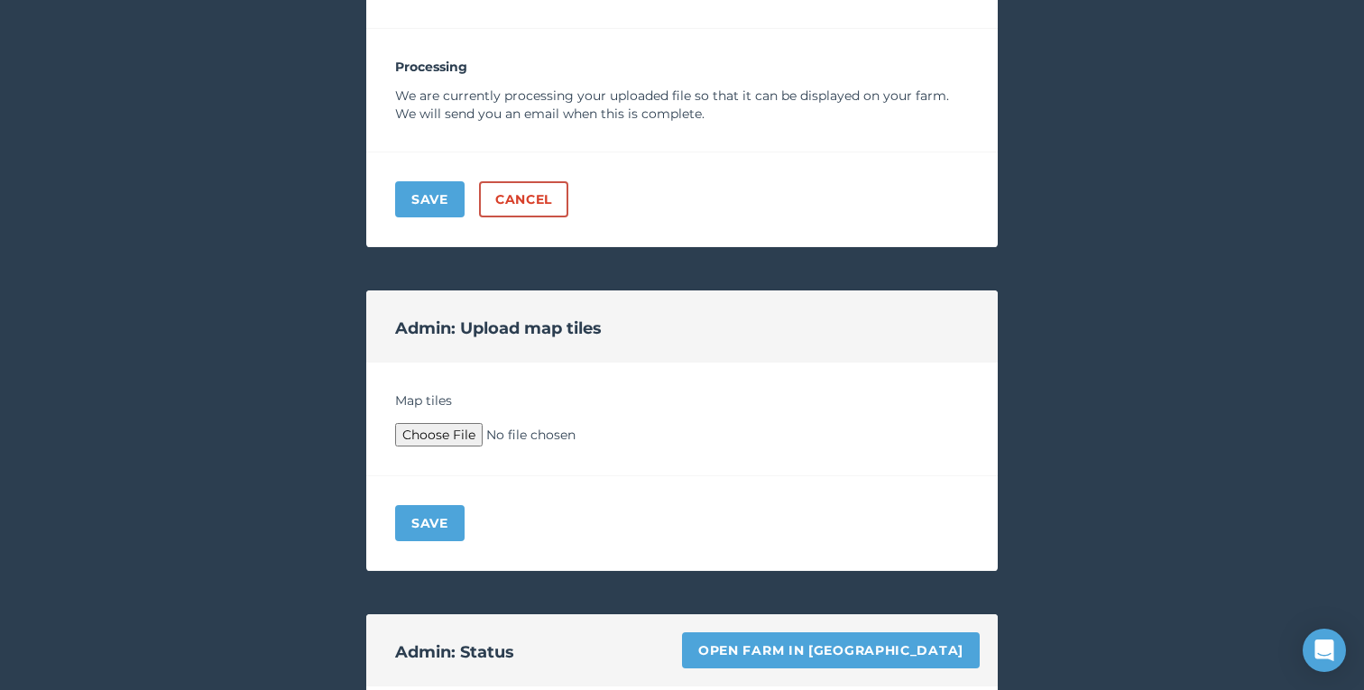
scroll to position [774, 0]
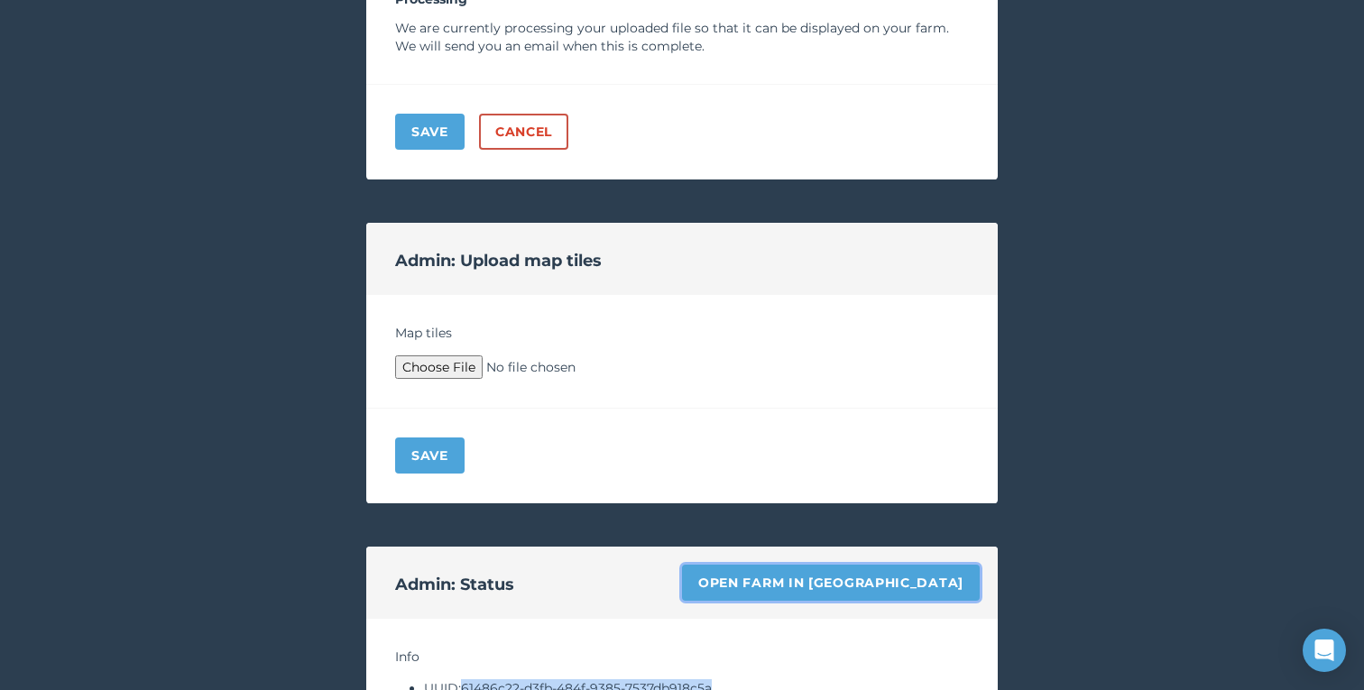
click at [798, 577] on link "Open farm in [GEOGRAPHIC_DATA]" at bounding box center [831, 583] width 298 height 36
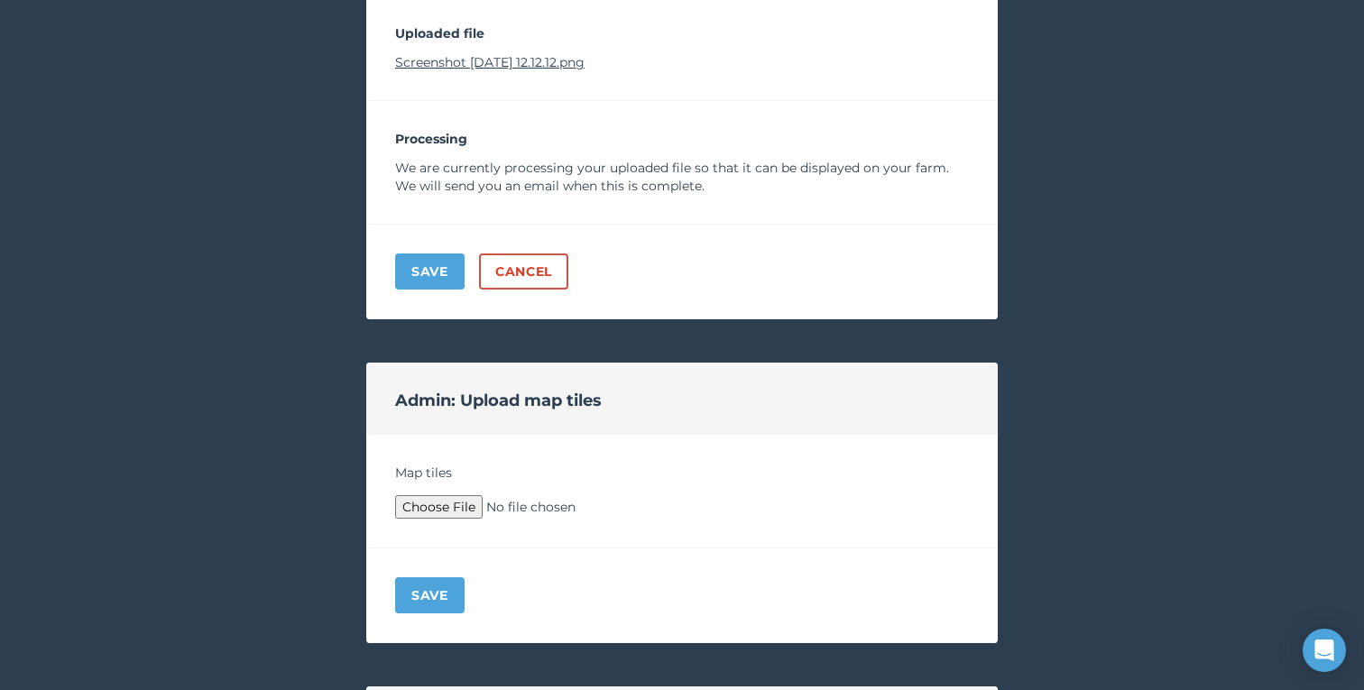
scroll to position [638, 0]
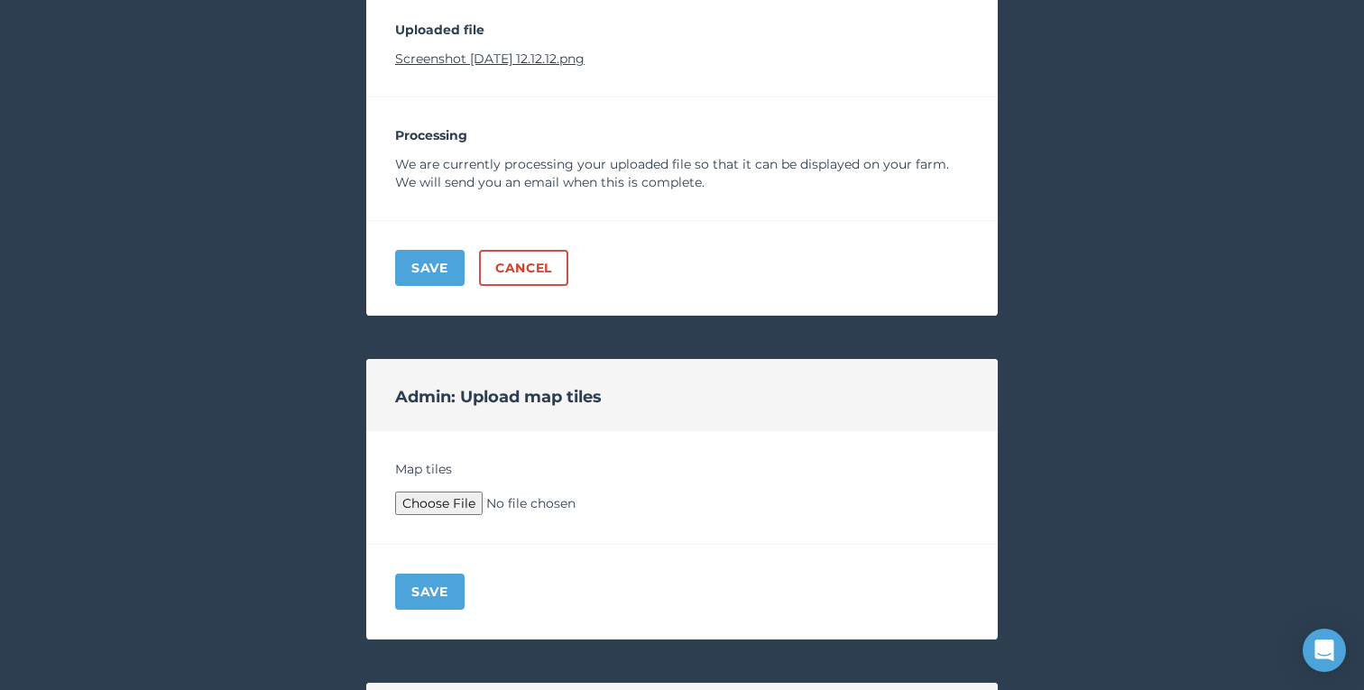
type input "C:\fakepath\Archive.zip"
click at [429, 591] on button "Save" at bounding box center [429, 592] width 69 height 36
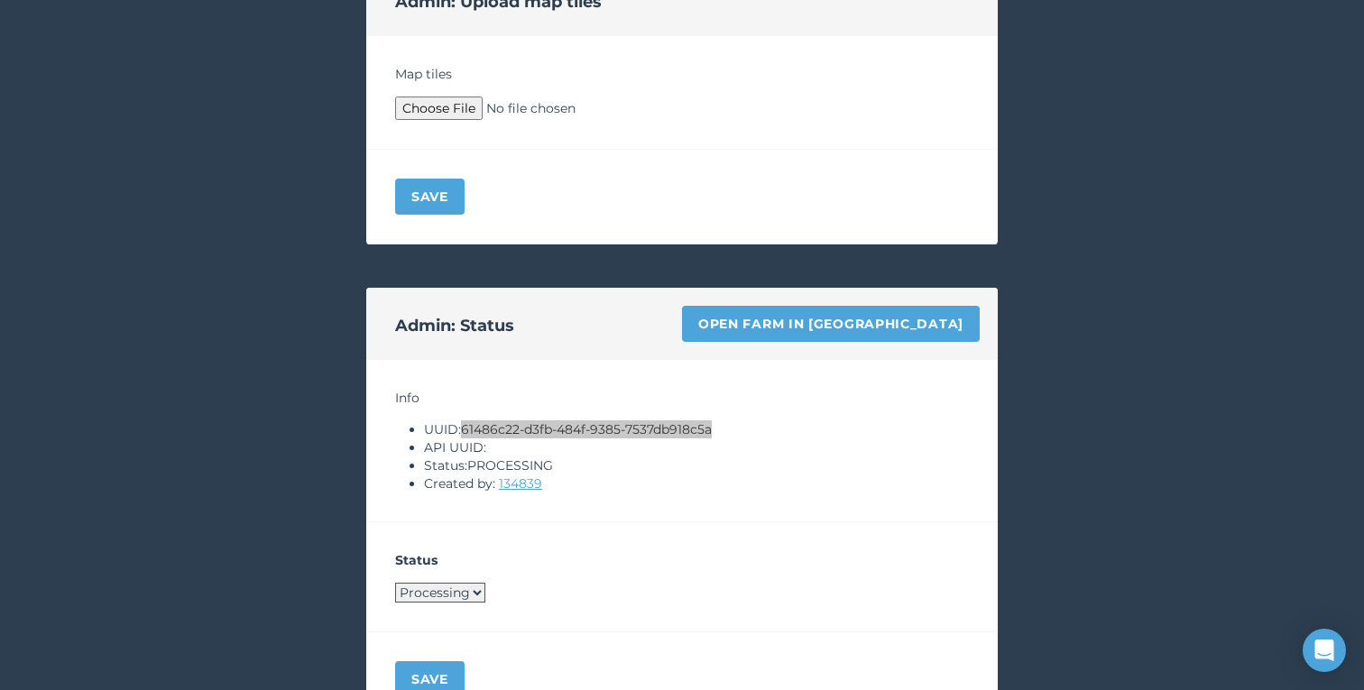
scroll to position [1523, 0]
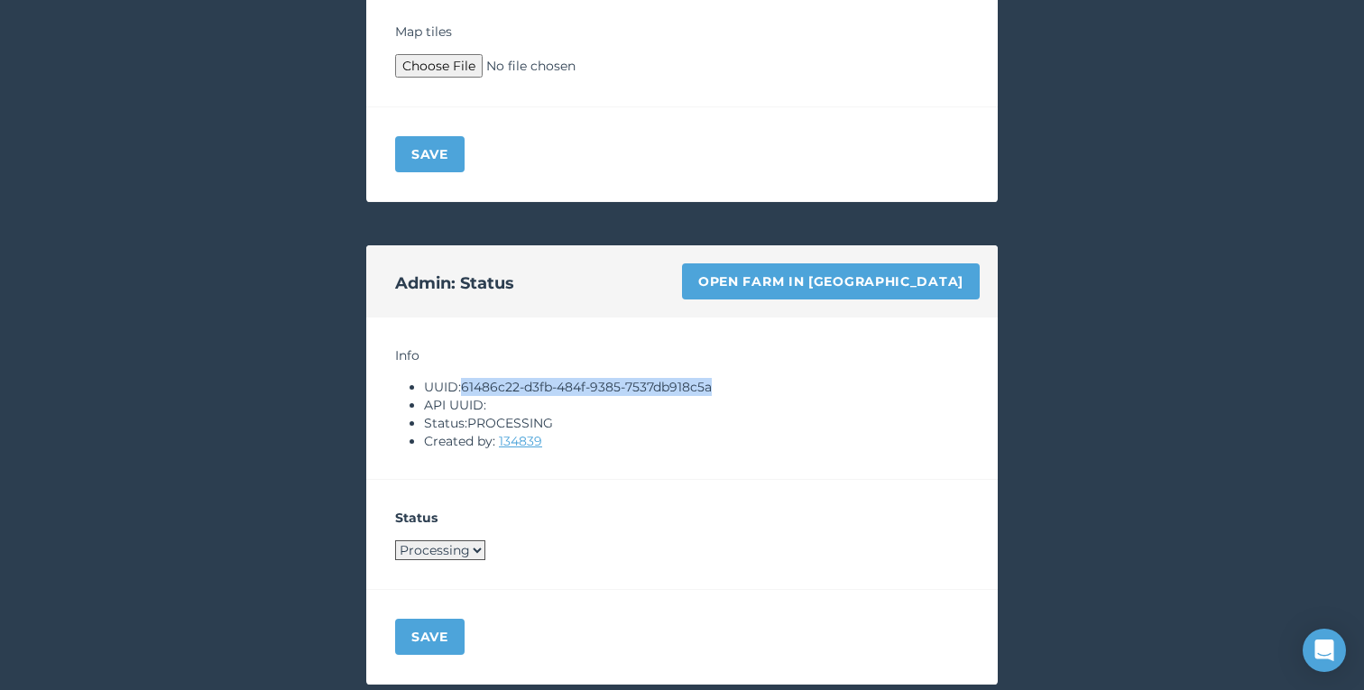
click at [435, 553] on select "Processing Live Archived" at bounding box center [440, 550] width 90 height 20
select select "LIVE"
click at [395, 540] on select "Processing Live Archived" at bounding box center [440, 550] width 90 height 20
click at [437, 638] on button "Save" at bounding box center [429, 637] width 69 height 36
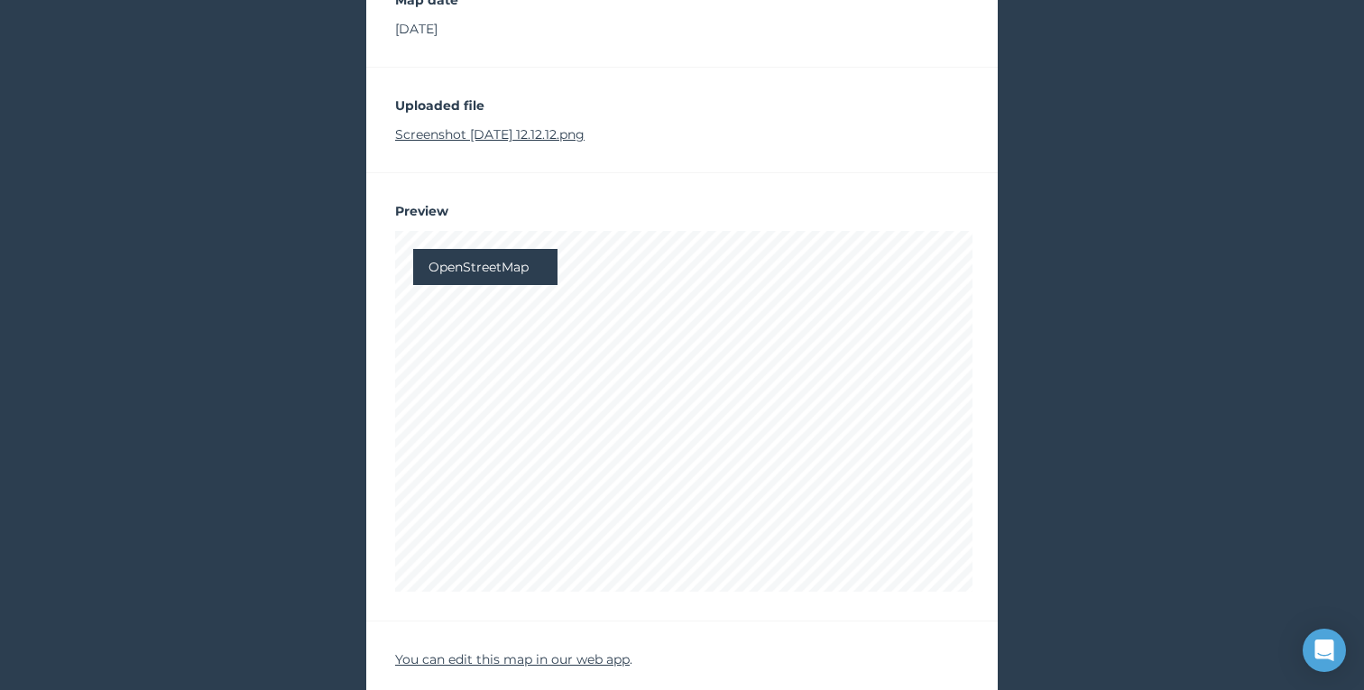
scroll to position [0, 0]
